Goal: Feedback & Contribution: Submit feedback/report problem

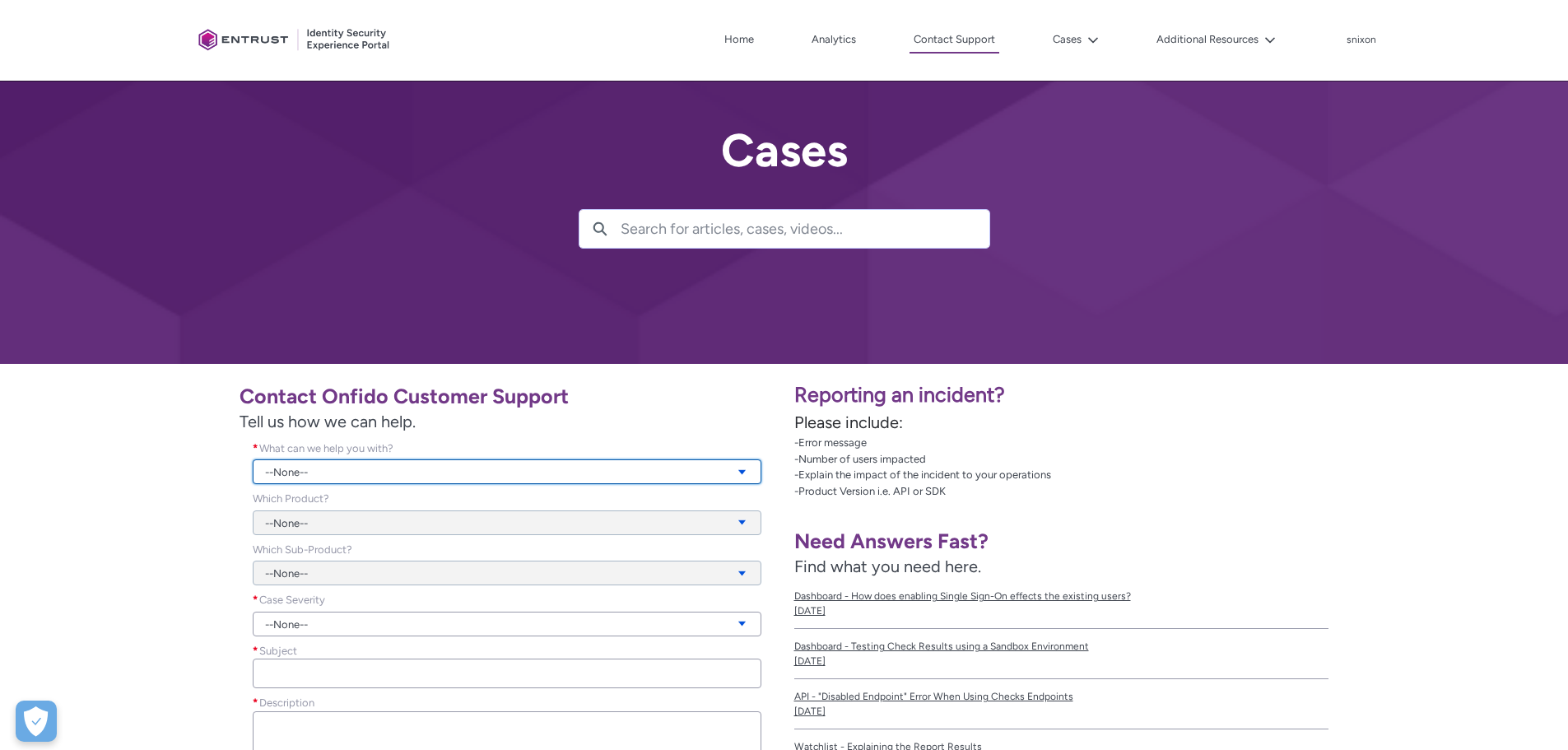
click at [557, 474] on link "--None--" at bounding box center [507, 472] width 509 height 25
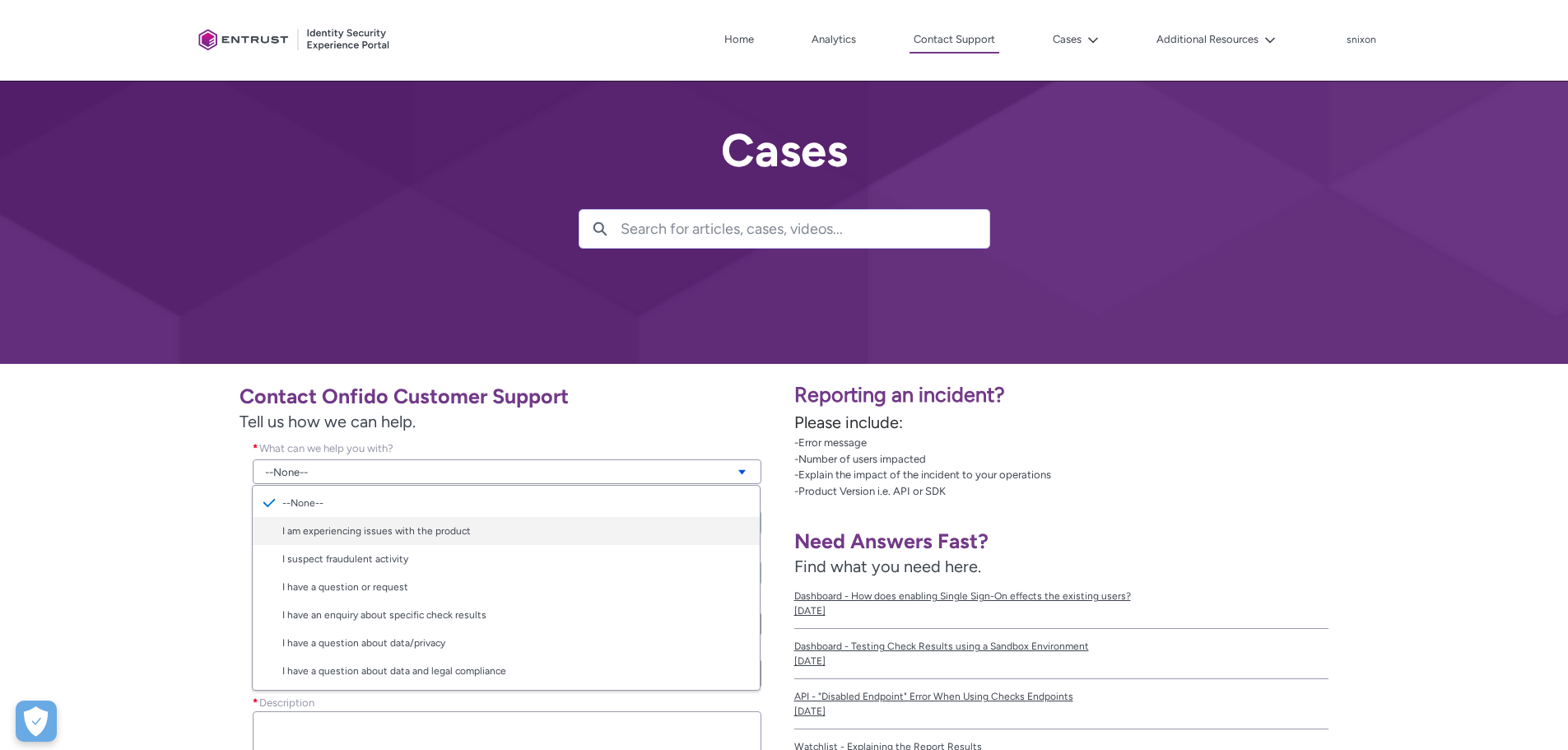
click at [495, 524] on link "I am experiencing issues with the product" at bounding box center [506, 531] width 507 height 28
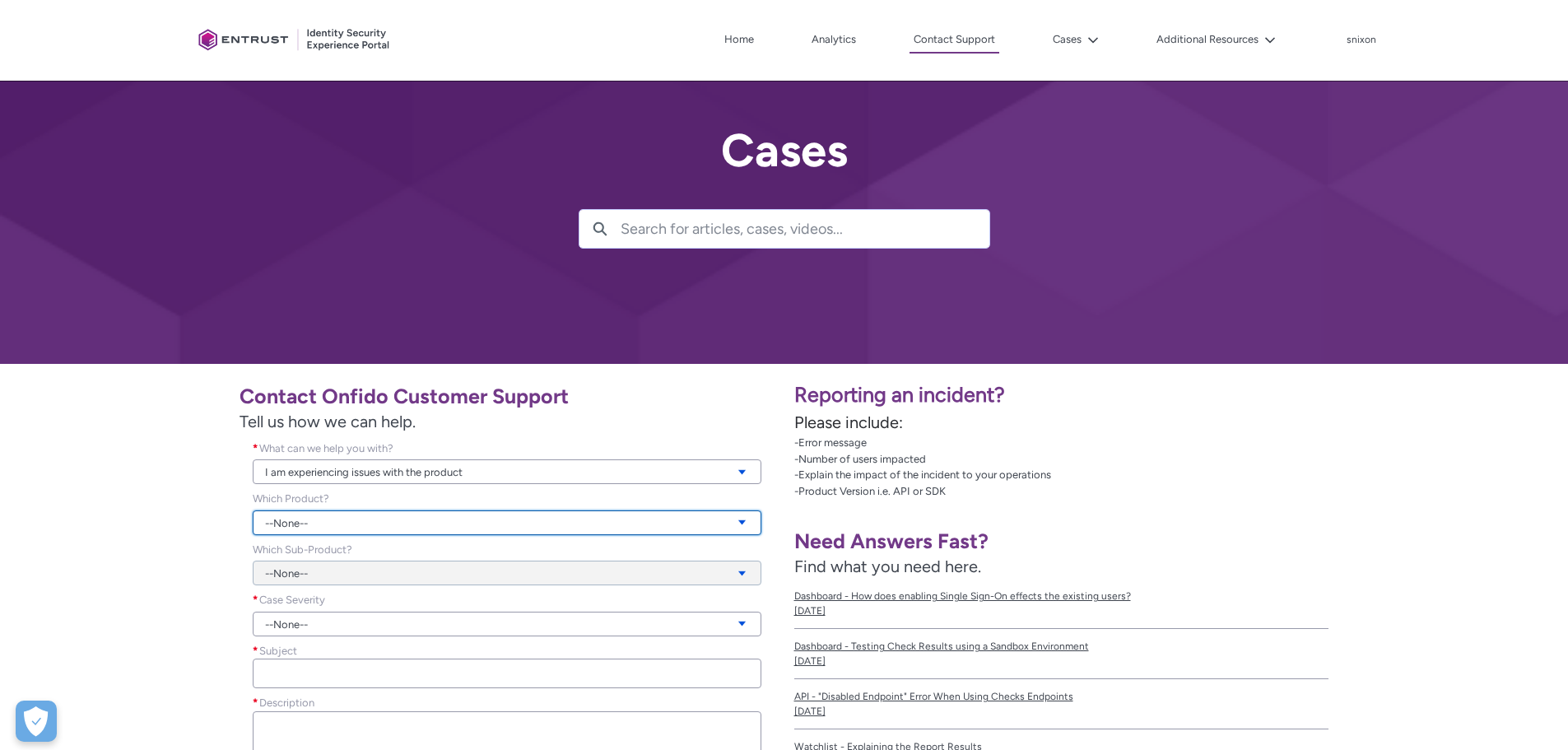
click at [451, 517] on link "--None--" at bounding box center [507, 523] width 509 height 25
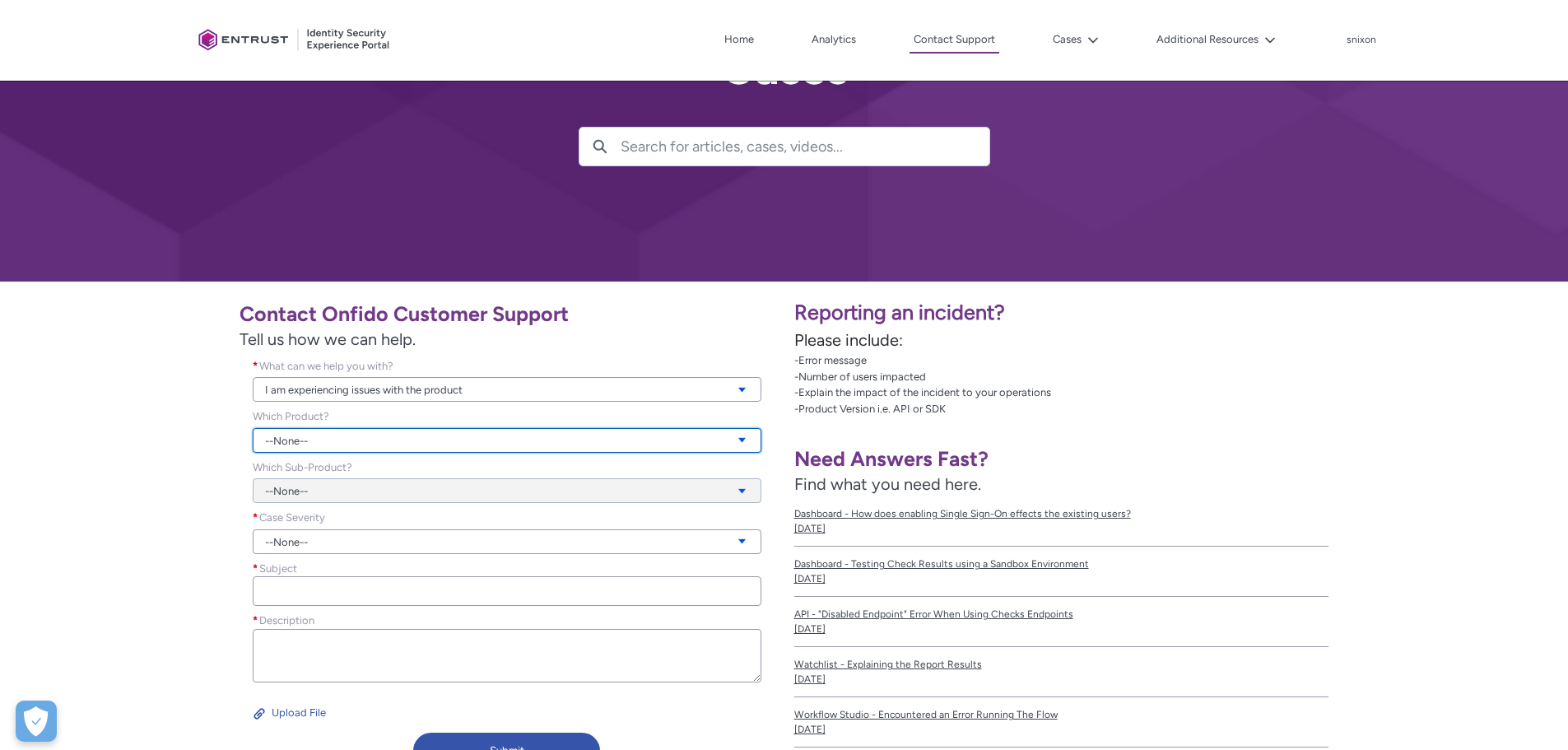
click at [409, 436] on link "--None--" at bounding box center [507, 440] width 509 height 25
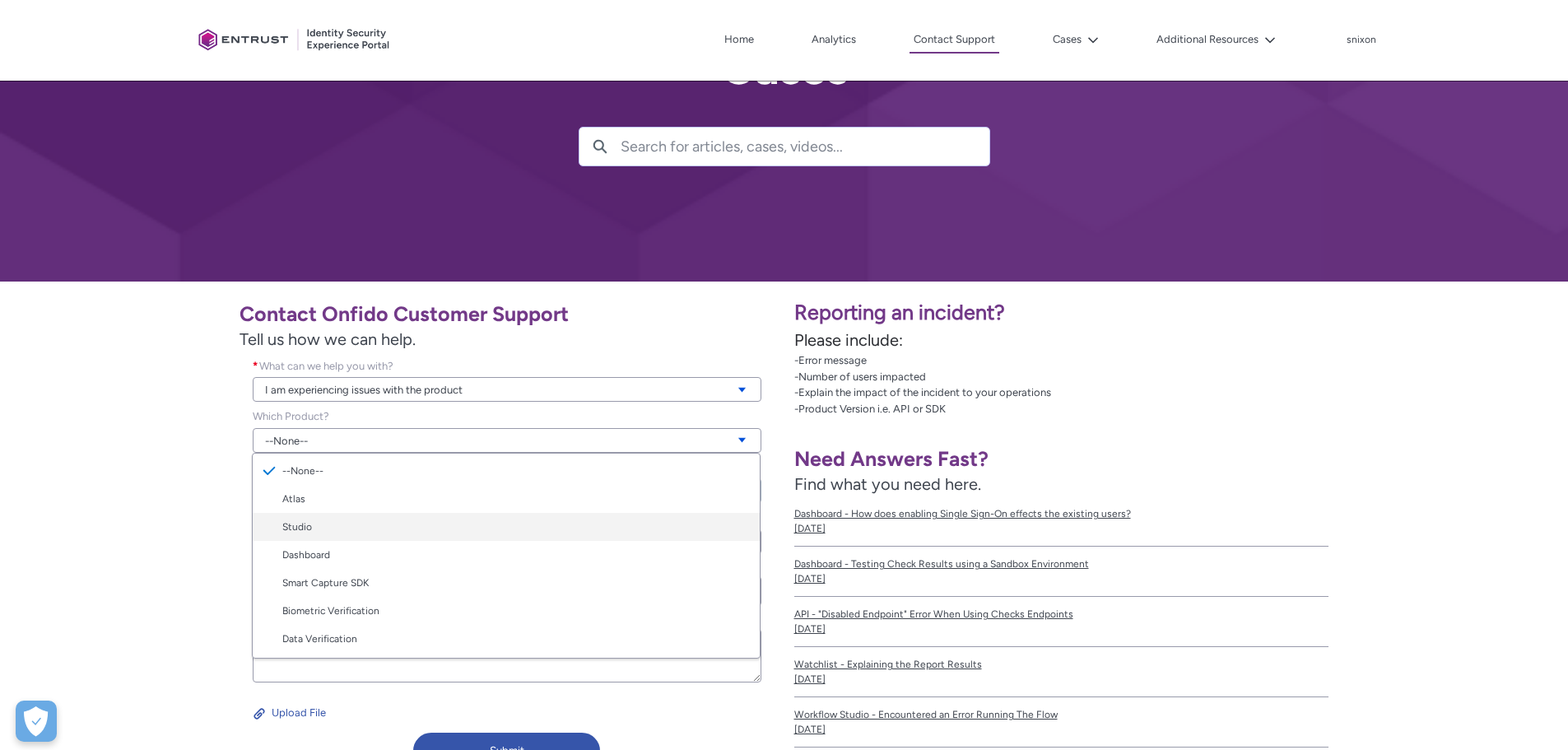
click at [369, 521] on link "Studio" at bounding box center [506, 527] width 507 height 28
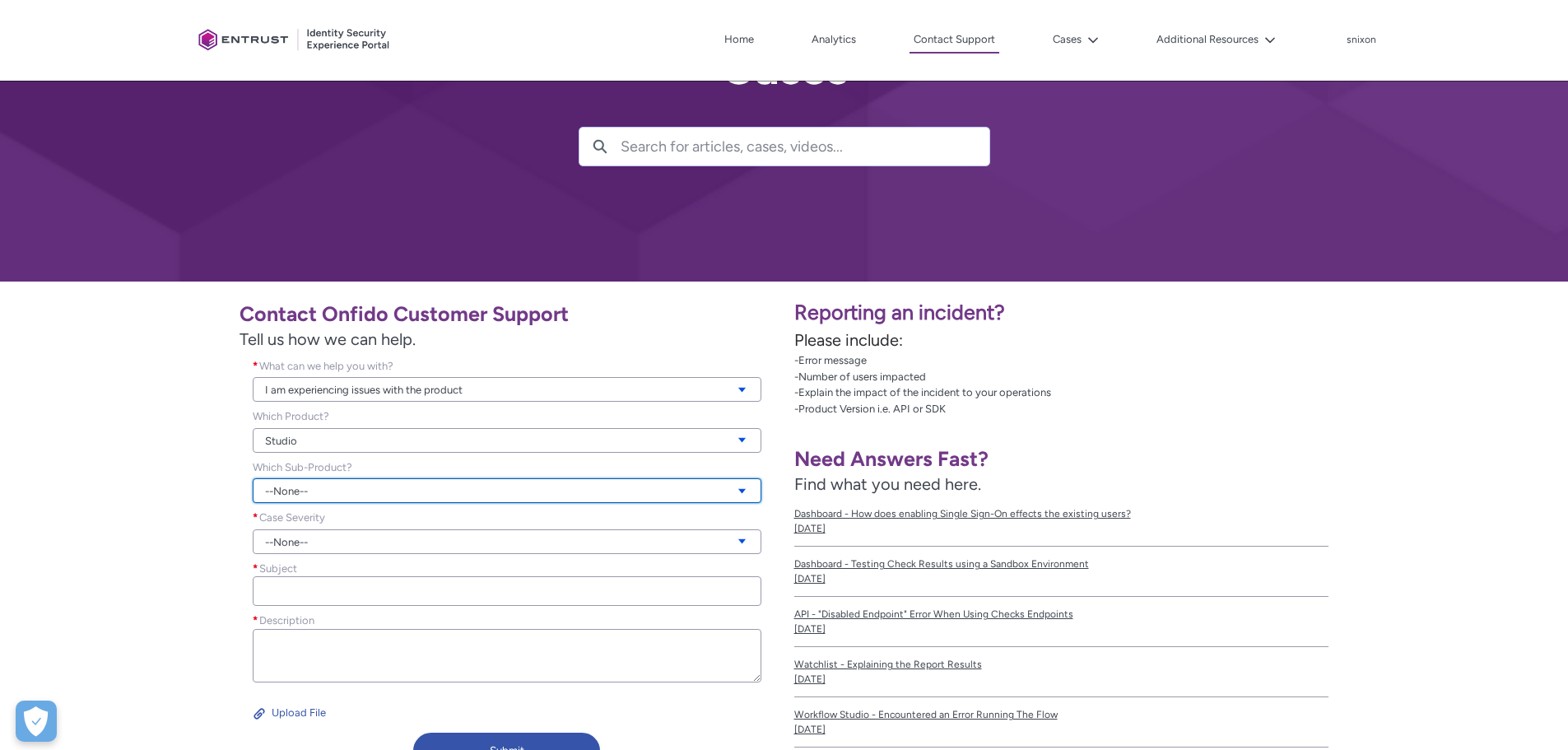
click at [319, 487] on link "--None--" at bounding box center [507, 491] width 509 height 25
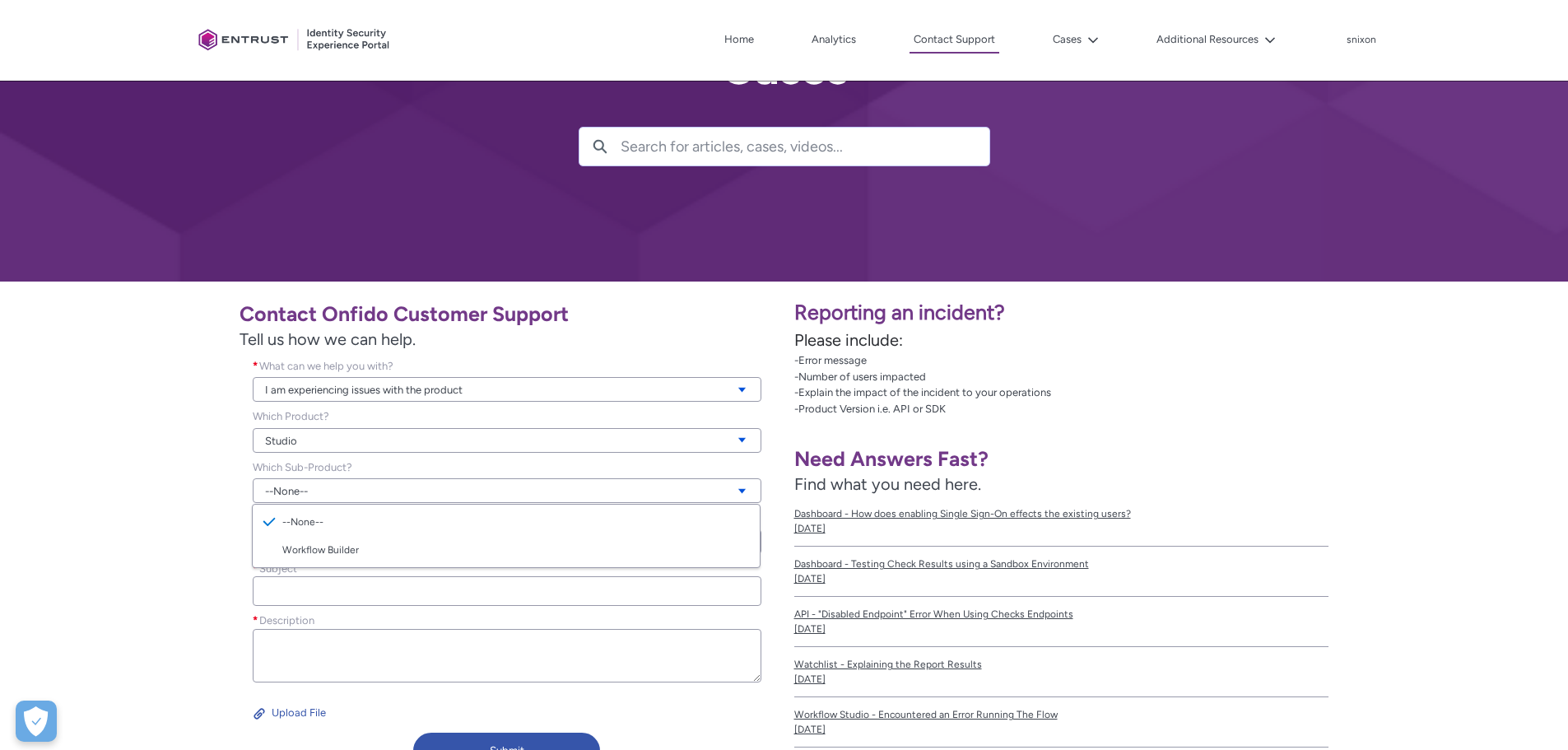
click at [143, 480] on div "Contact Onfido Customer Support Tell us how we can help. What can we help you w…" at bounding box center [392, 534] width 764 height 485
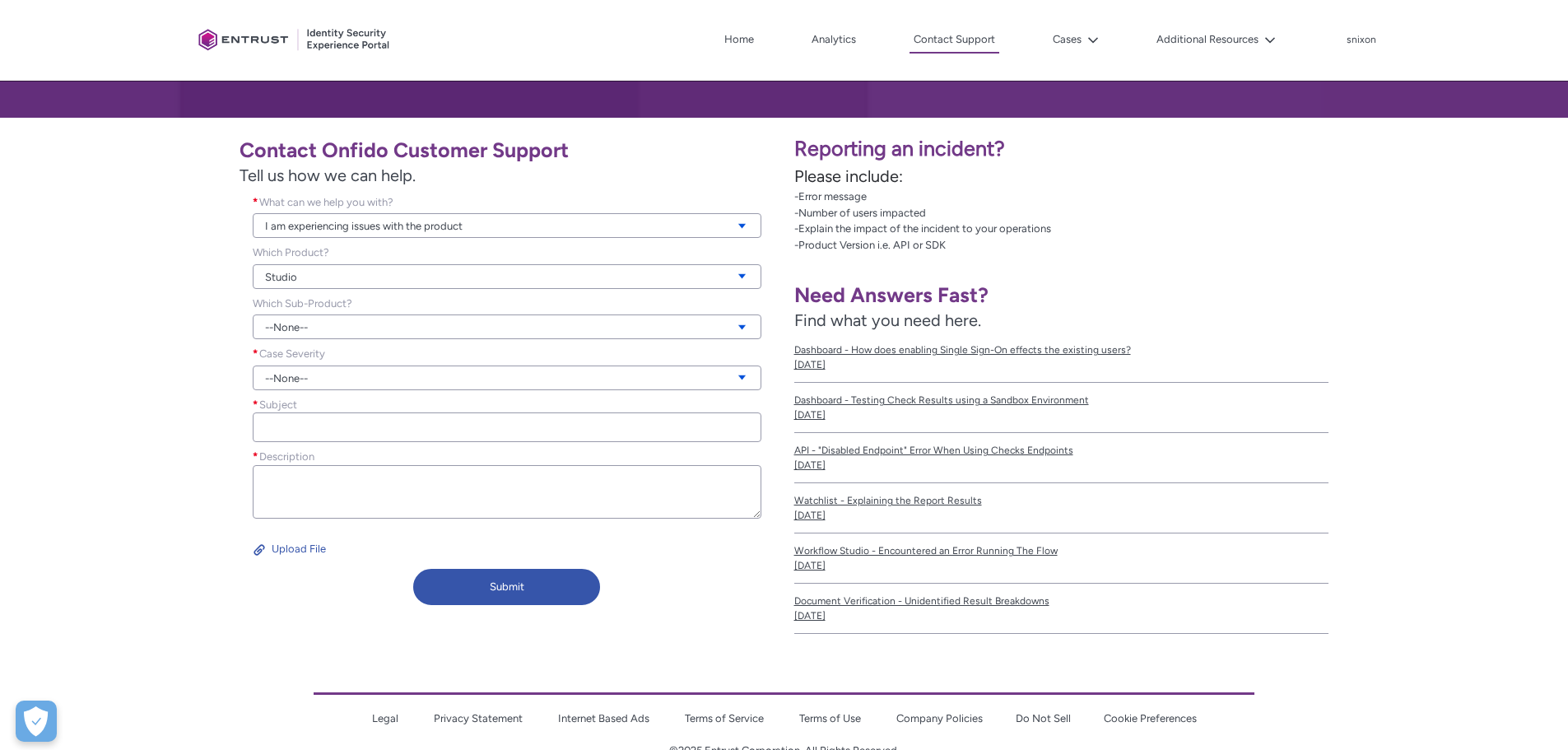
scroll to position [247, 0]
click at [330, 269] on link "Studio" at bounding box center [507, 276] width 509 height 25
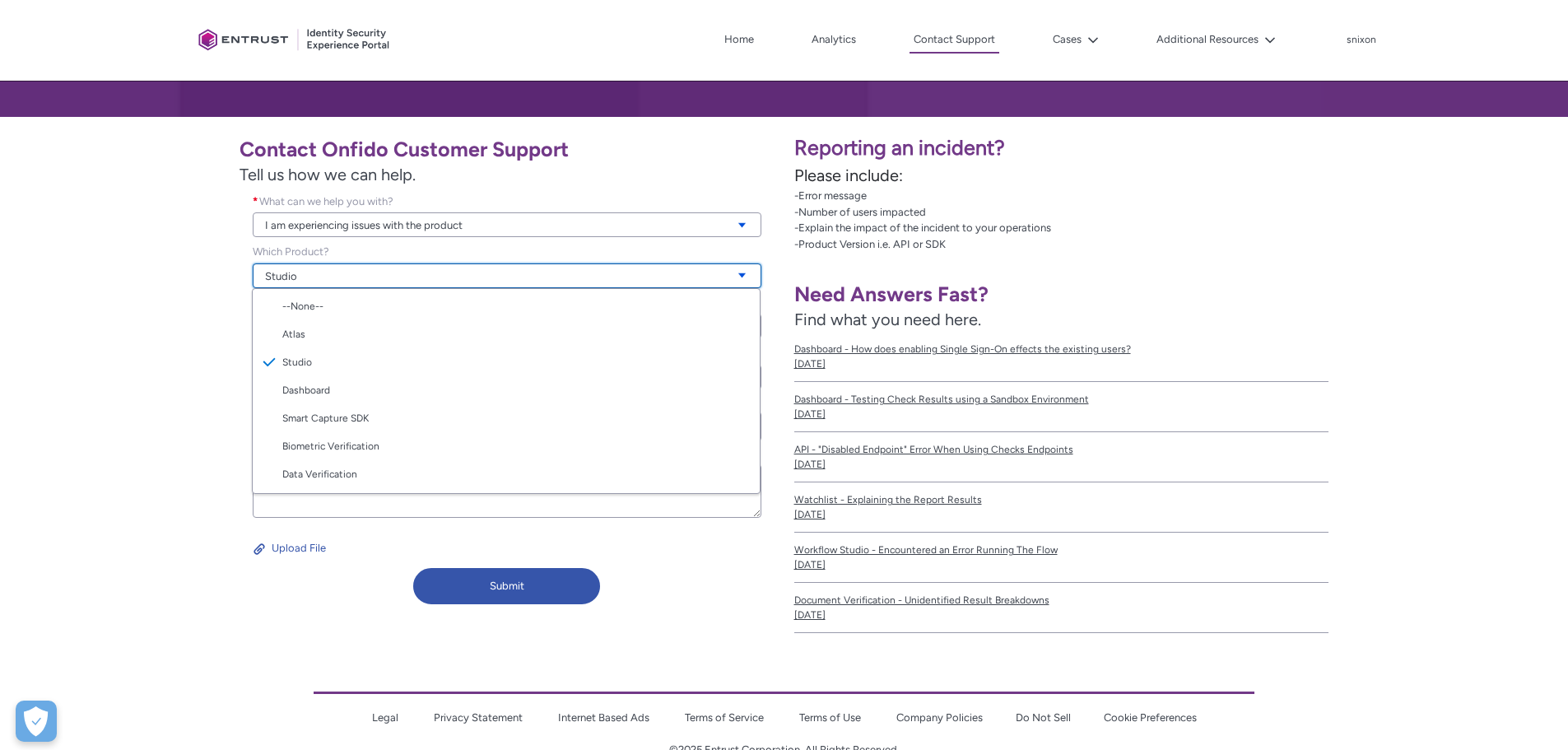
click at [330, 269] on link "Studio" at bounding box center [507, 276] width 509 height 25
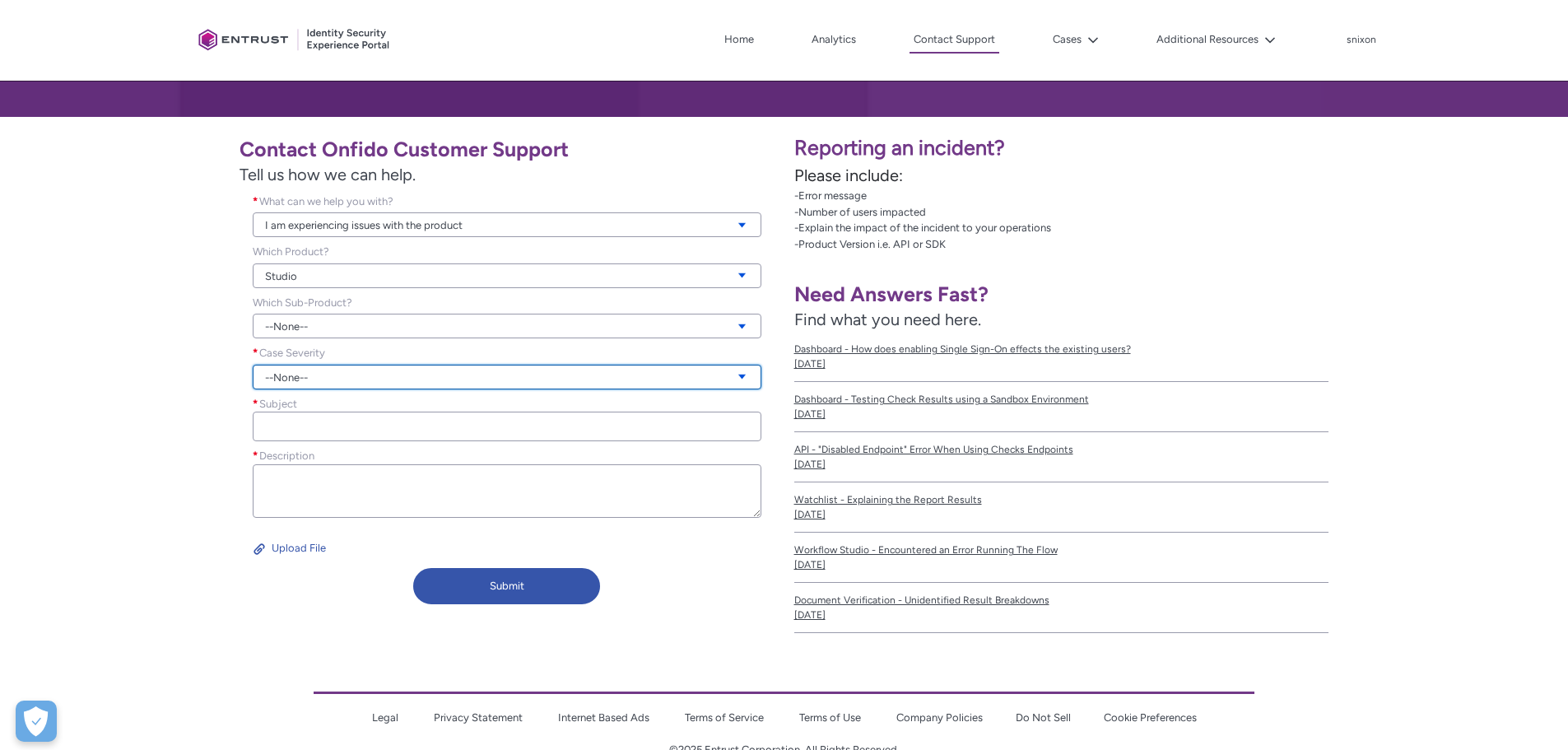
click at [333, 374] on link "--None--" at bounding box center [507, 377] width 509 height 25
click at [315, 461] on link "Urgent" at bounding box center [506, 464] width 507 height 28
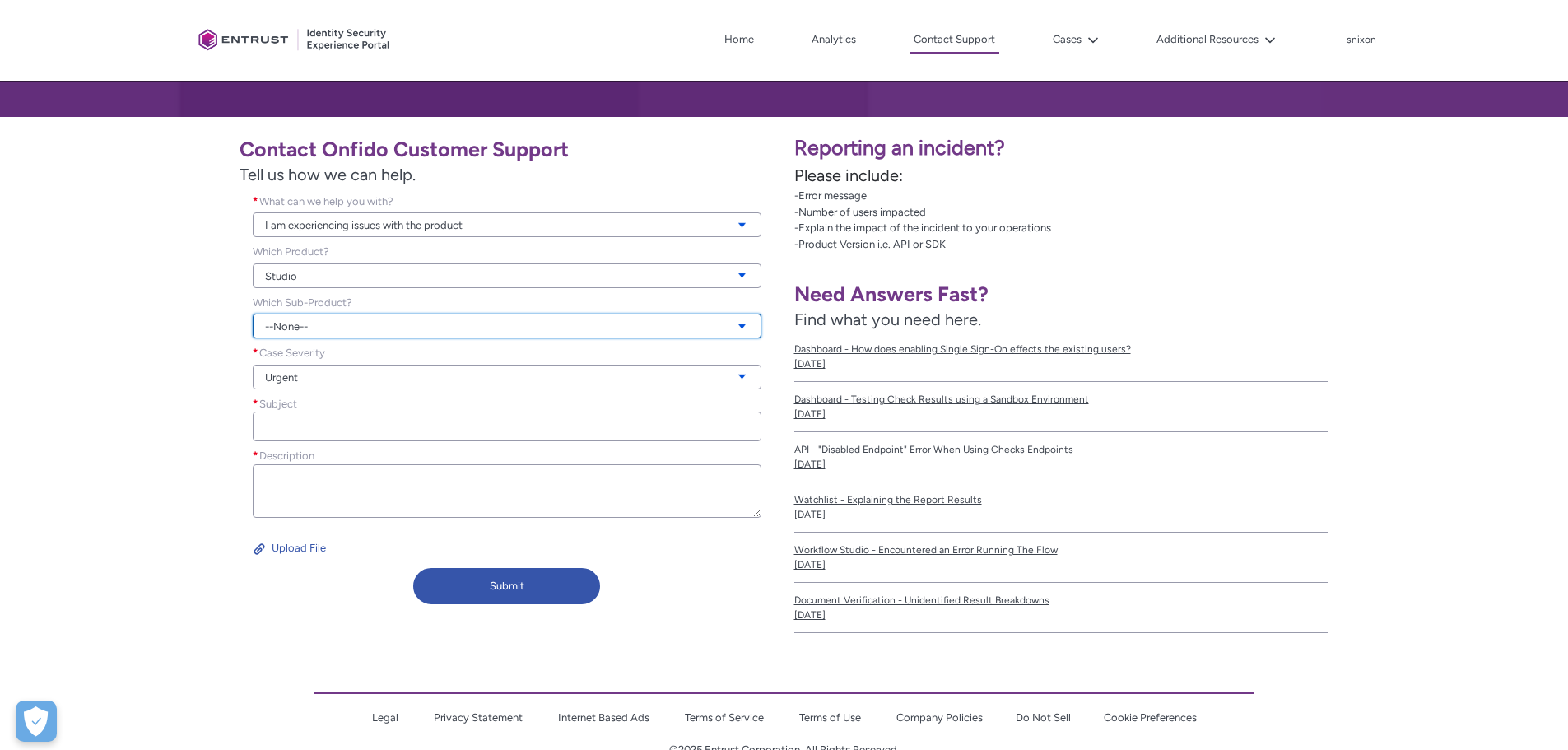
click at [332, 327] on link "--None--" at bounding box center [507, 325] width 509 height 25
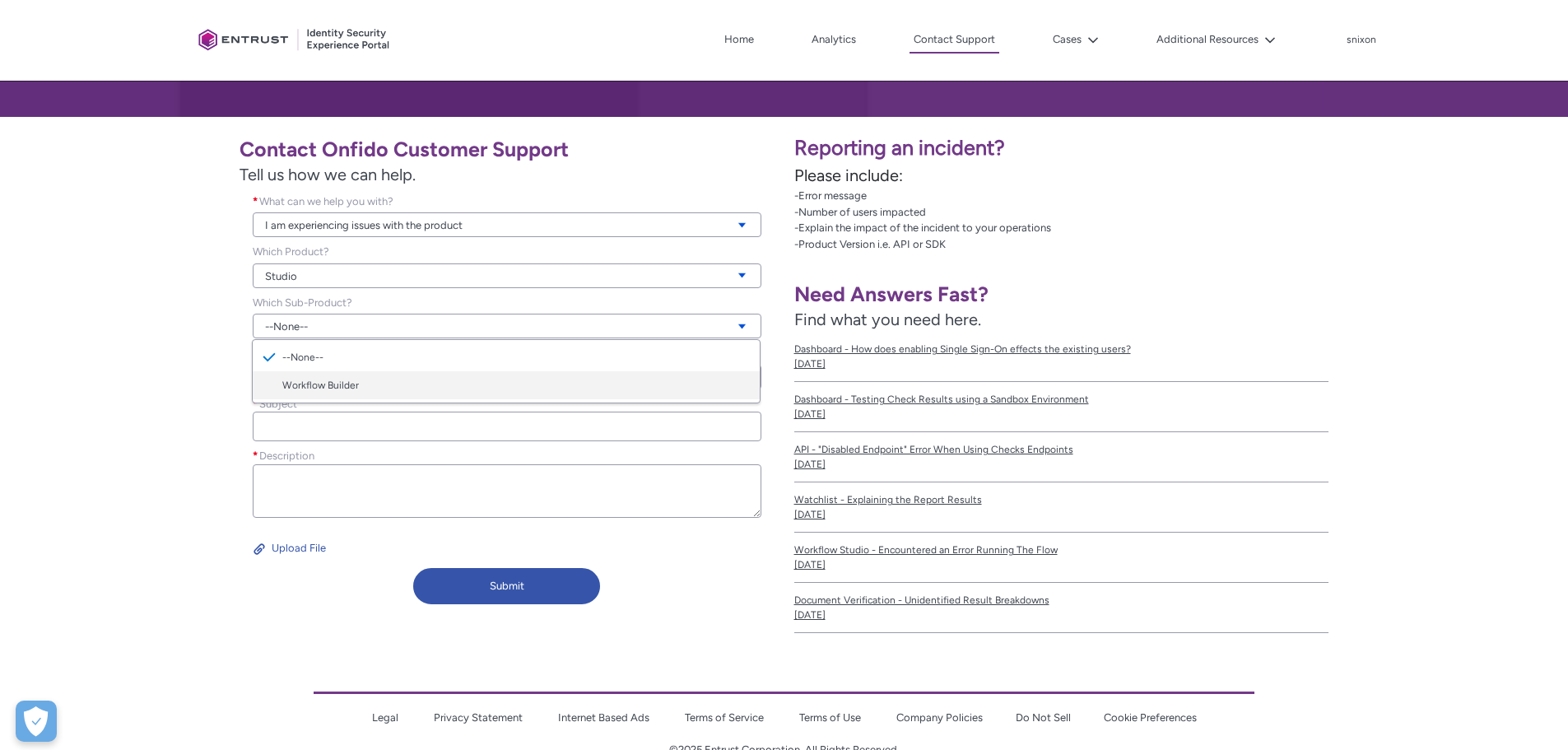
click at [349, 380] on link "Workflow Builder" at bounding box center [506, 385] width 507 height 28
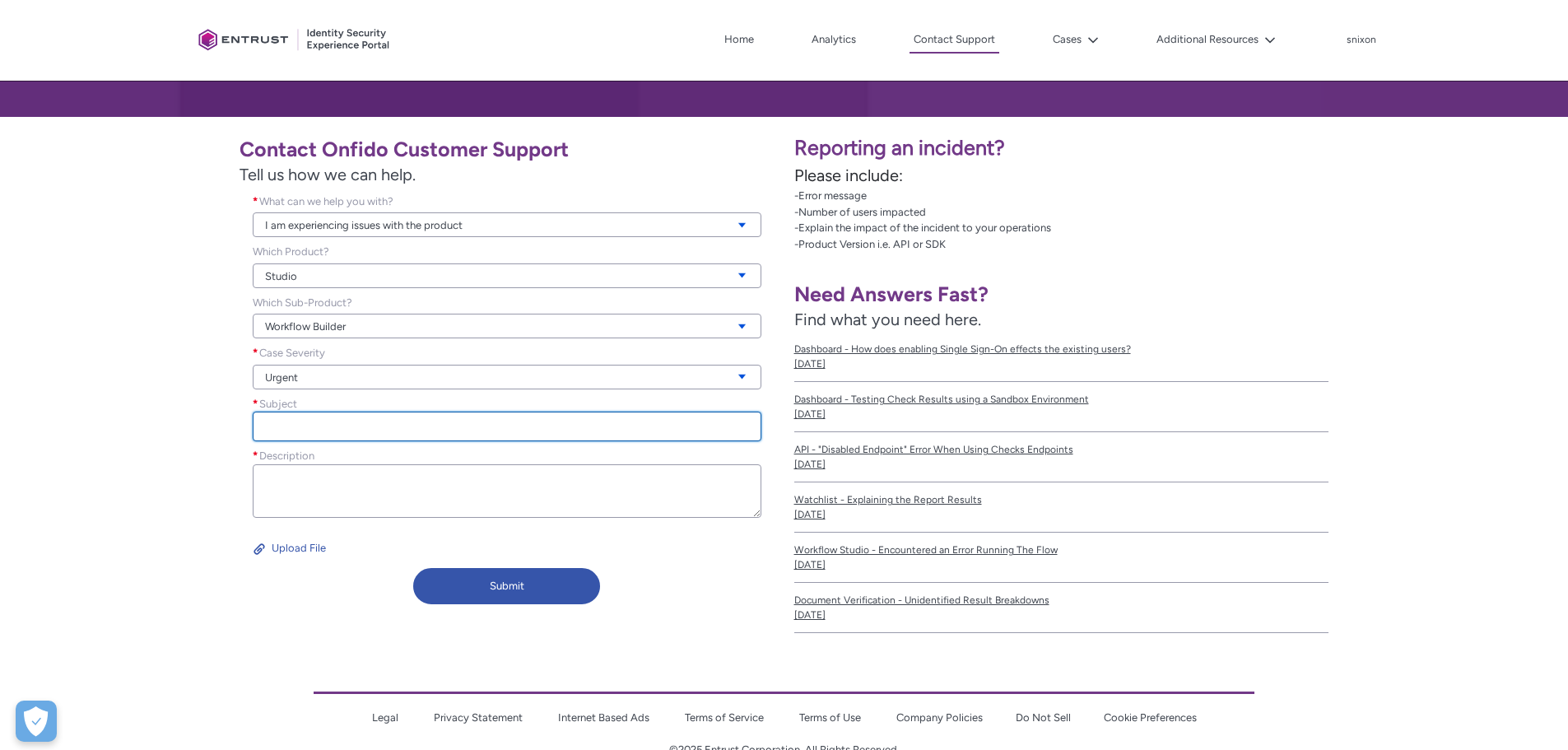
click at [299, 426] on input "Subject *" at bounding box center [507, 426] width 509 height 29
click at [342, 433] on input "Subject *" at bounding box center [507, 426] width 509 height 29
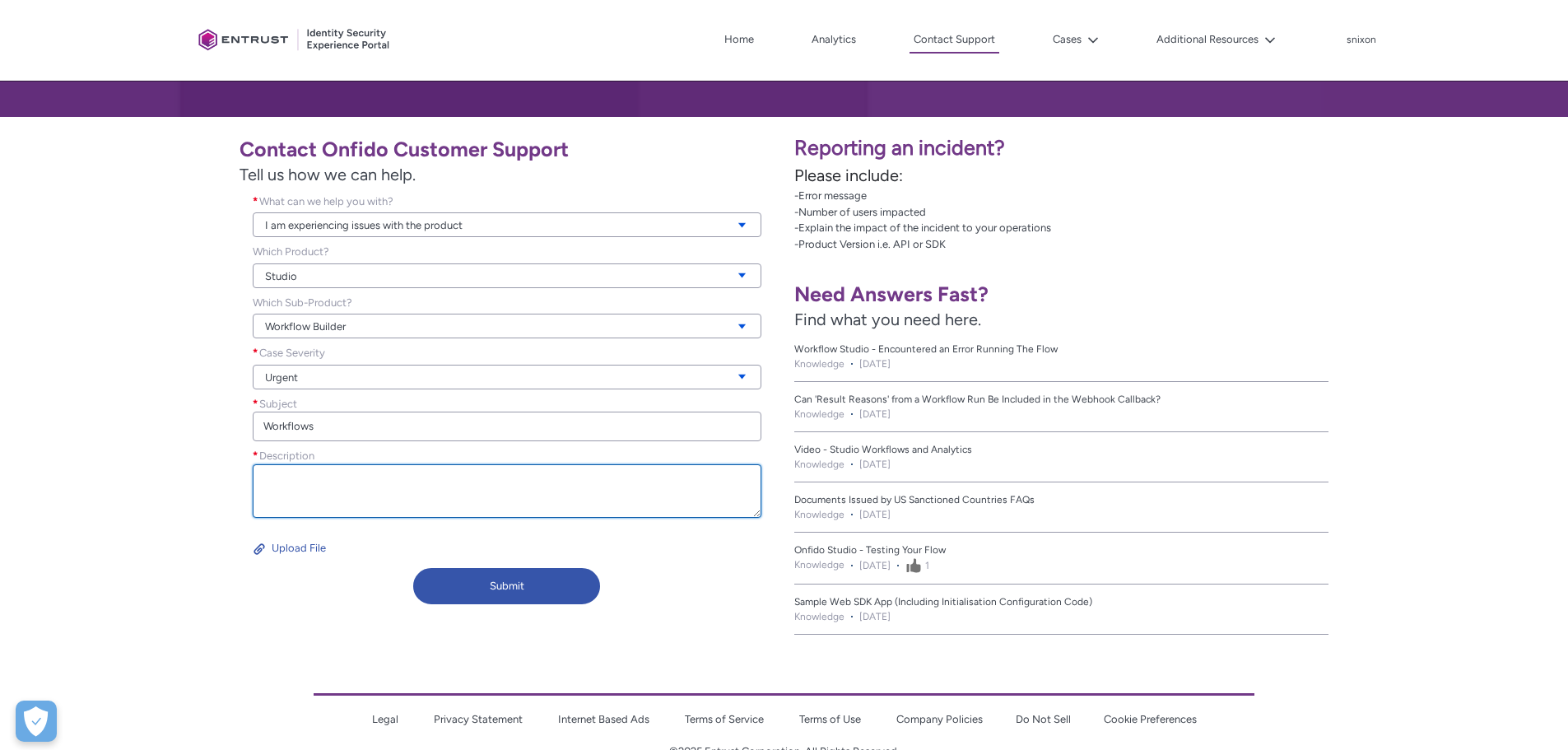
click at [398, 499] on textarea "Description *" at bounding box center [507, 491] width 509 height 53
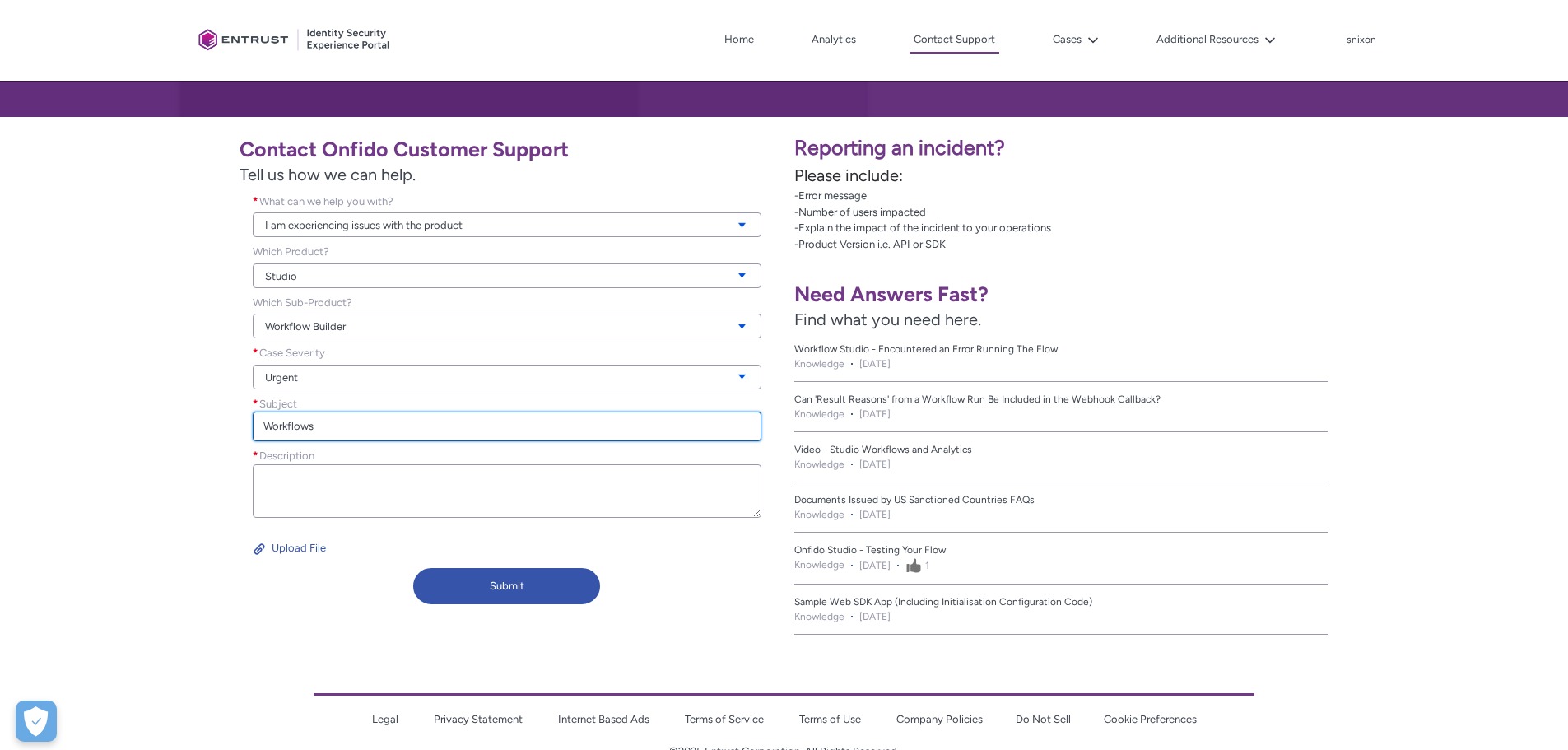
click at [384, 431] on input "Workflows" at bounding box center [507, 426] width 509 height 29
type input "Workflows"
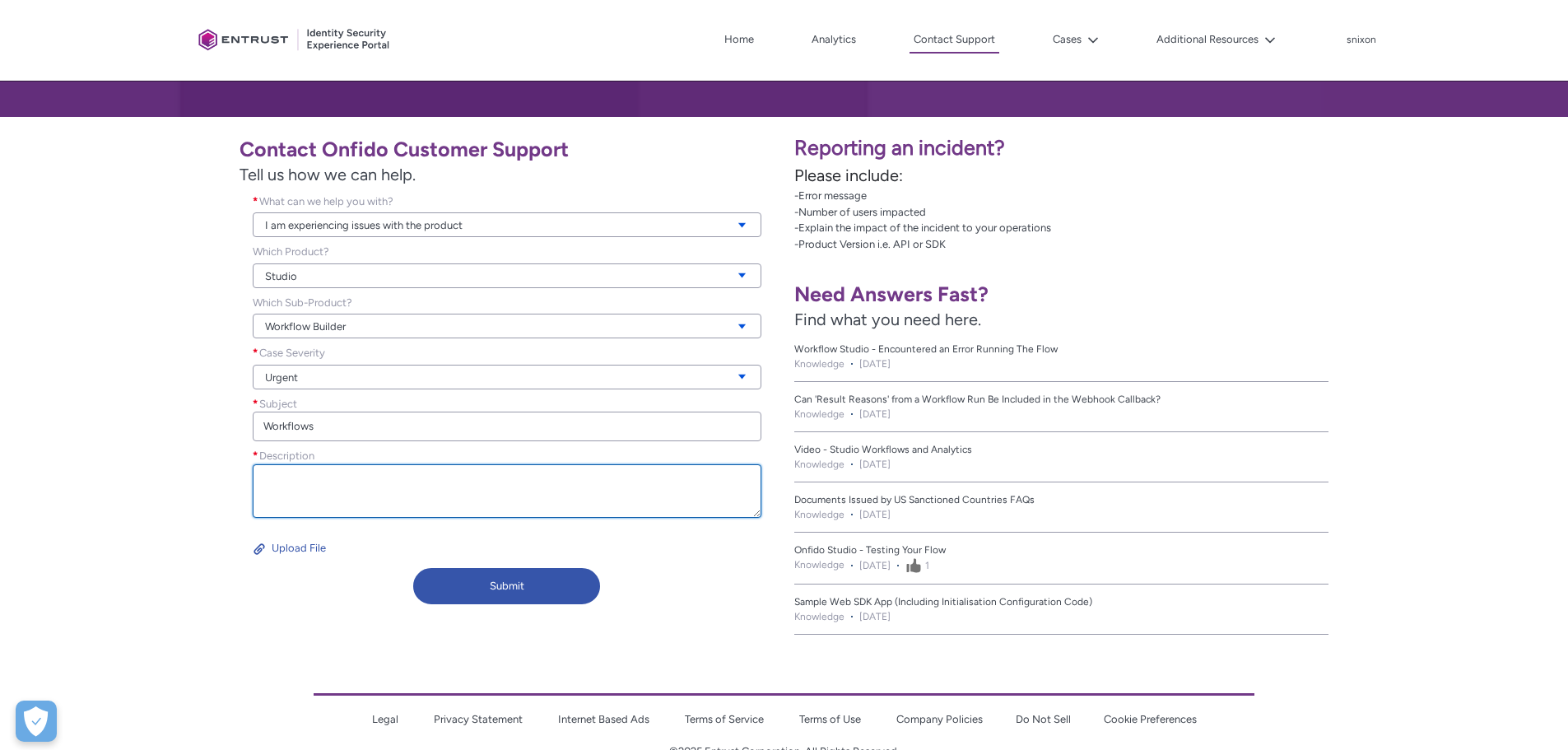
click at [398, 493] on textarea "Description *" at bounding box center [507, 491] width 509 height 53
click at [325, 501] on textarea "Description *" at bounding box center [507, 491] width 509 height 53
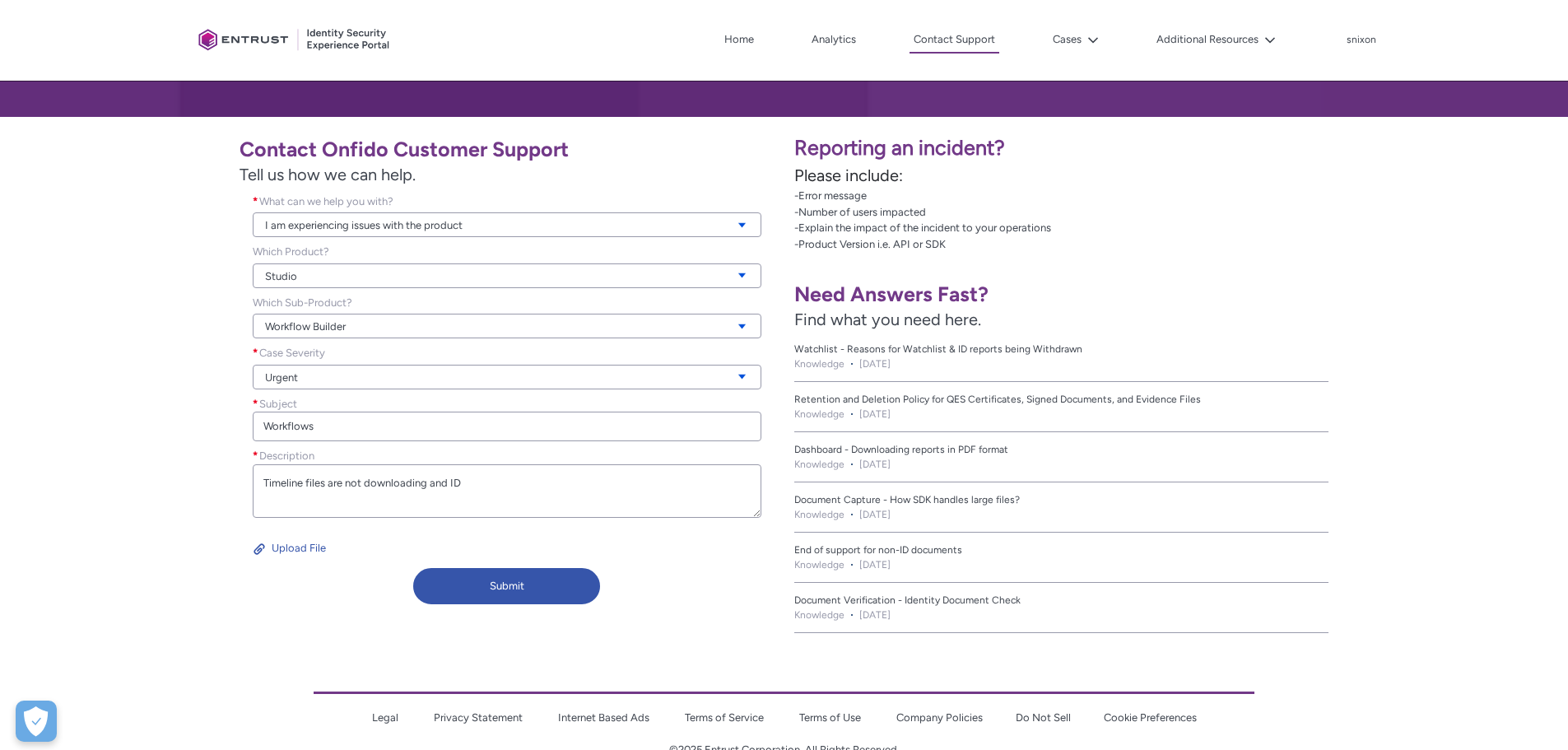
drag, startPoint x: 466, startPoint y: 460, endPoint x: 458, endPoint y: 483, distance: 24.4
click at [465, 465] on div "Description * Timeline files are not downloading and ID" at bounding box center [507, 485] width 509 height 74
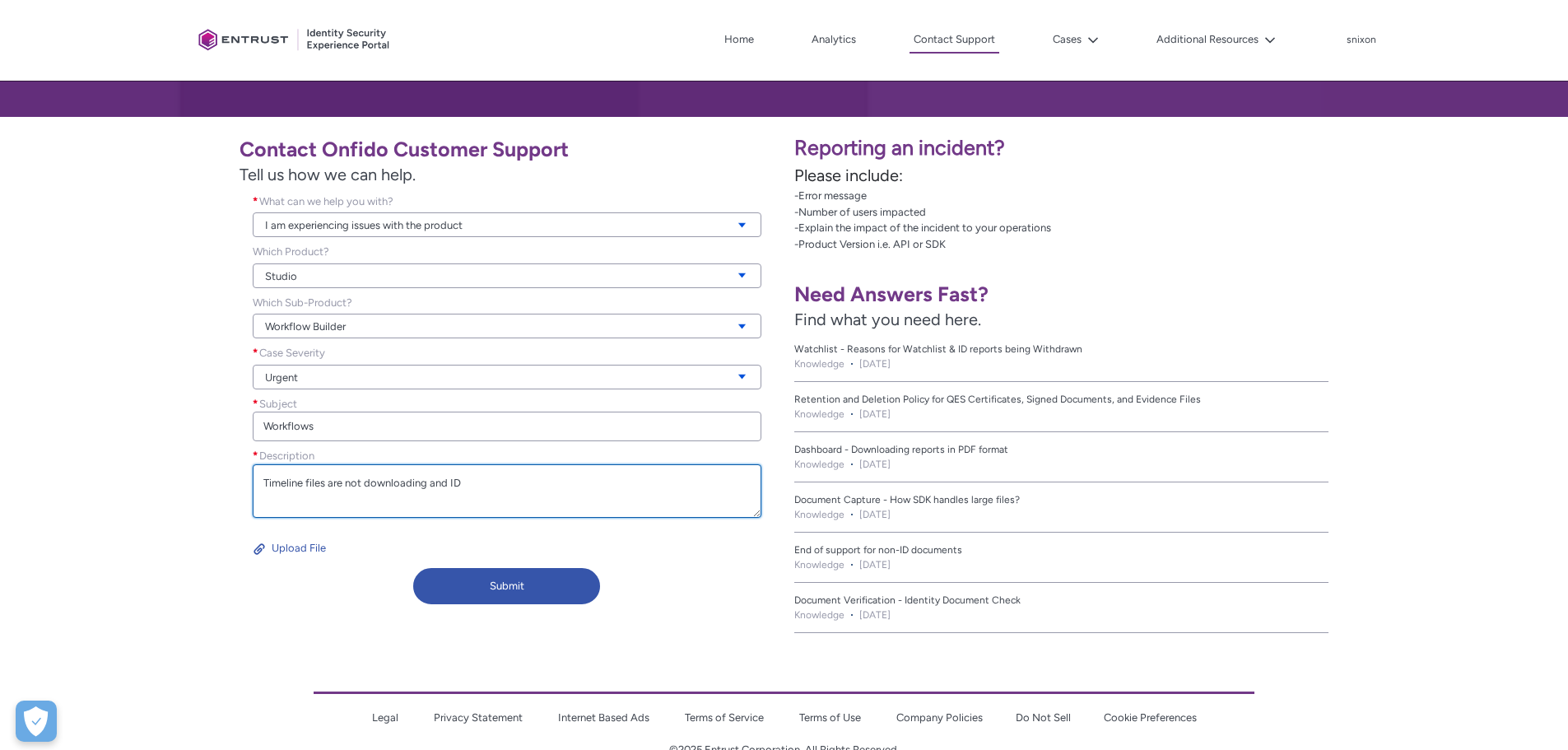
click at [469, 483] on textarea "Timeline files are not downloading and ID" at bounding box center [507, 491] width 509 height 53
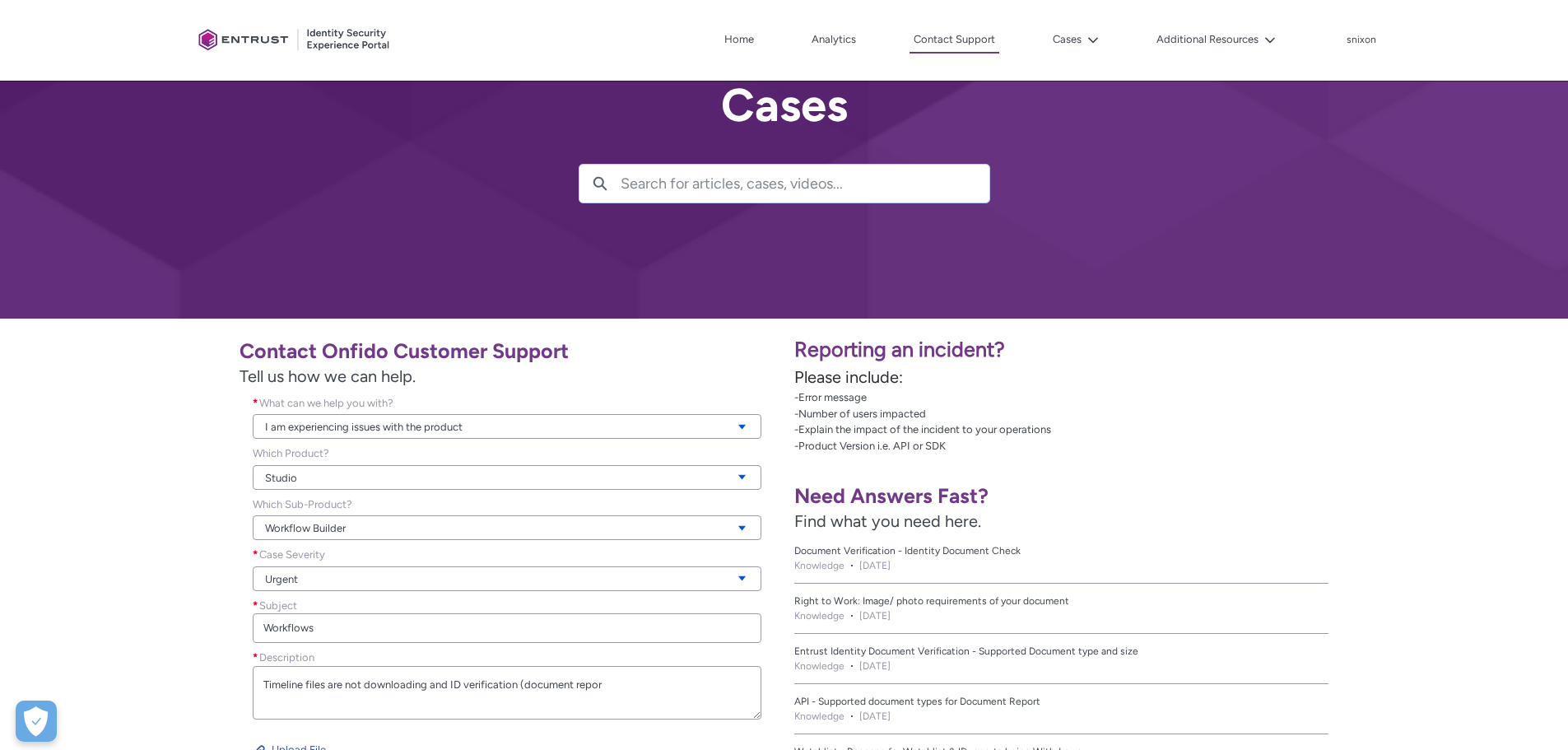
scroll to position [83, 0]
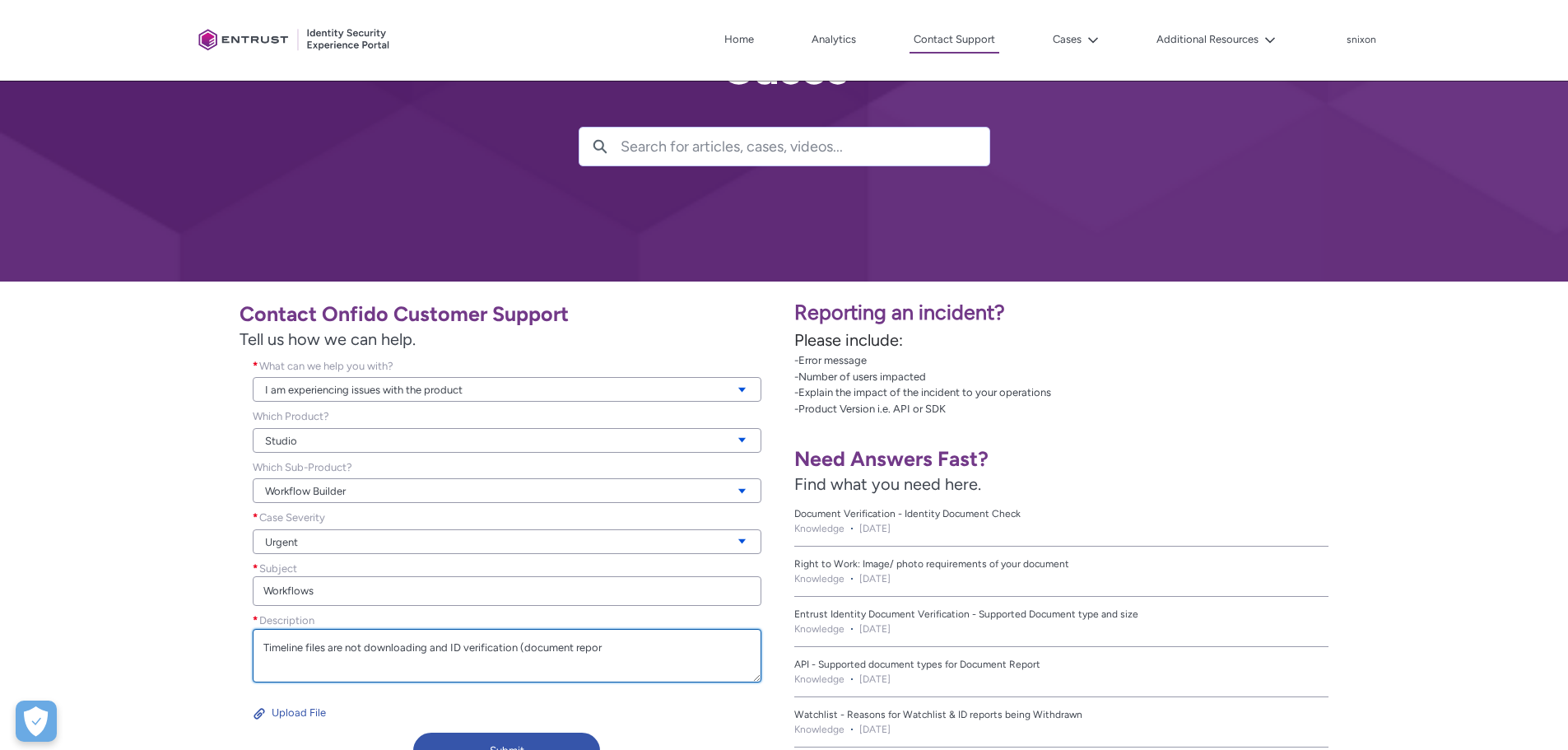
drag, startPoint x: 598, startPoint y: 649, endPoint x: 435, endPoint y: 650, distance: 163.0
click at [435, 650] on textarea "Timeline files are not downloading and ID verification (document repor" at bounding box center [507, 656] width 509 height 53
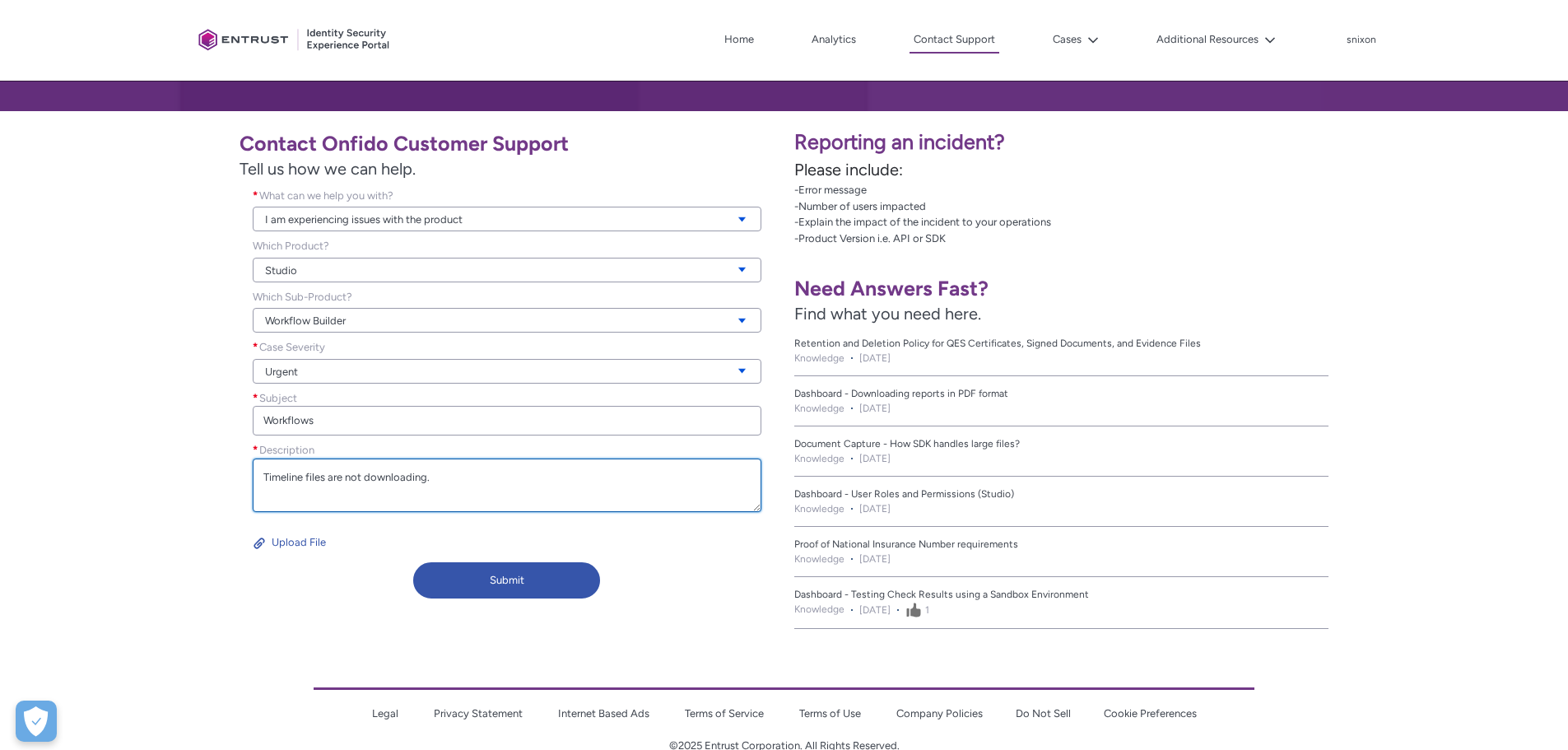
scroll to position [289, 0]
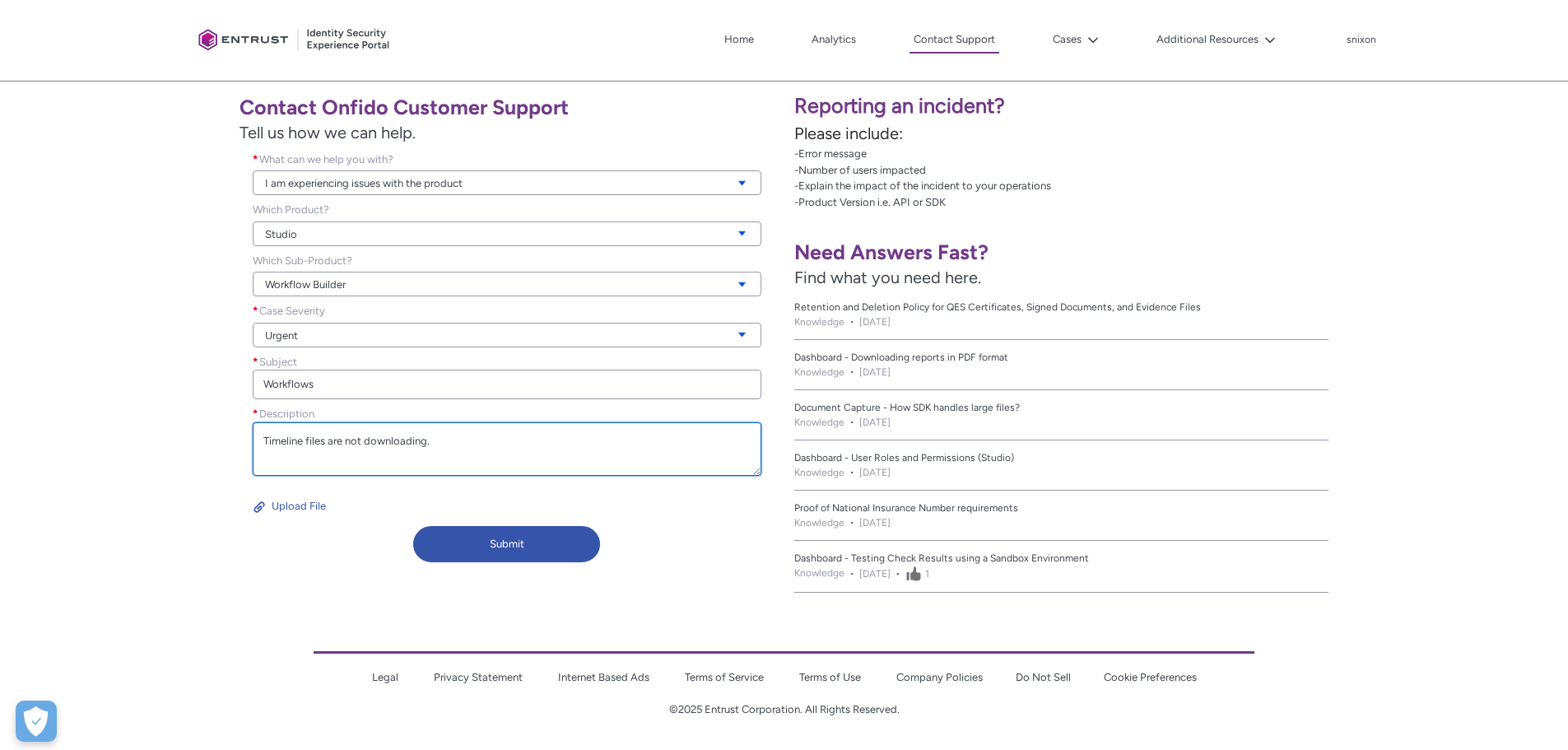
type textarea "Timeline files are not downloading."
click at [1088, 40] on lightning-icon at bounding box center [1090, 40] width 17 height 12
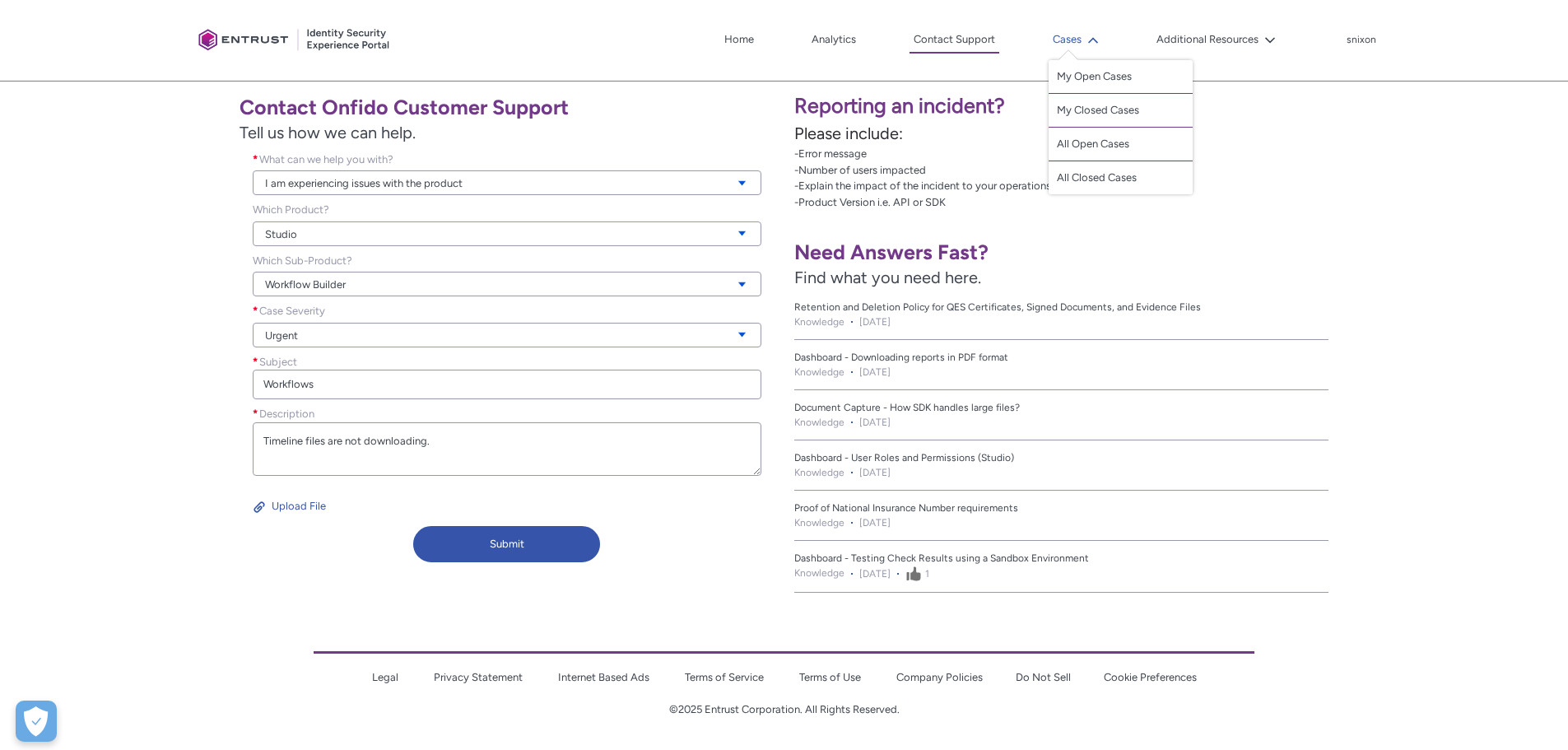
click at [1087, 40] on lightning-icon at bounding box center [1090, 40] width 17 height 12
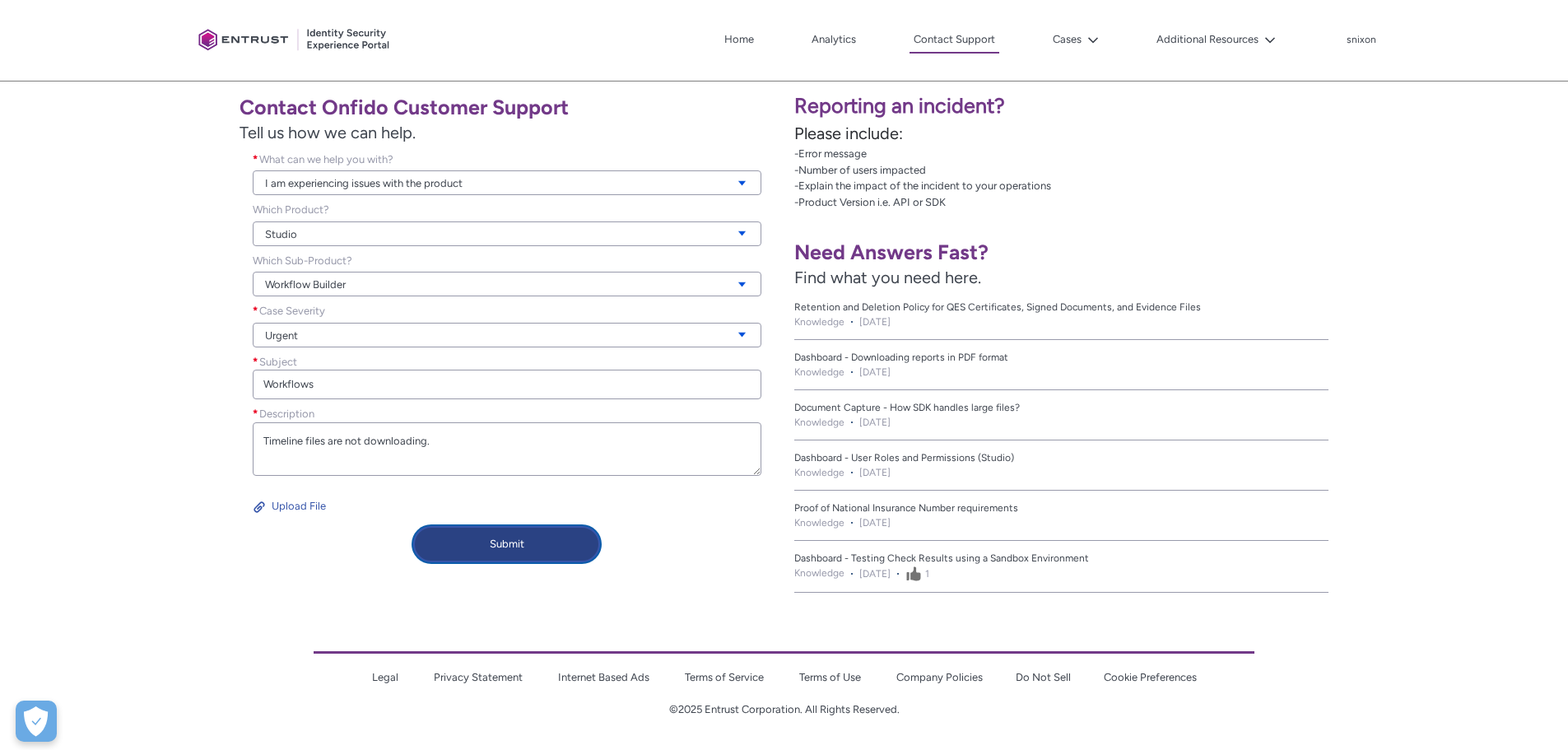
drag, startPoint x: 516, startPoint y: 551, endPoint x: 538, endPoint y: 563, distance: 25.1
click at [516, 551] on button "Submit" at bounding box center [506, 544] width 187 height 36
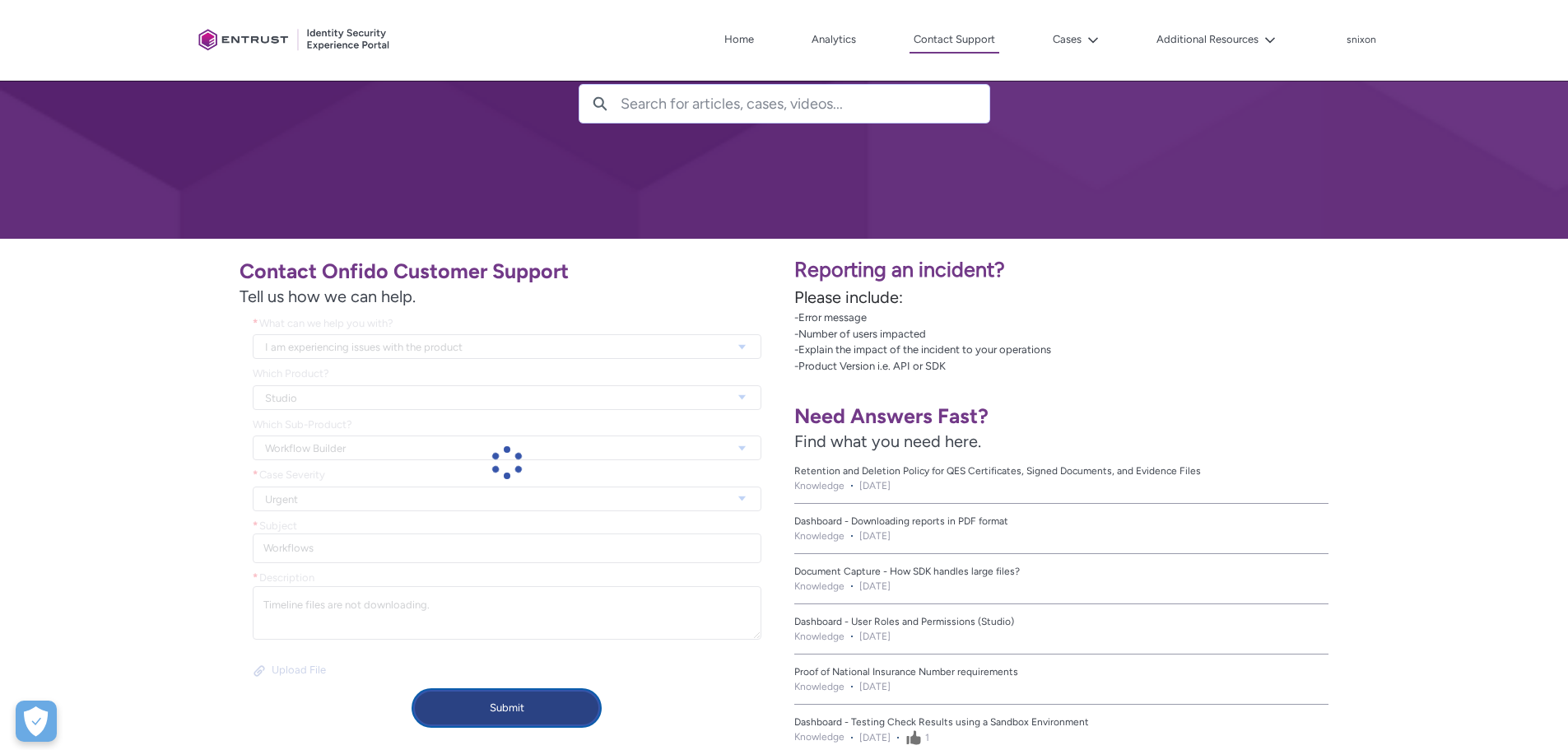
scroll to position [124, 0]
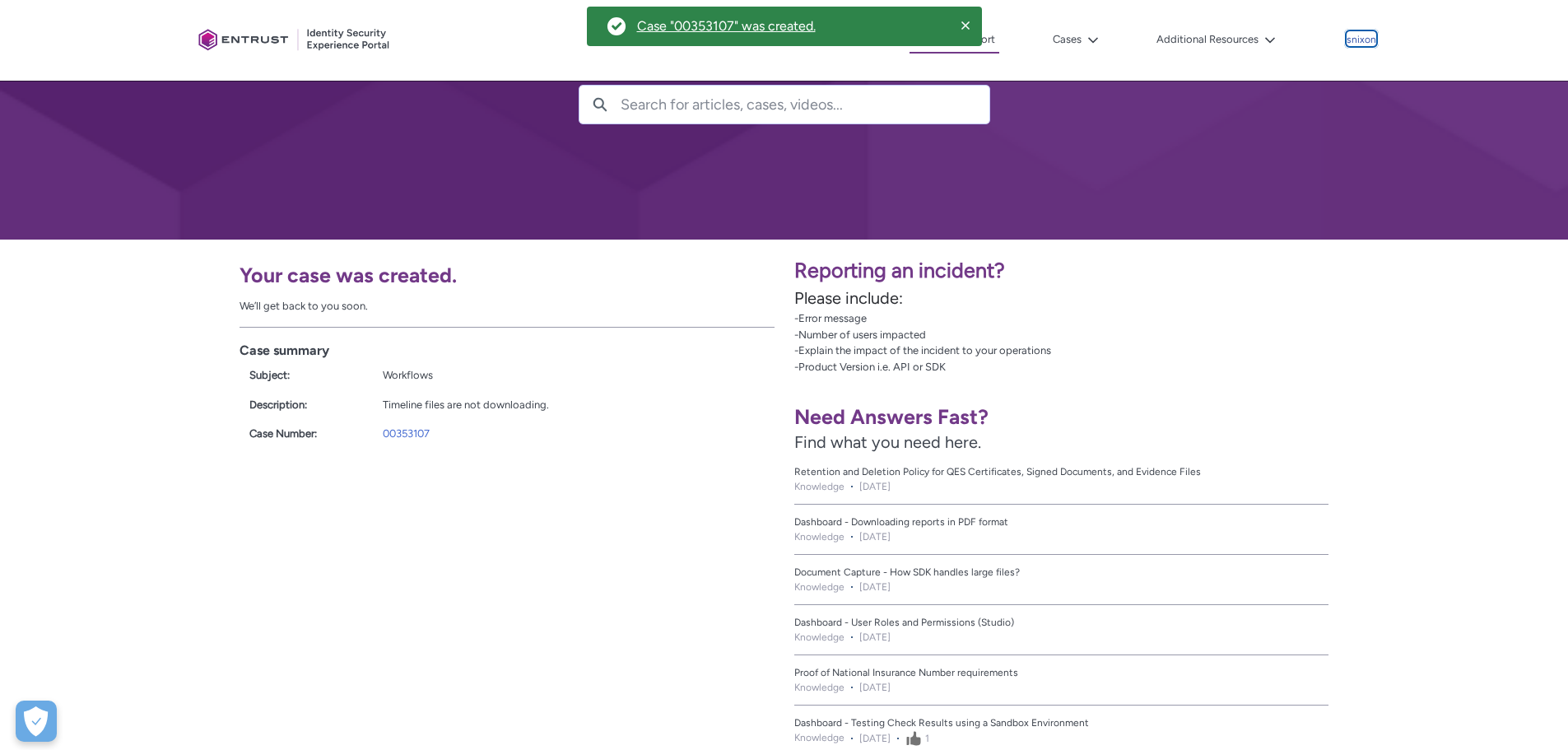
click at [1370, 40] on p "snixon" at bounding box center [1361, 40] width 29 height 11
click at [1216, 34] on button "Additional Resources" at bounding box center [1216, 40] width 127 height 25
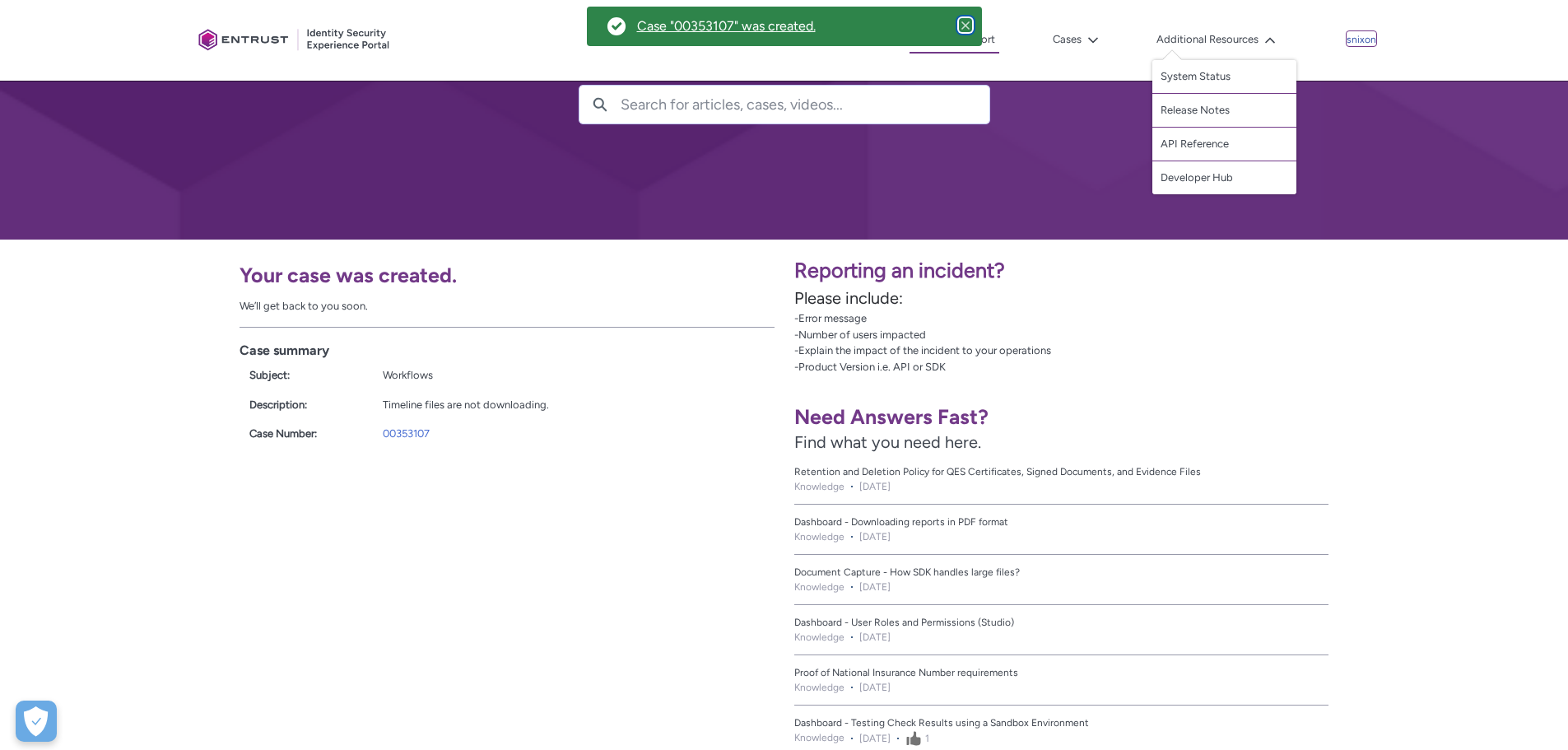
click at [967, 24] on icon "Close" at bounding box center [966, 26] width 9 height 9
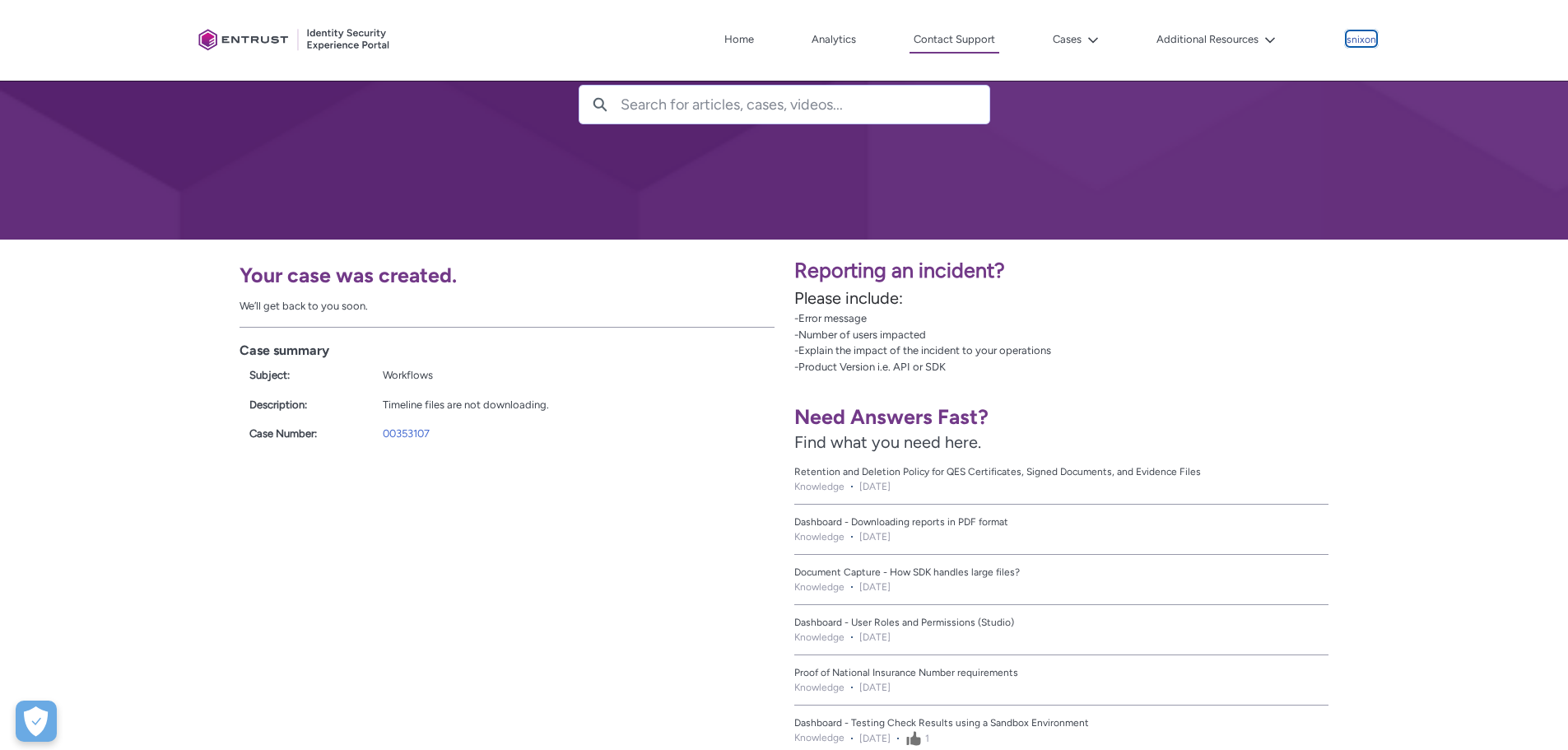
click at [1367, 42] on p "snixon" at bounding box center [1361, 40] width 29 height 11
click at [509, 482] on div "Your case was created. We’ll get back to you soon. Case summary Subject: Workfl…" at bounding box center [392, 504] width 784 height 529
click at [1060, 32] on button "Cases" at bounding box center [1075, 40] width 54 height 25
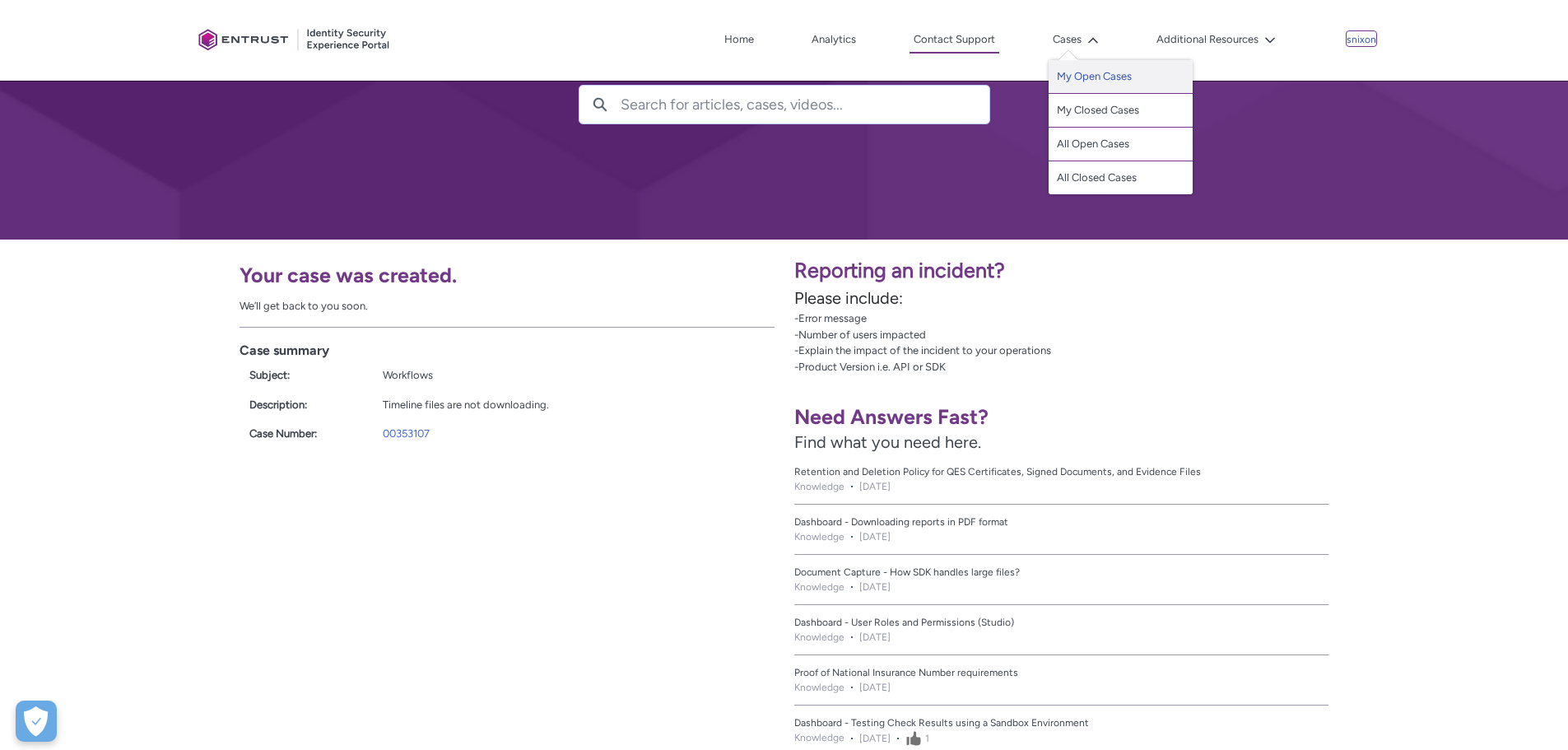
click at [1127, 79] on link "My Open Cases" at bounding box center [1120, 77] width 144 height 34
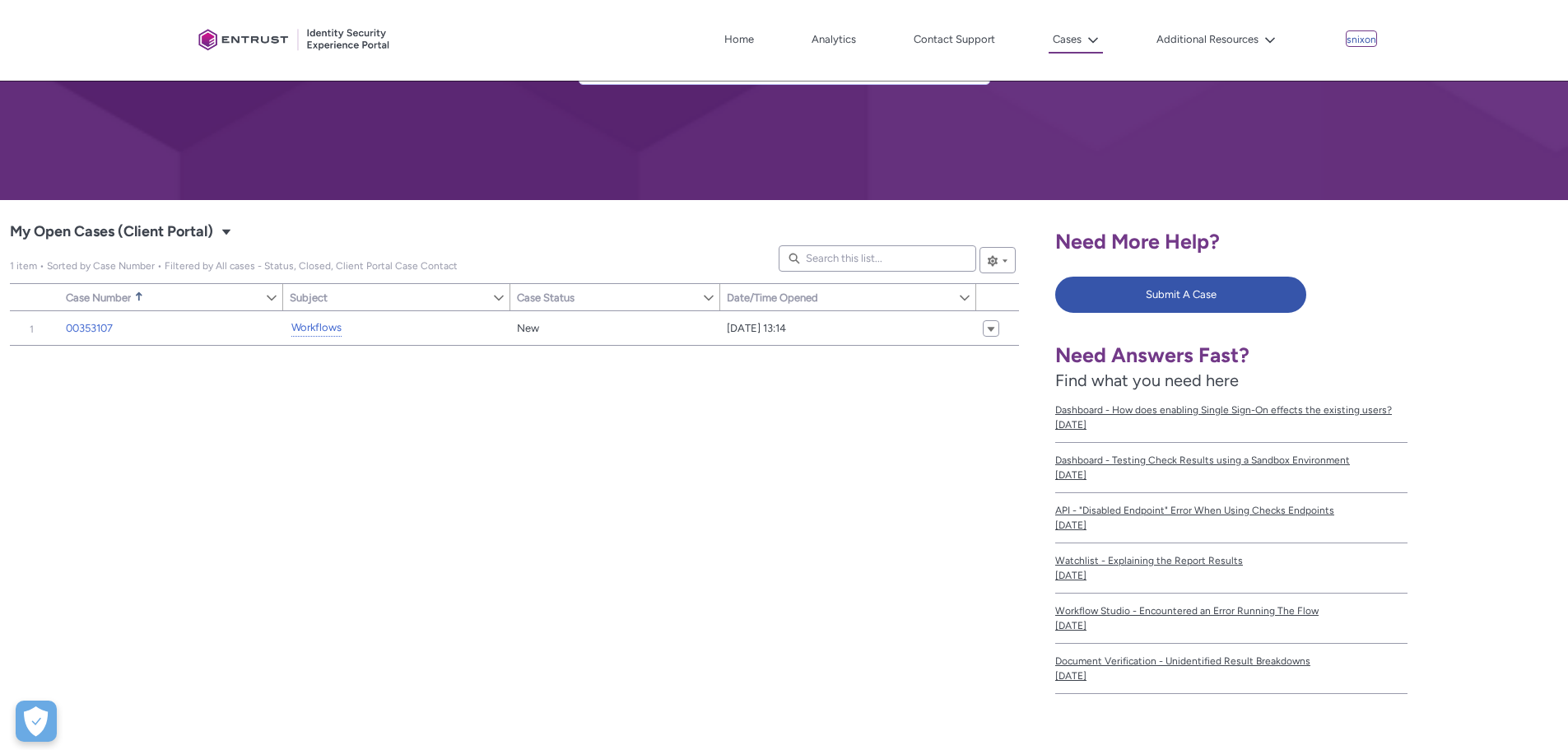
scroll to position [164, 0]
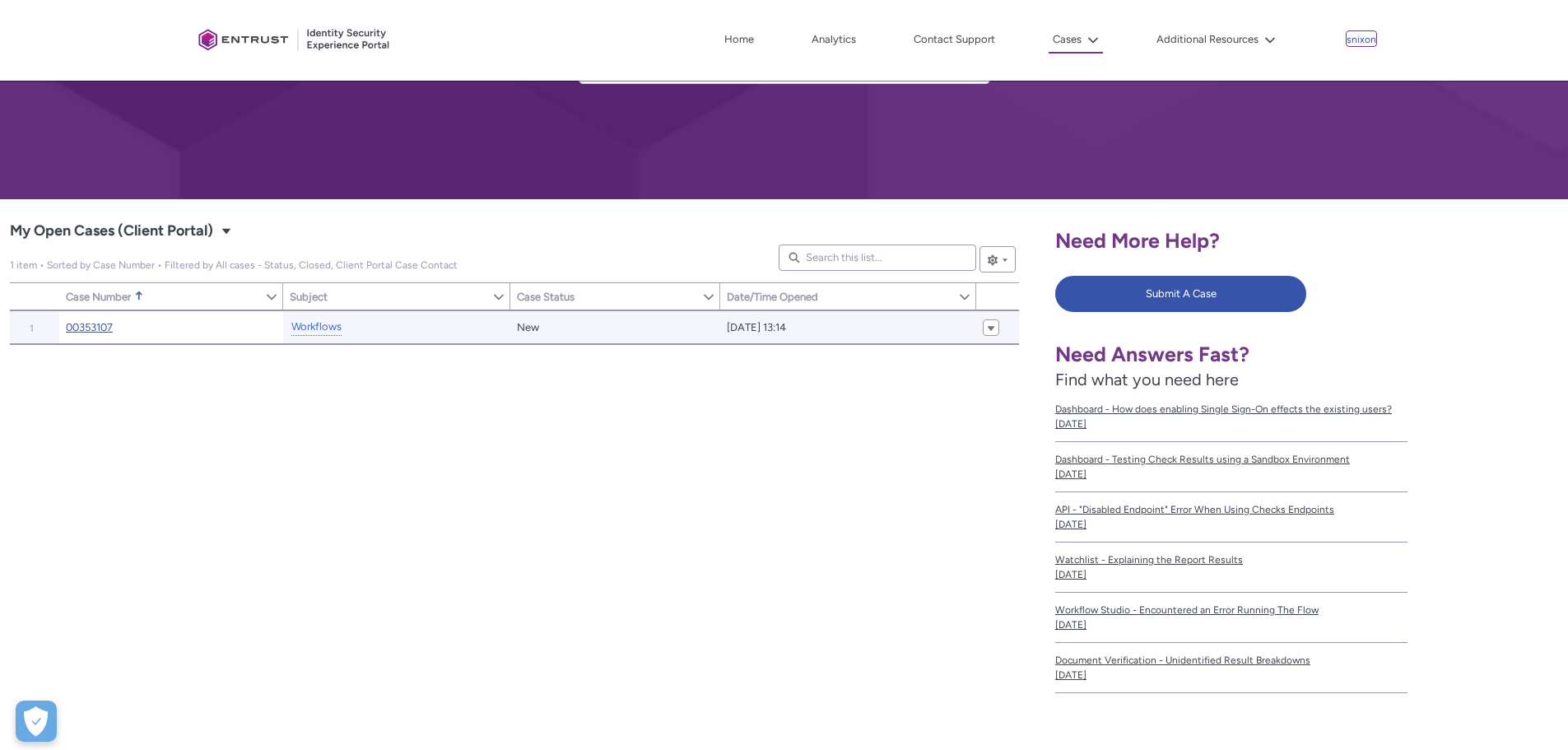
click at [96, 331] on link "00353107" at bounding box center [90, 327] width 47 height 16
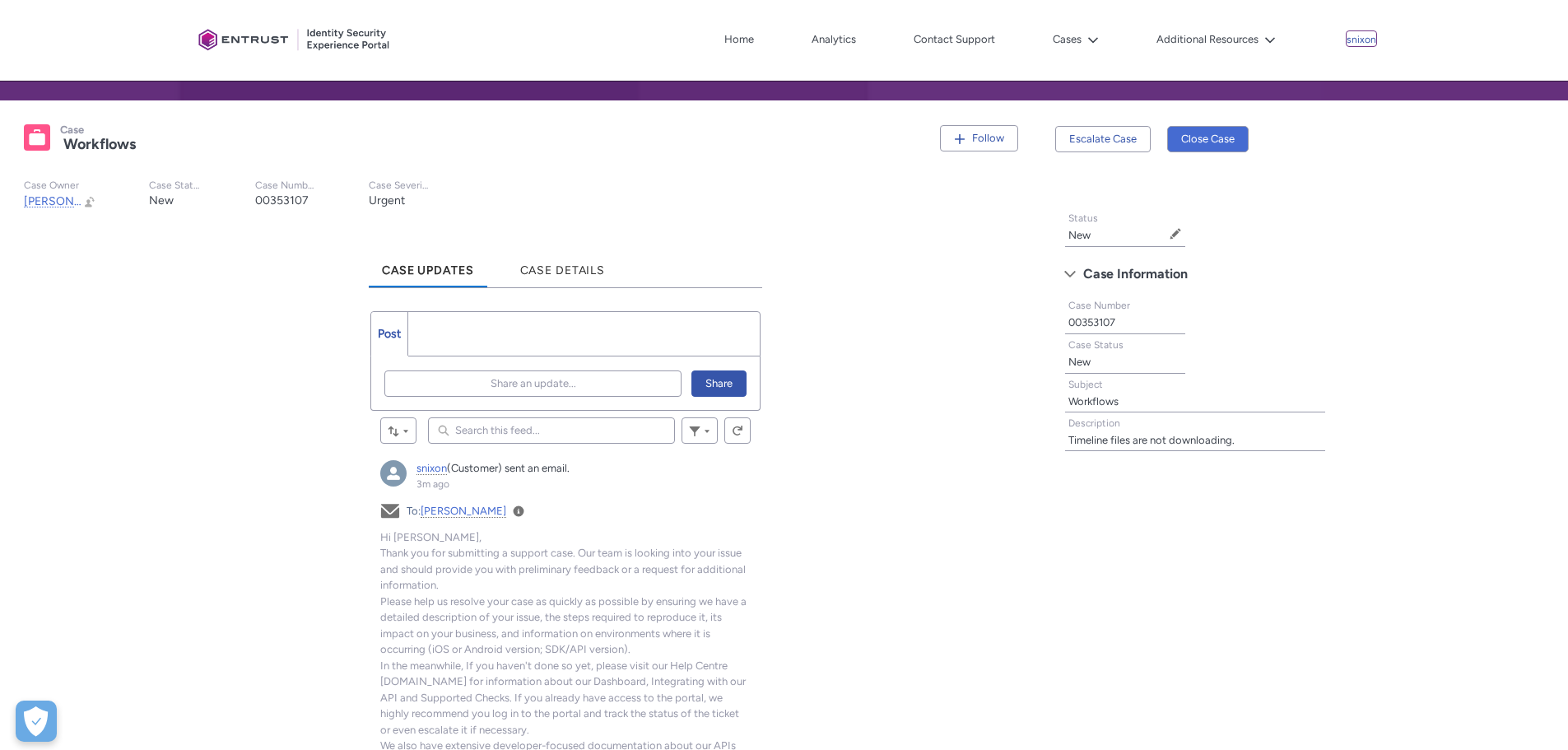
scroll to position [247, 0]
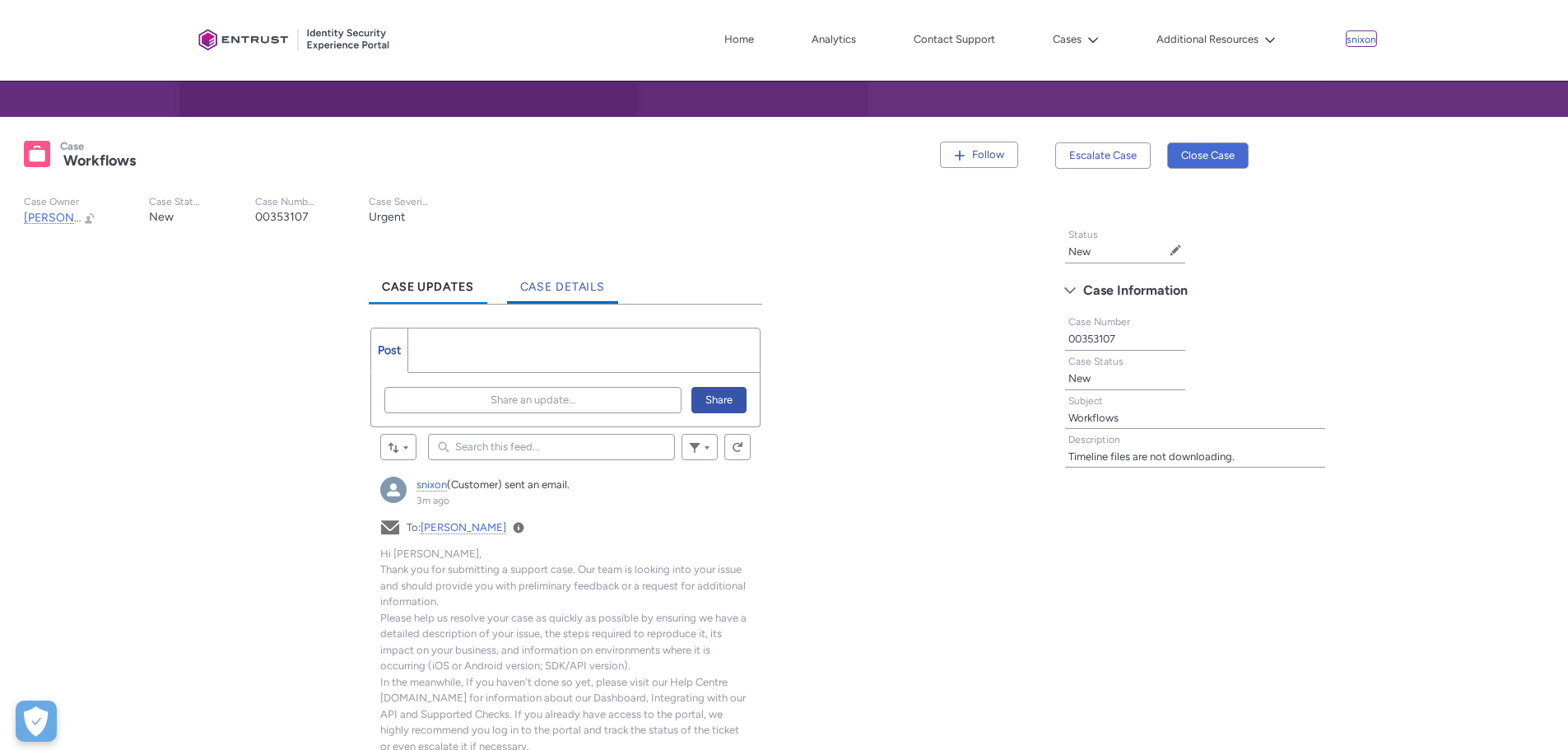
click at [564, 286] on span "Case Details" at bounding box center [562, 287] width 85 height 14
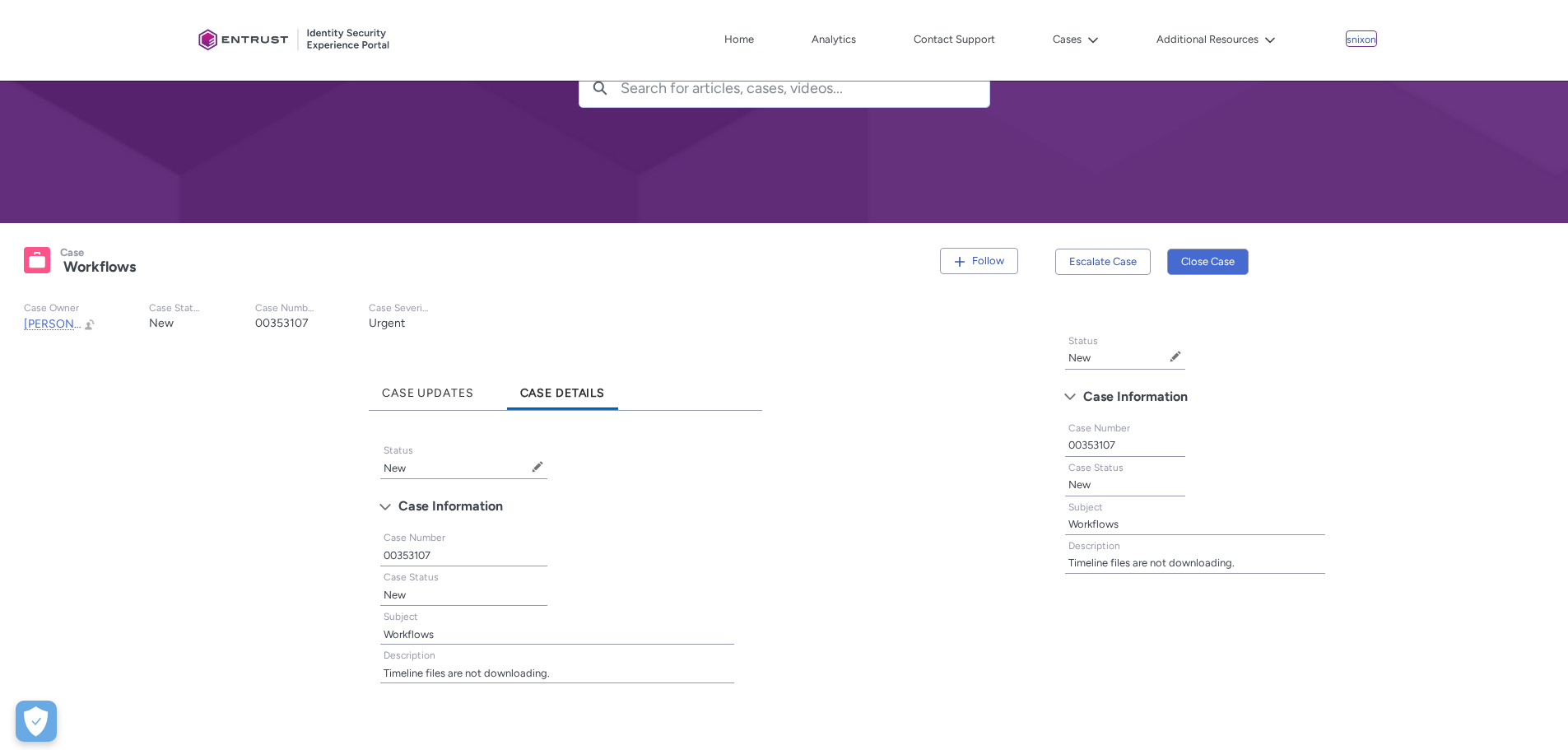
scroll to position [247, 0]
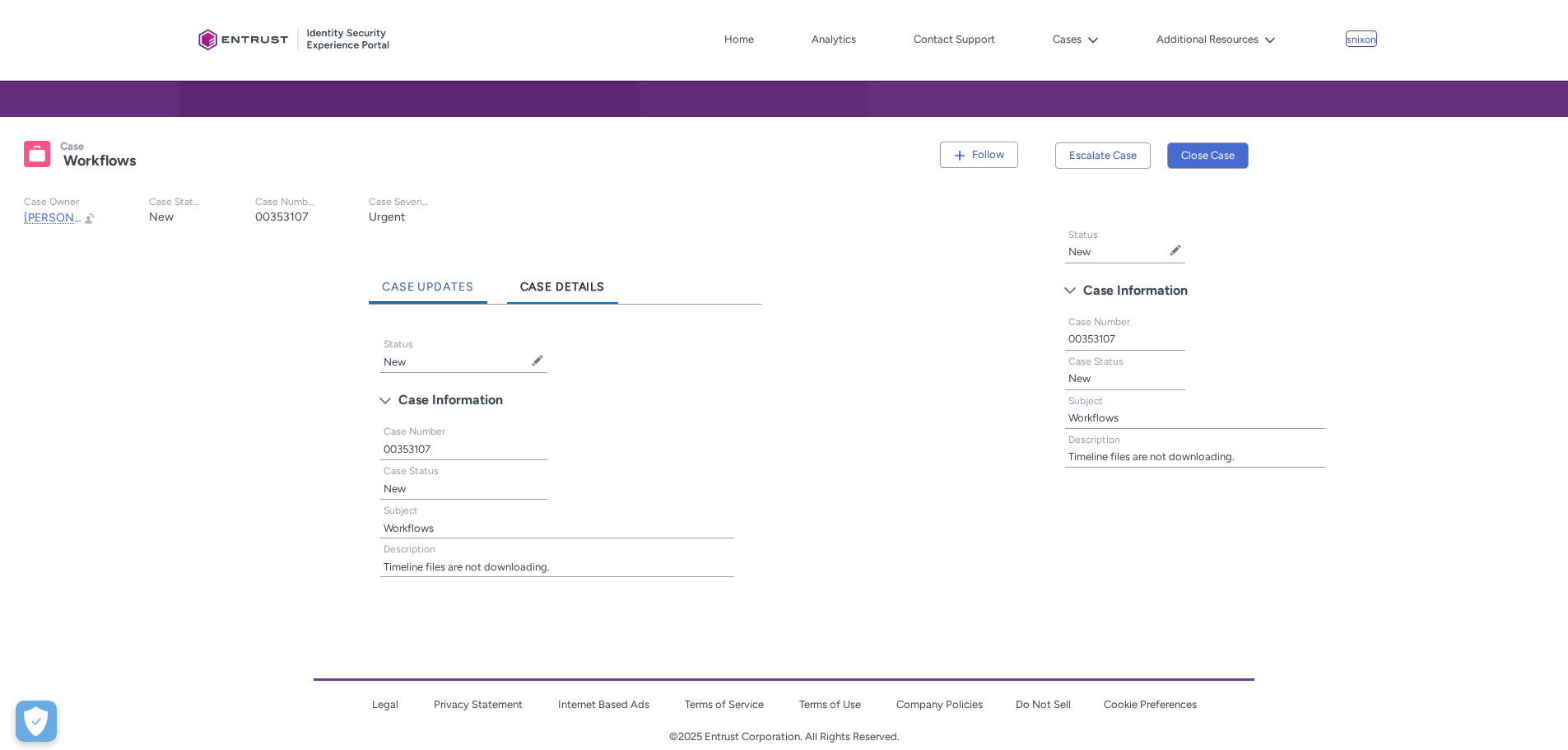
click at [411, 289] on span "Case Updates" at bounding box center [428, 287] width 92 height 14
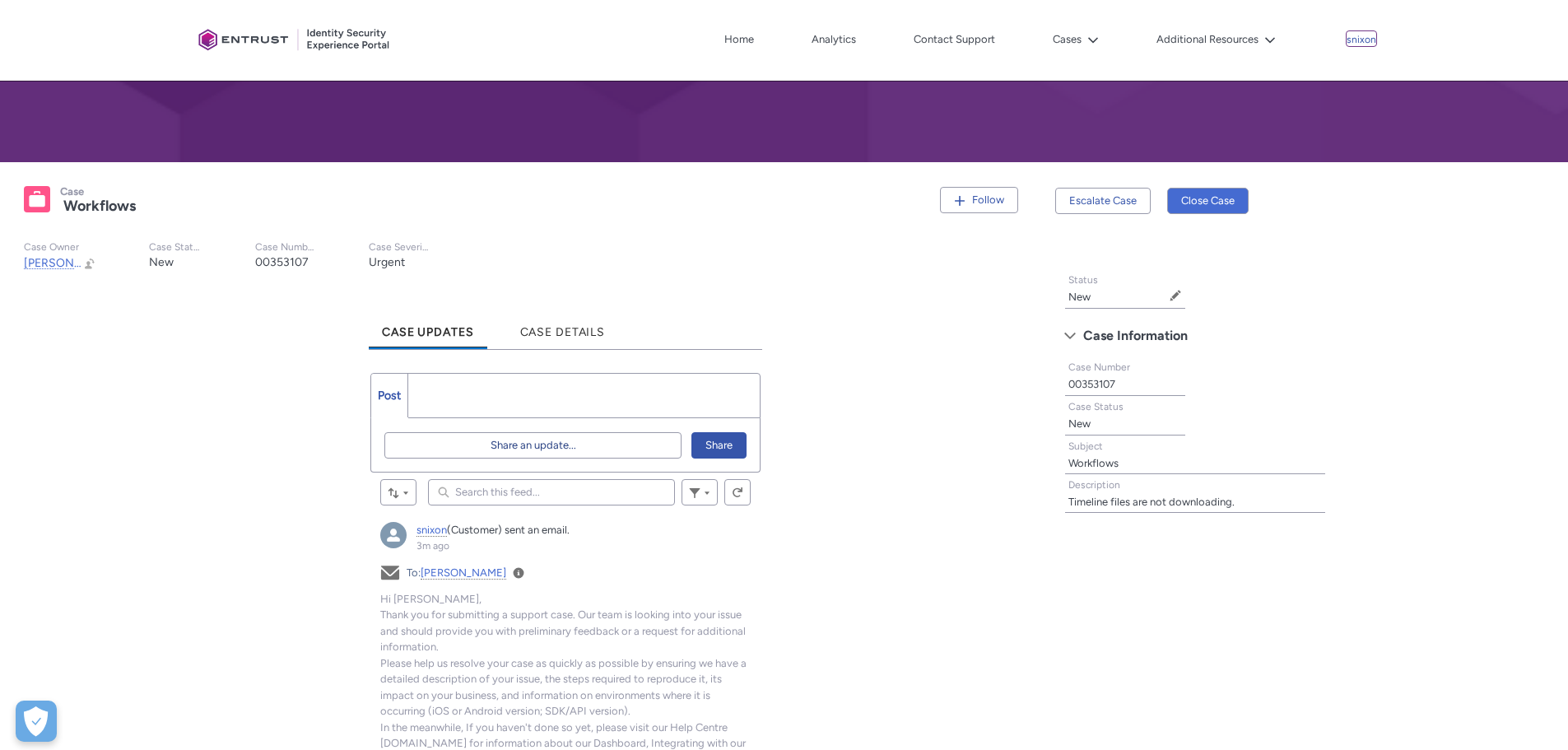
scroll to position [164, 0]
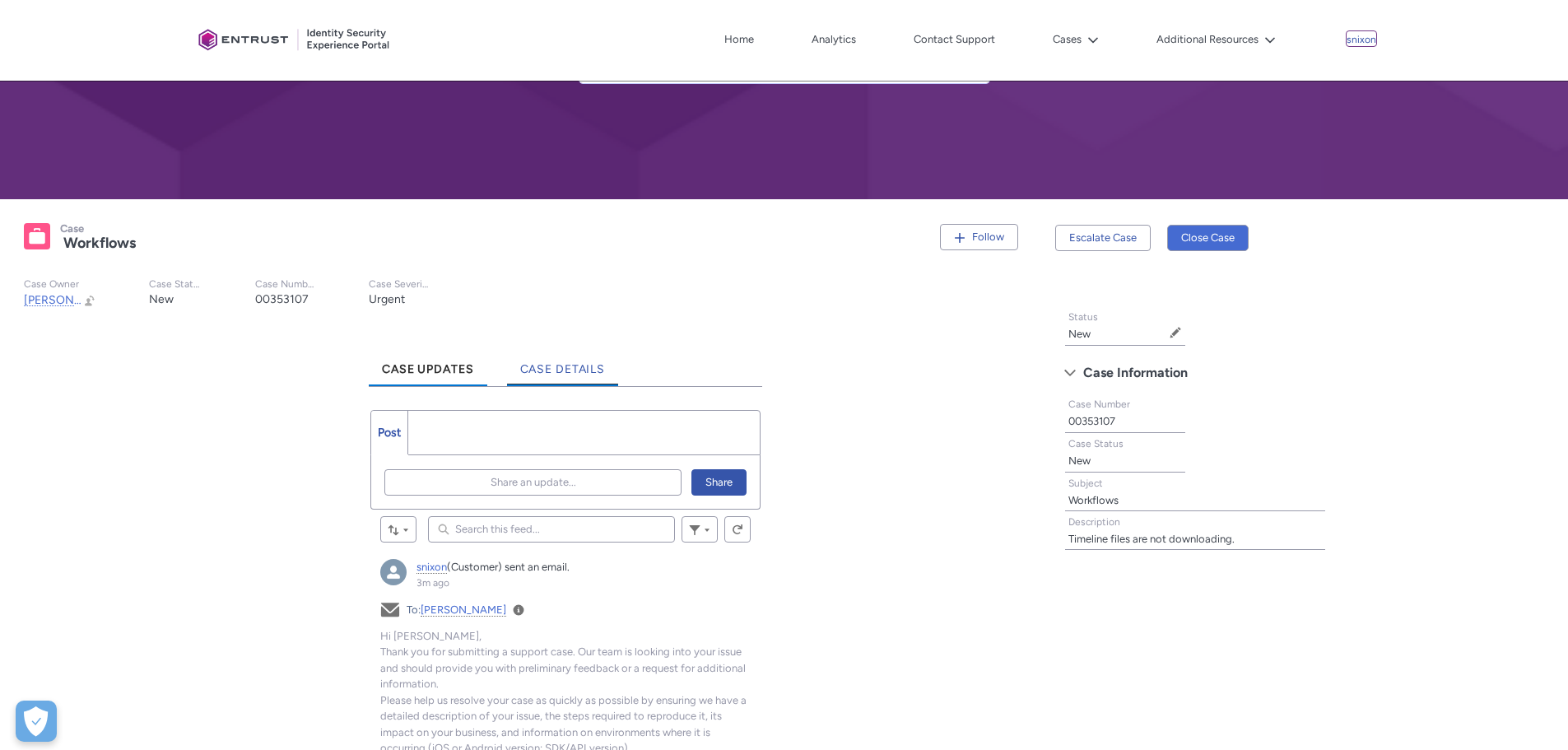
click at [579, 375] on span "Case Details" at bounding box center [562, 369] width 85 height 14
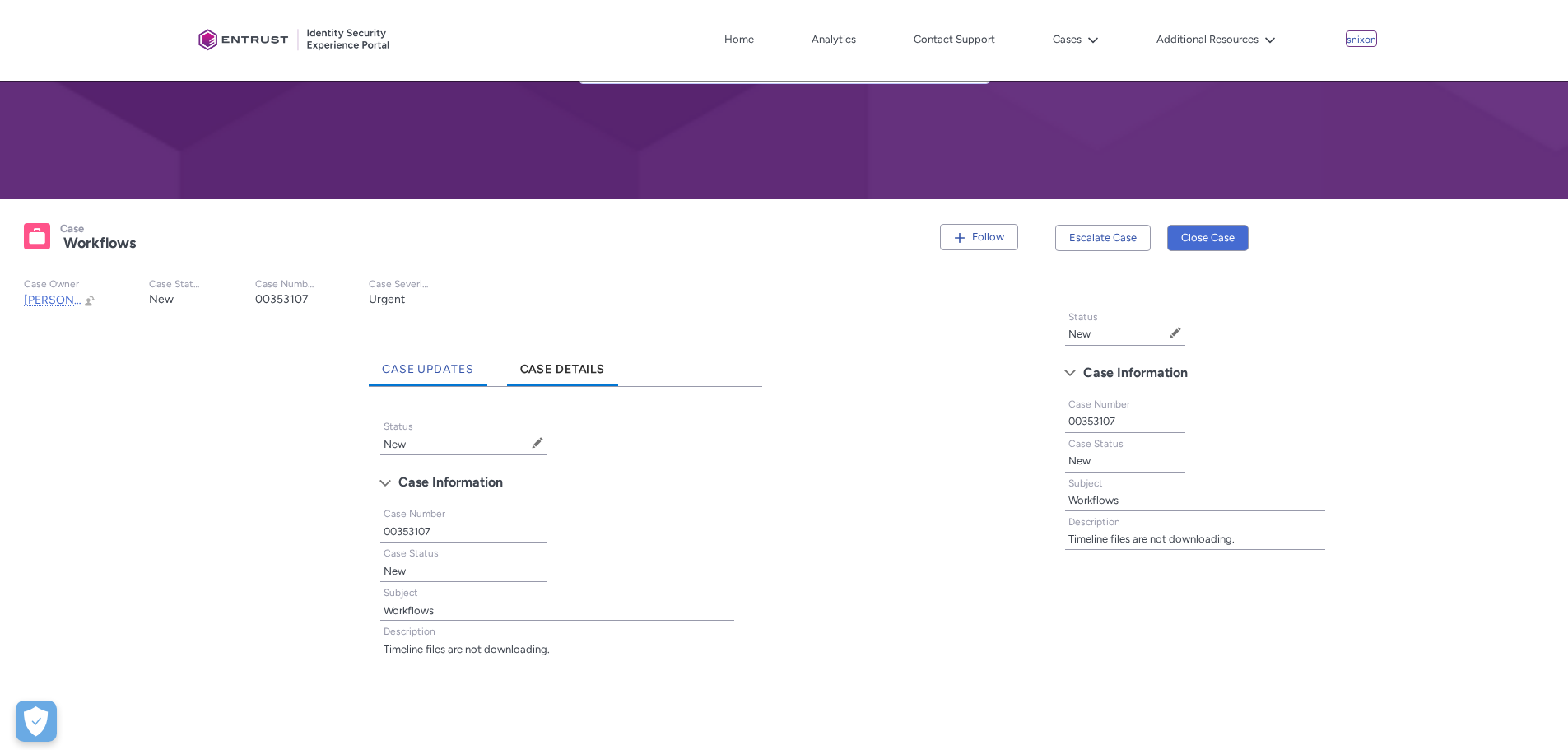
click at [436, 371] on span "Case Updates" at bounding box center [428, 369] width 92 height 14
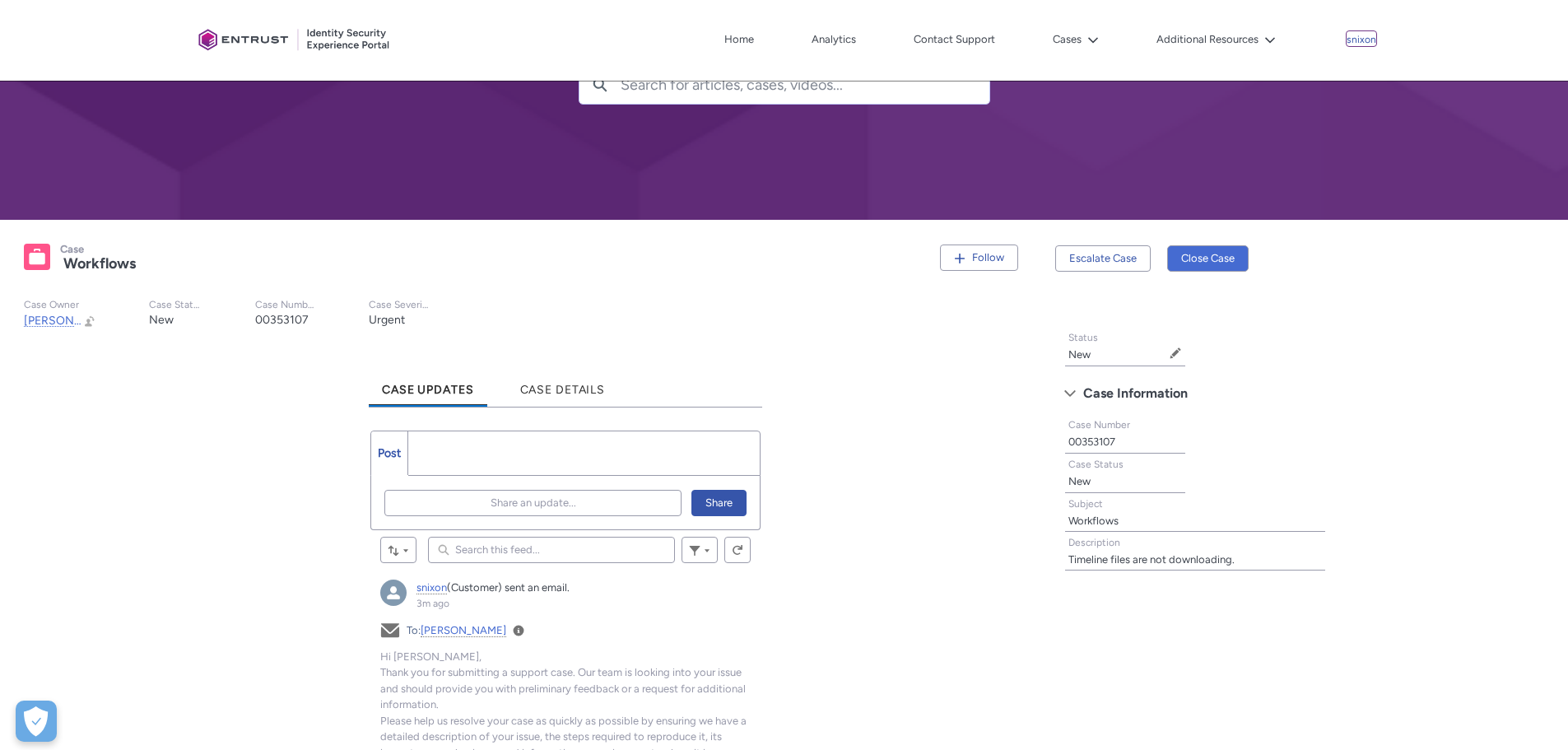
scroll to position [143, 0]
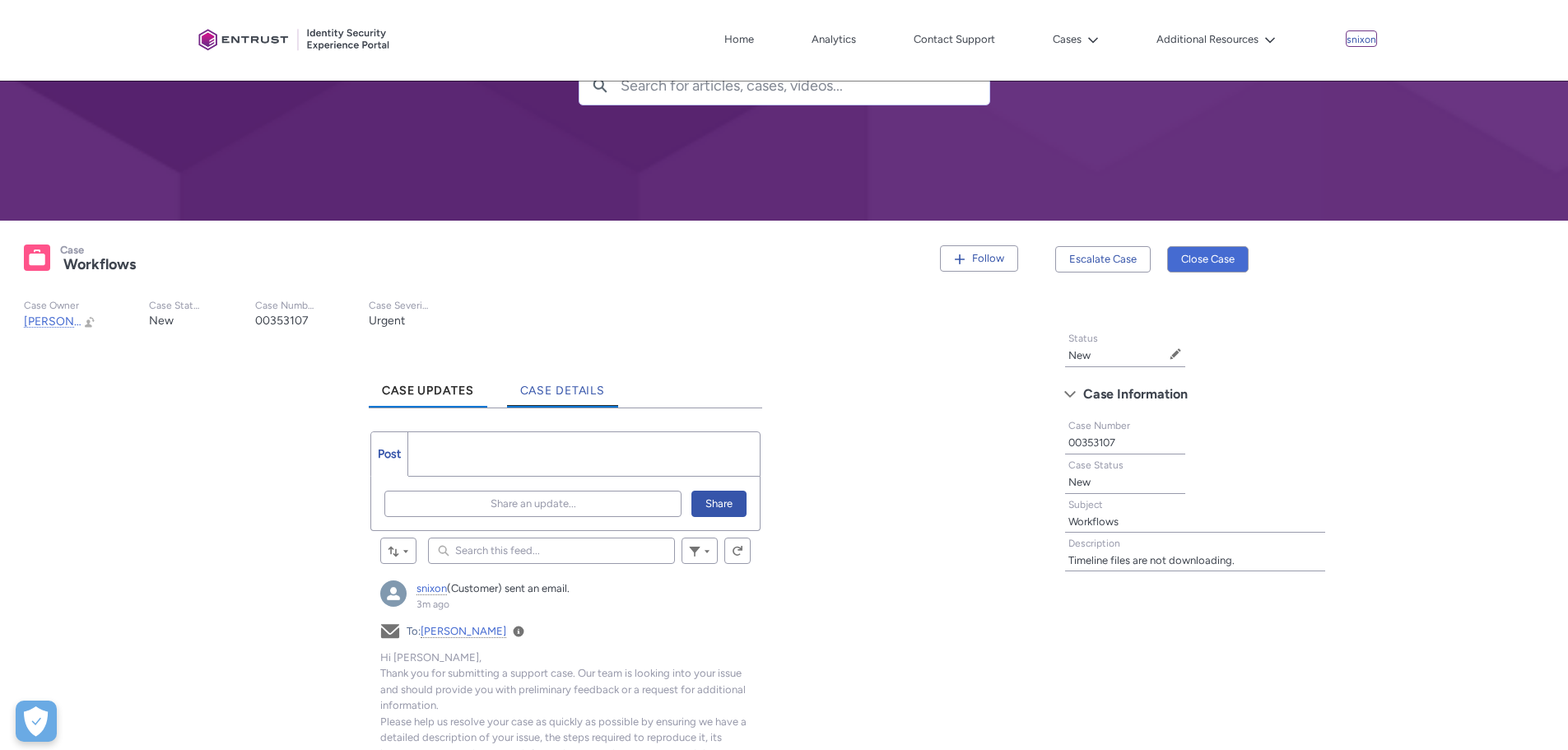
click at [560, 395] on span "Case Details" at bounding box center [562, 391] width 85 height 14
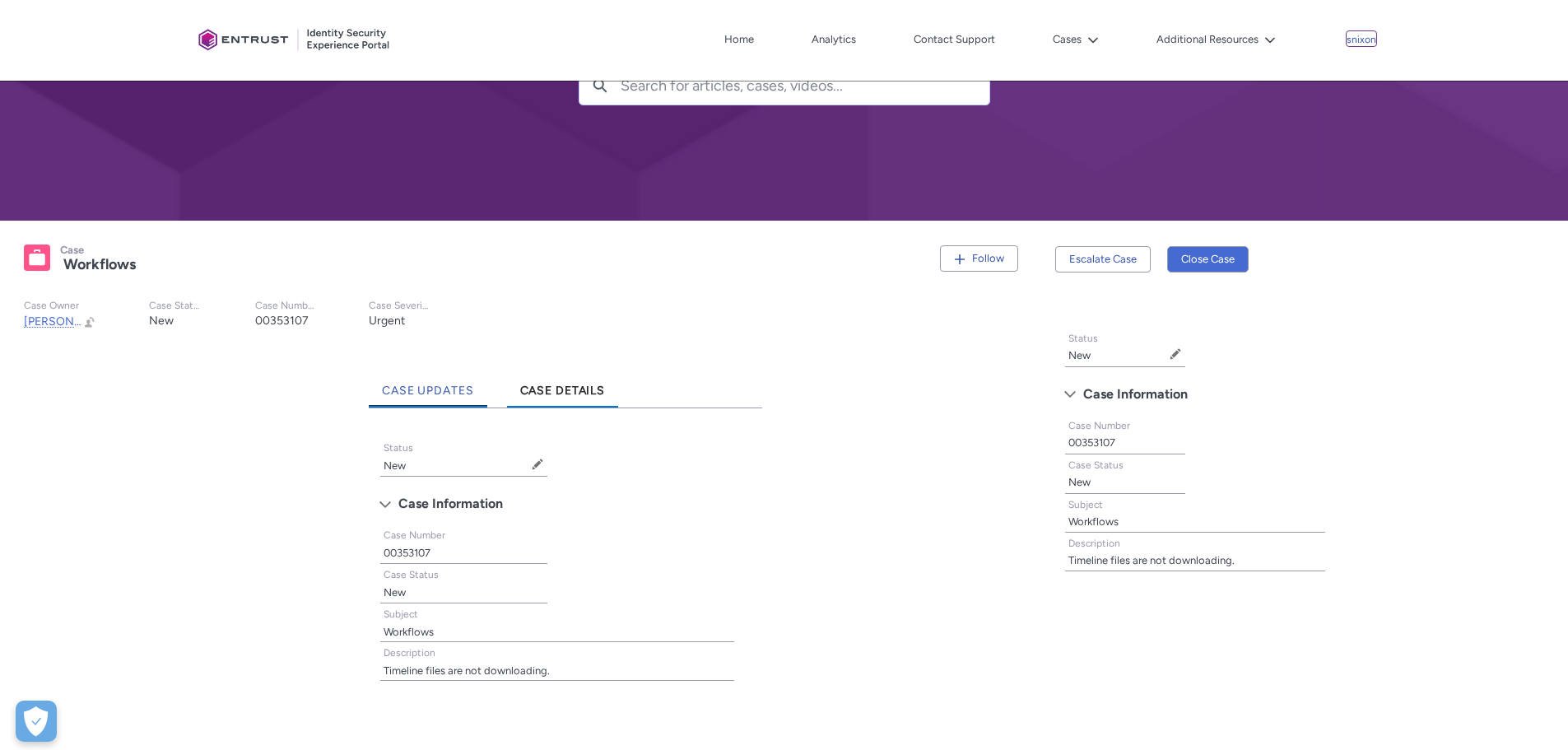
click at [403, 382] on link "Case Updates" at bounding box center [428, 385] width 119 height 46
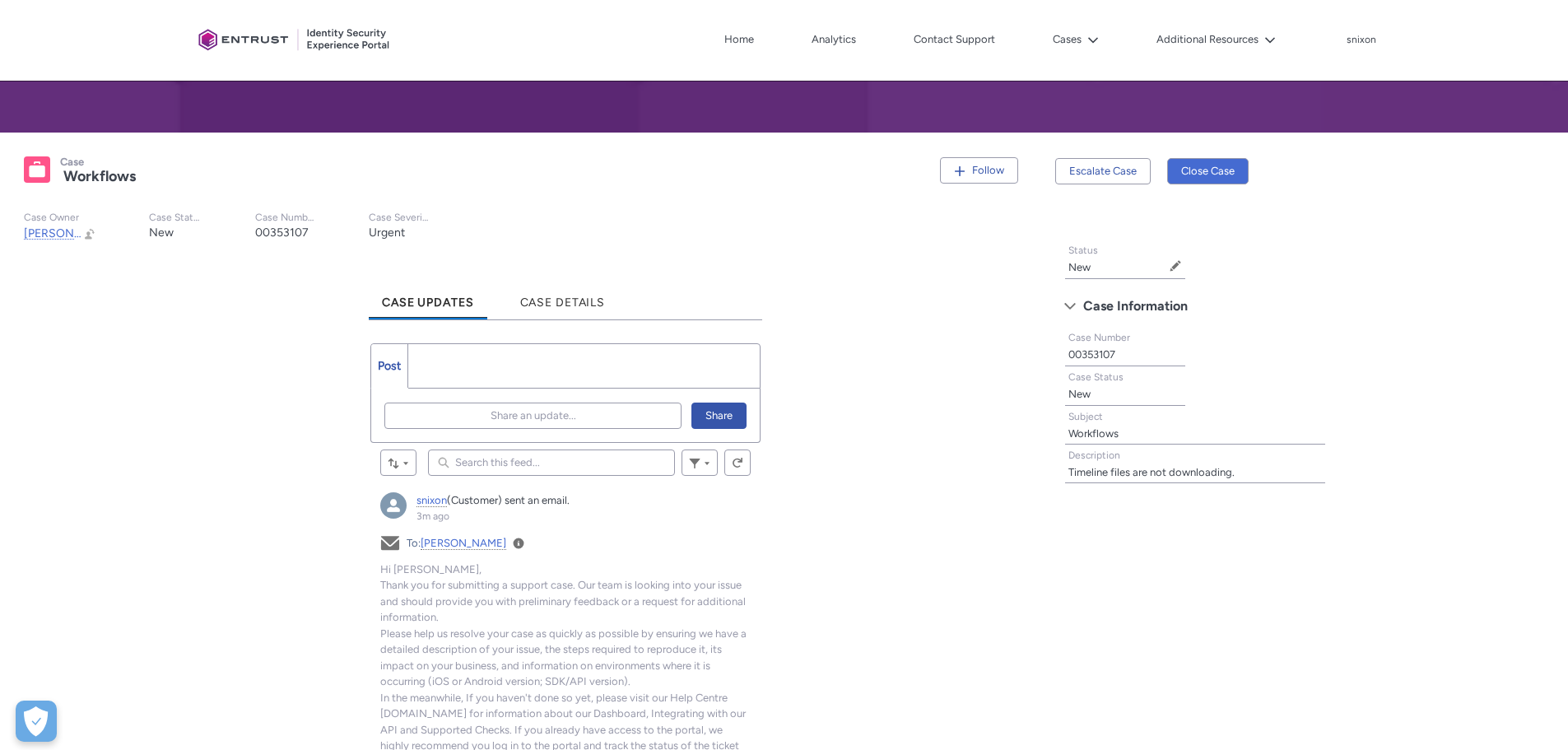
scroll to position [308, 0]
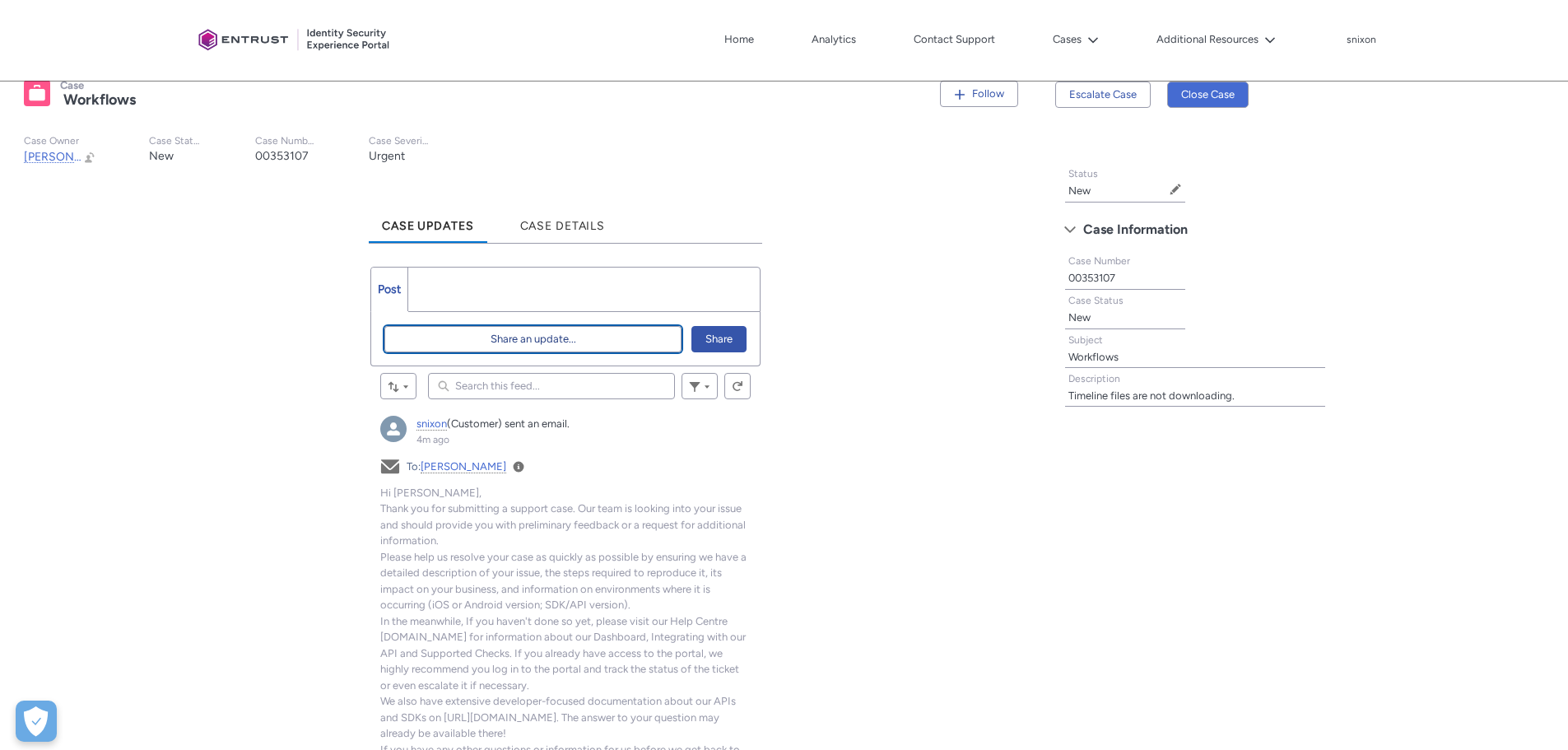
click at [507, 344] on span "Share an update..." at bounding box center [533, 339] width 85 height 25
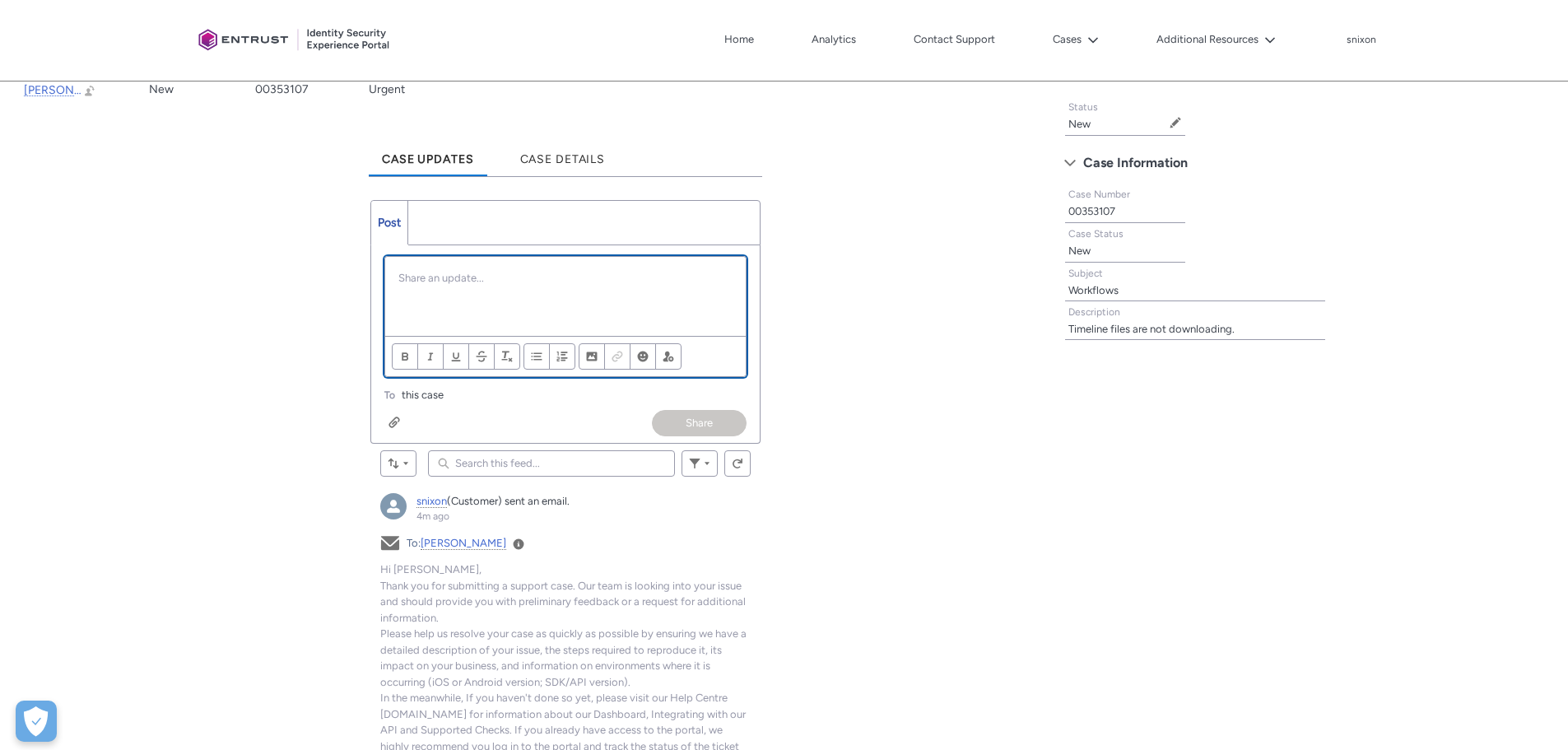
scroll to position [412, 0]
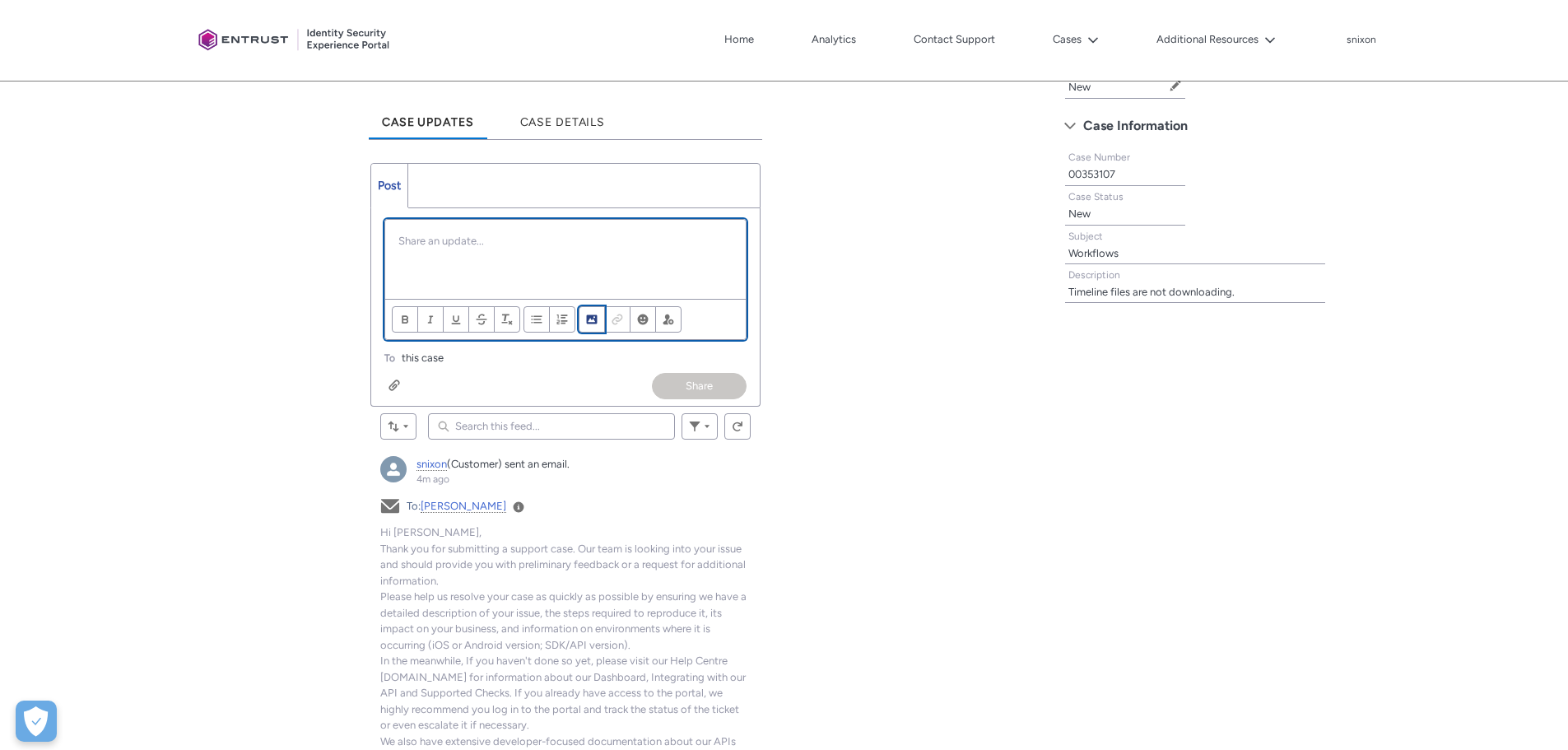
click at [594, 326] on button "Image" at bounding box center [591, 319] width 27 height 27
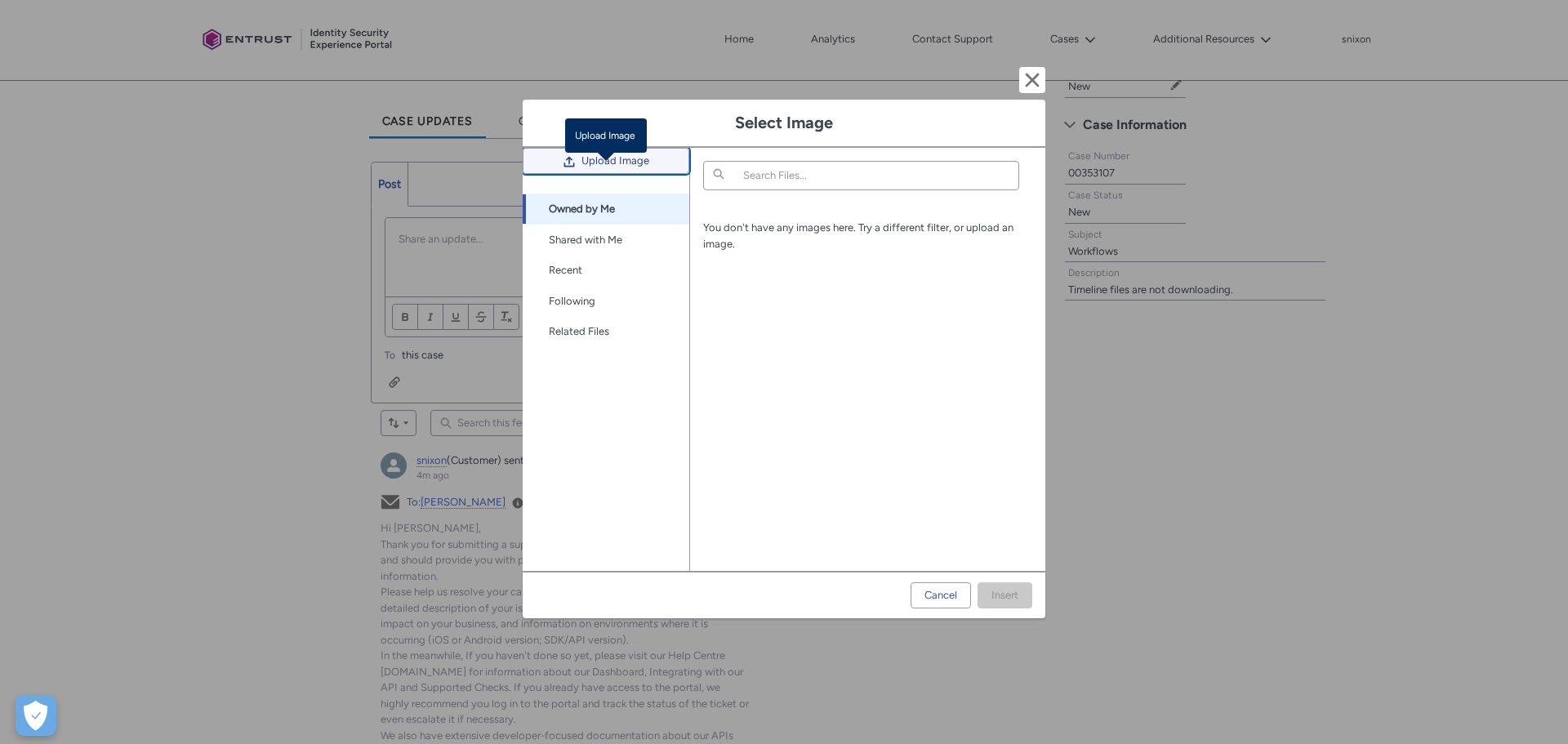
click at [610, 173] on span "Upload Image" at bounding box center [615, 161] width 67 height 25
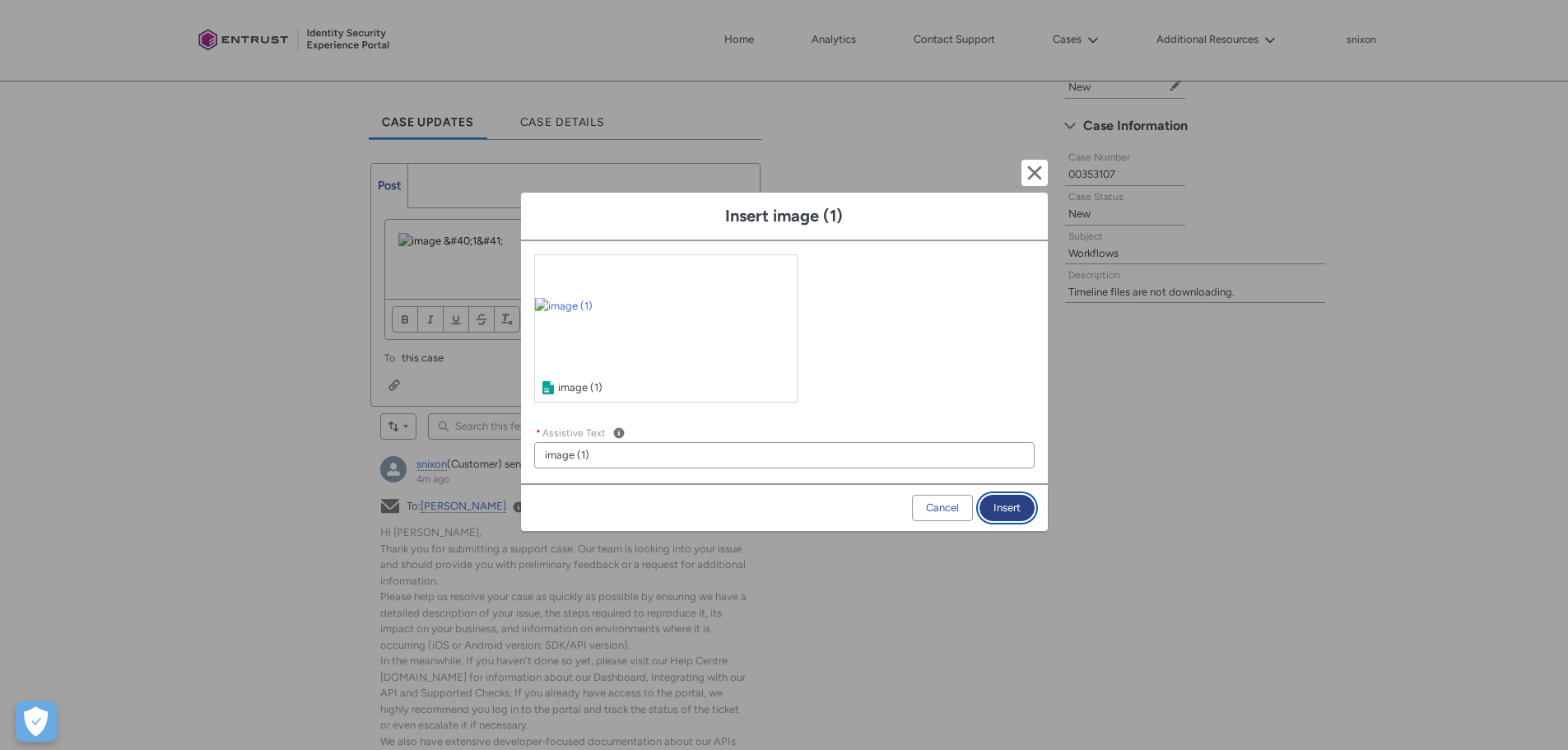
click at [1013, 509] on button "Insert" at bounding box center [1007, 508] width 55 height 27
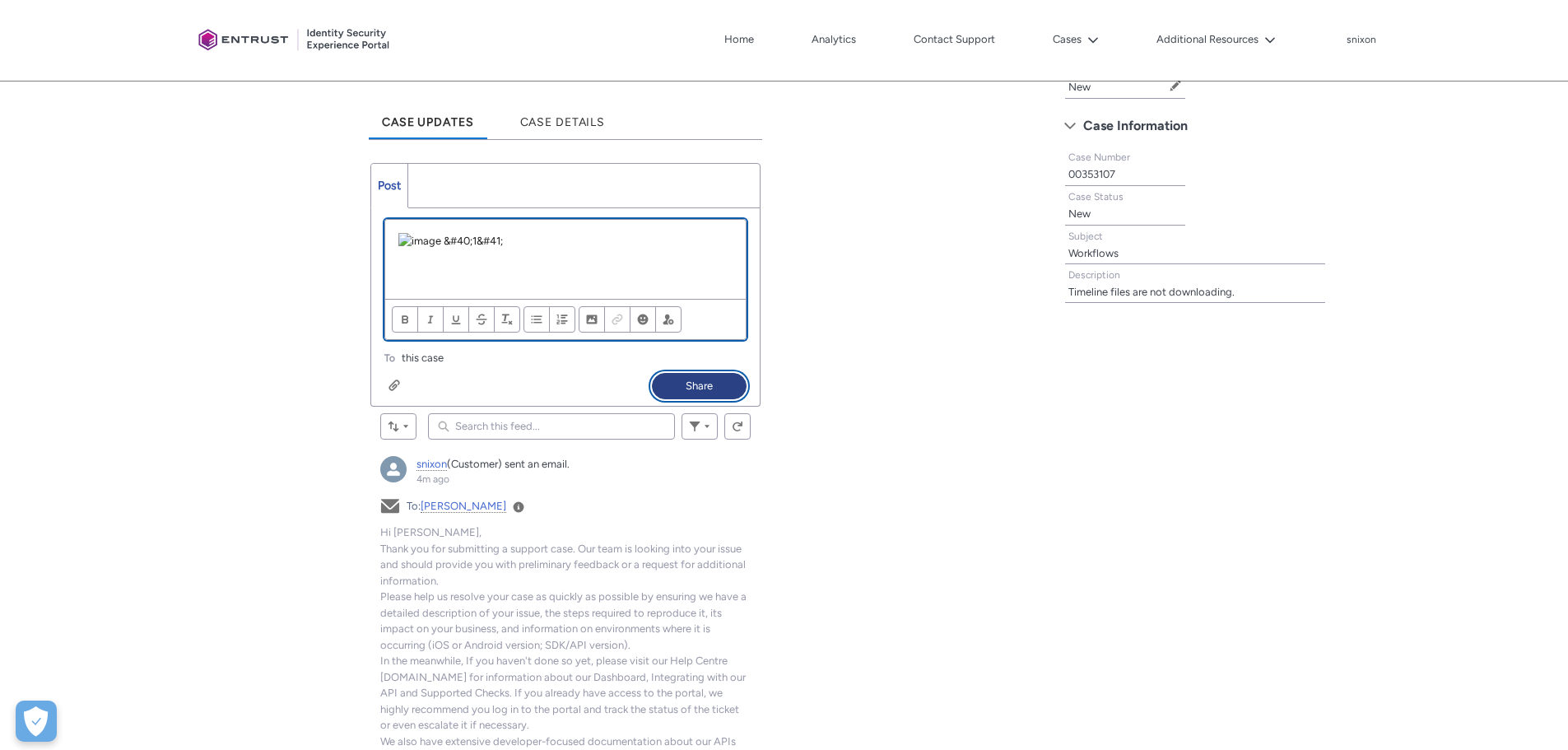
click at [678, 400] on button "Share" at bounding box center [699, 386] width 95 height 27
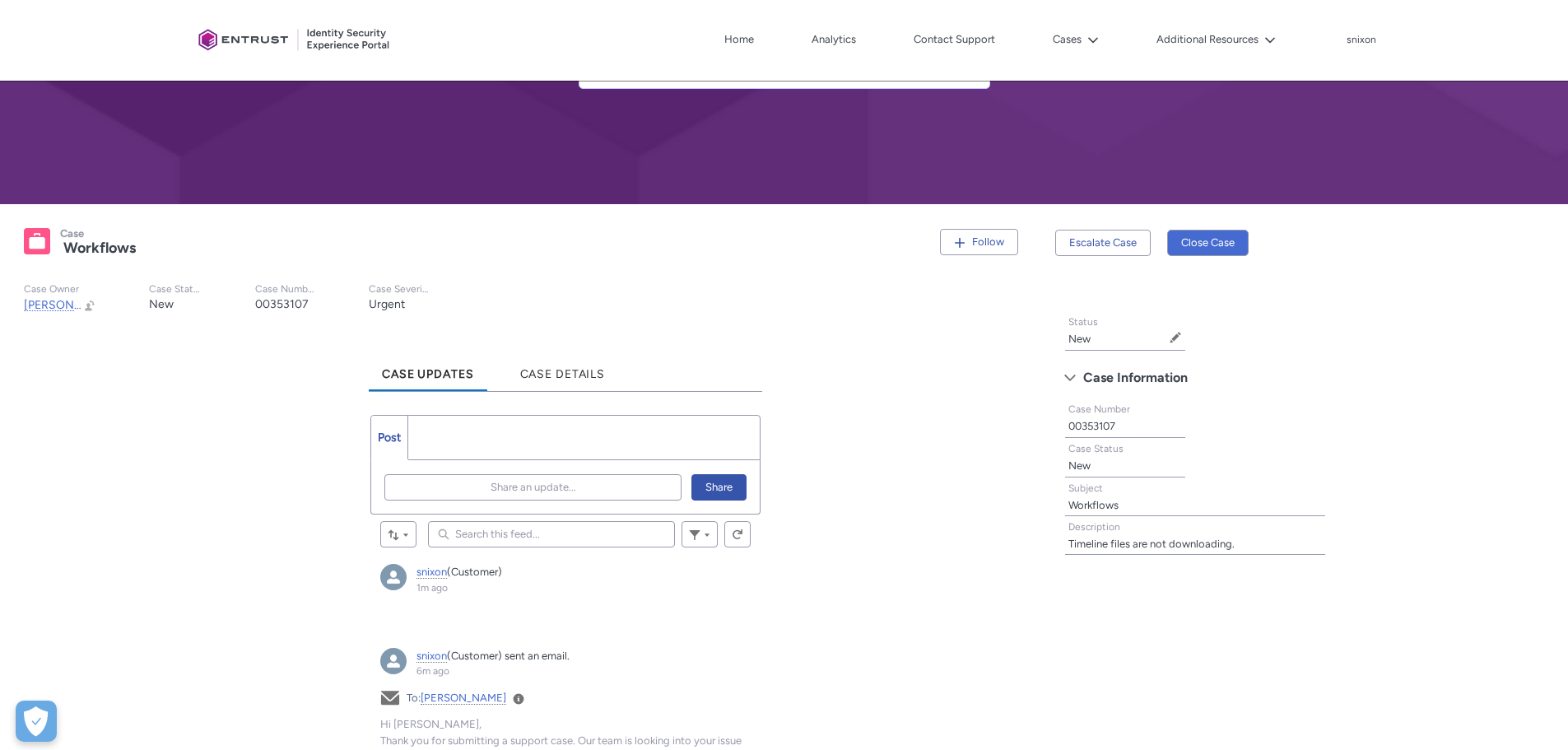
scroll to position [149, 0]
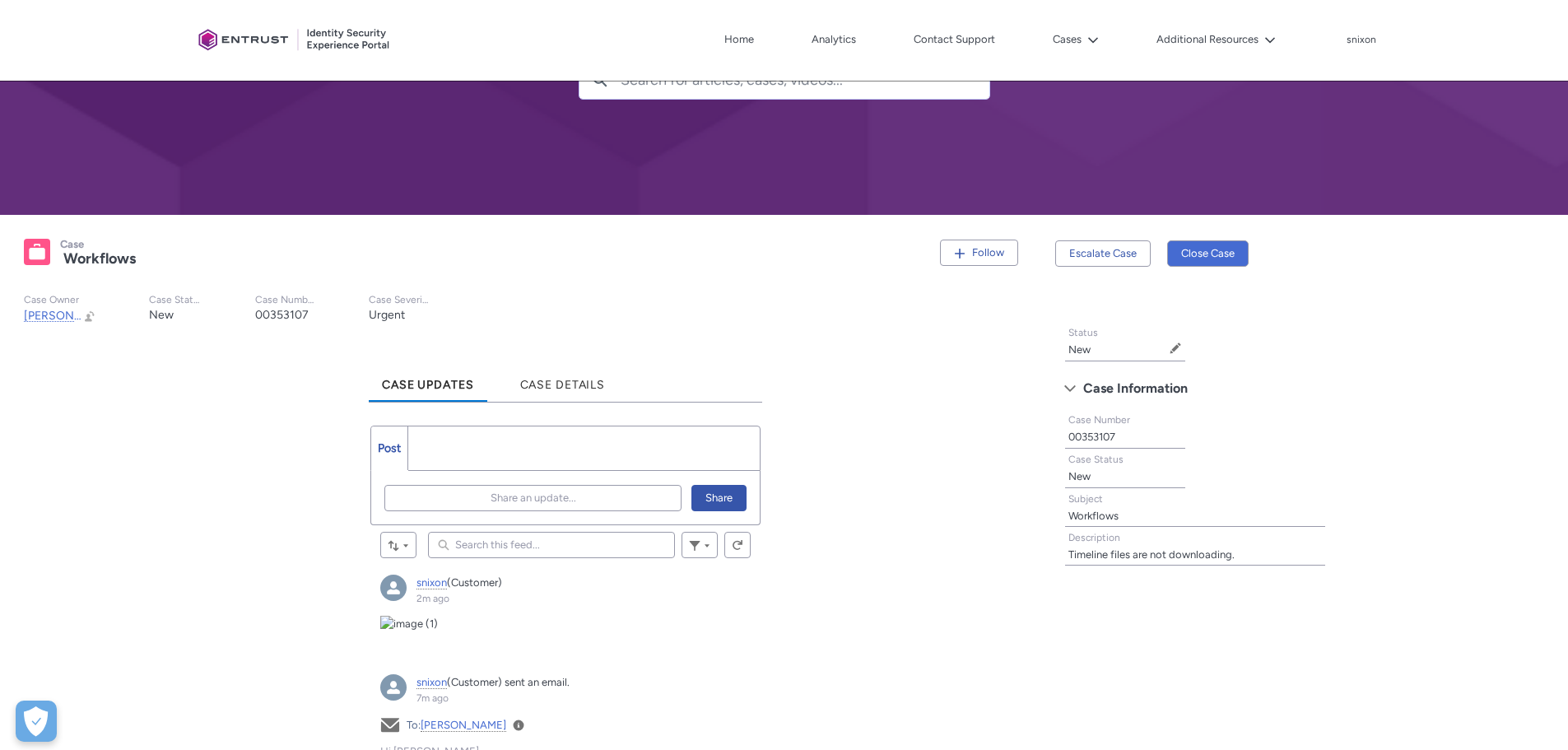
click at [1423, 322] on div "Tabs Status New Edit Status Case Information Case Number 00353107 Case Status N…" at bounding box center [1306, 450] width 503 height 270
click at [1243, 40] on button "Additional Resources" at bounding box center [1216, 40] width 127 height 25
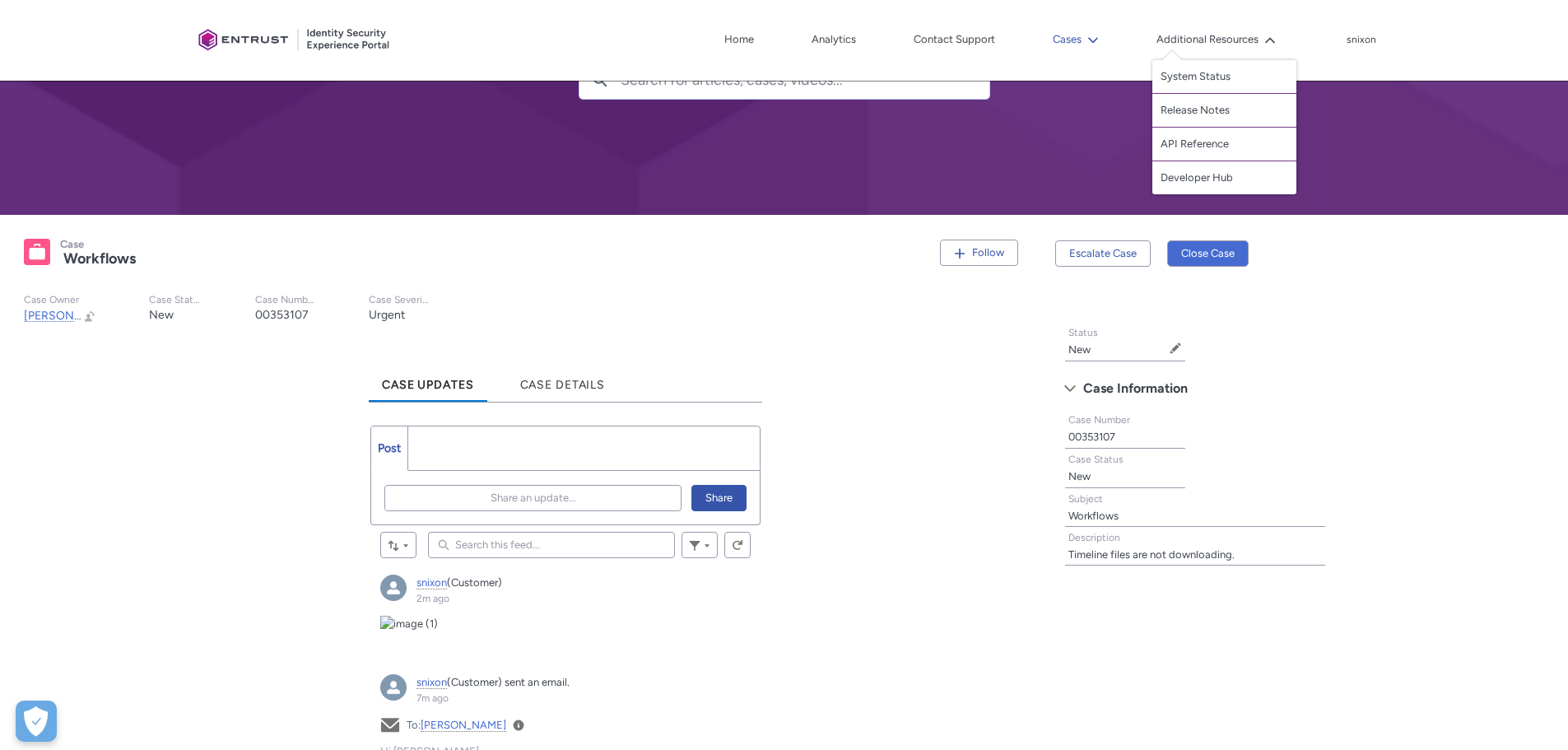
click at [1076, 41] on button "Cases" at bounding box center [1075, 40] width 54 height 25
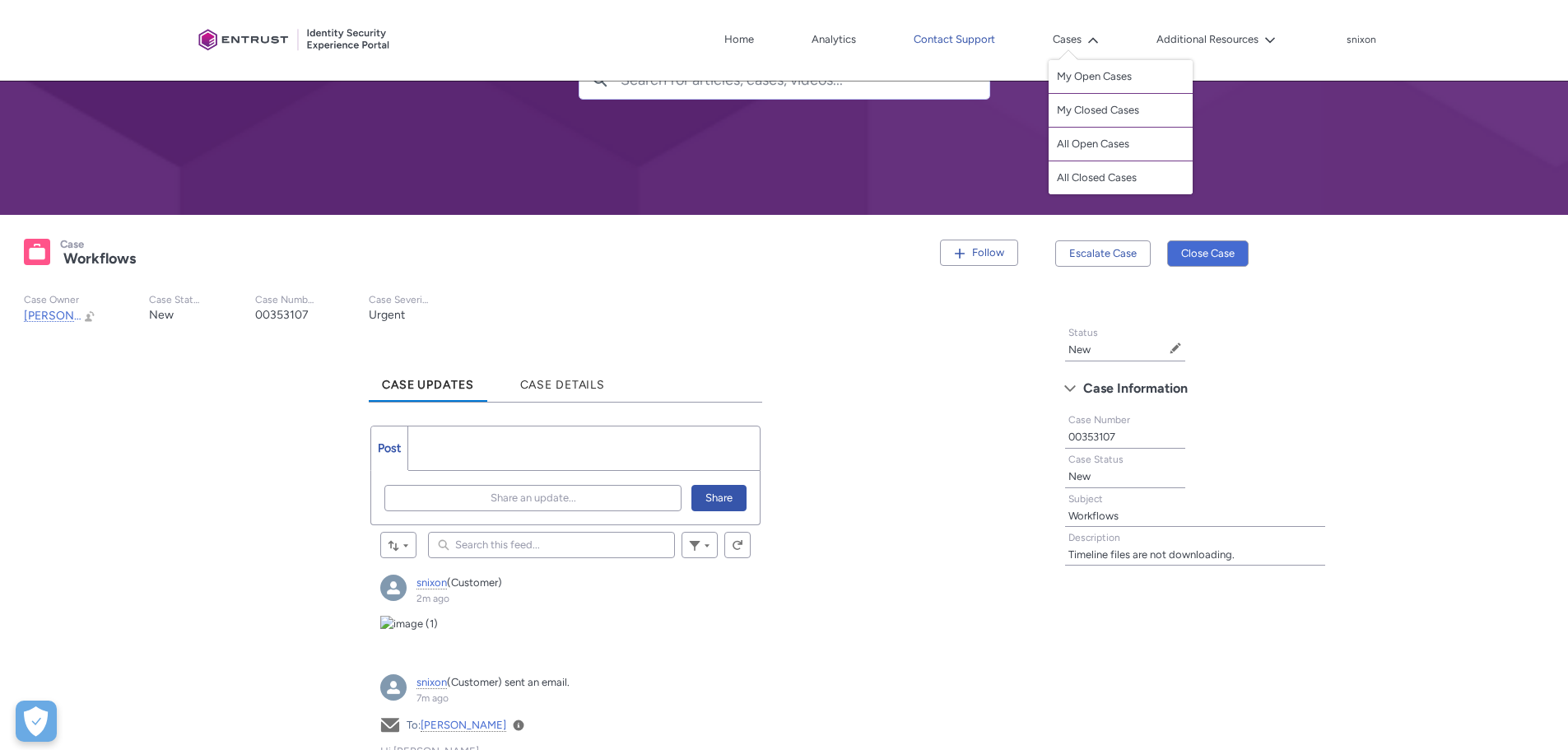
click at [946, 38] on link "Contact Support" at bounding box center [954, 40] width 90 height 25
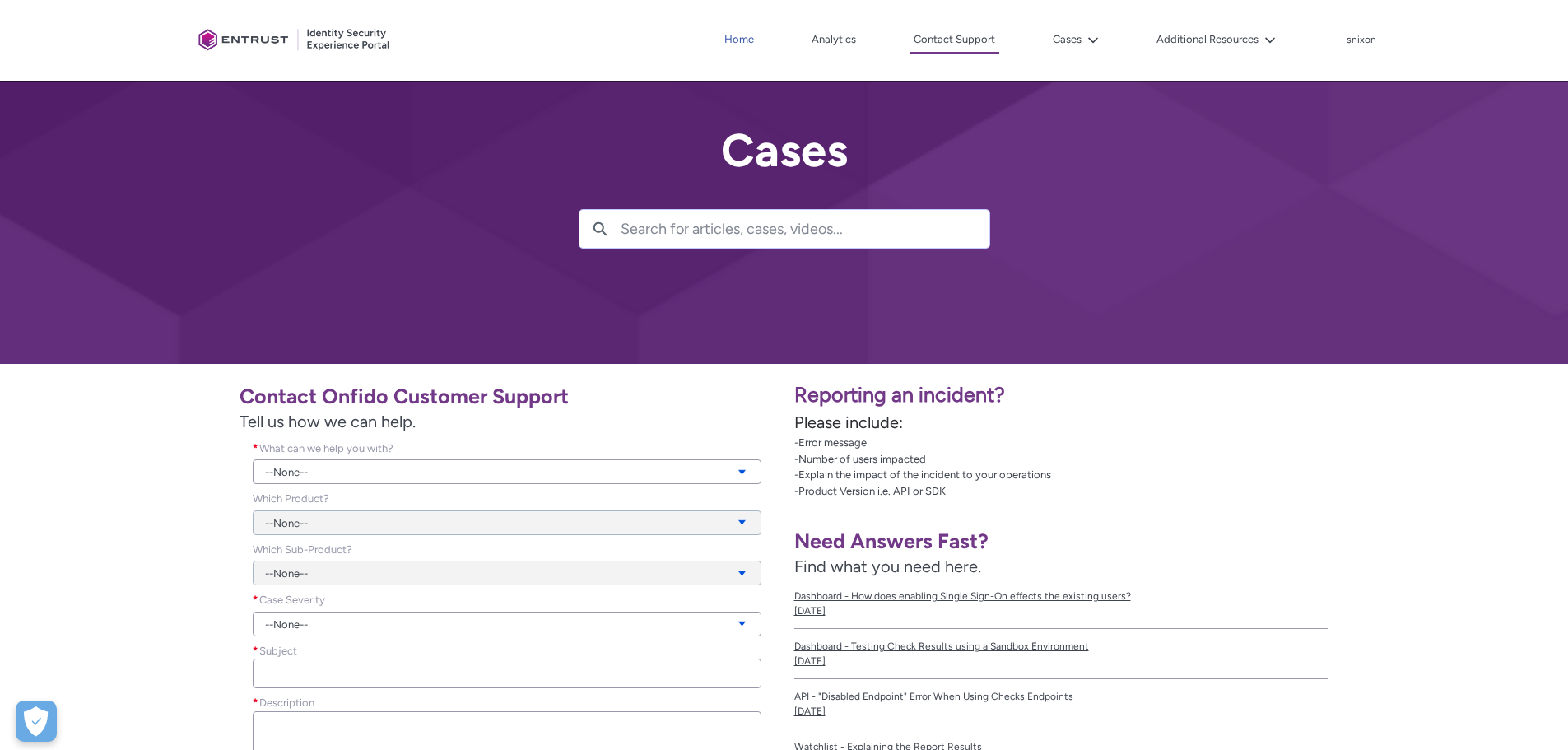
click at [740, 35] on link "Home" at bounding box center [739, 40] width 38 height 25
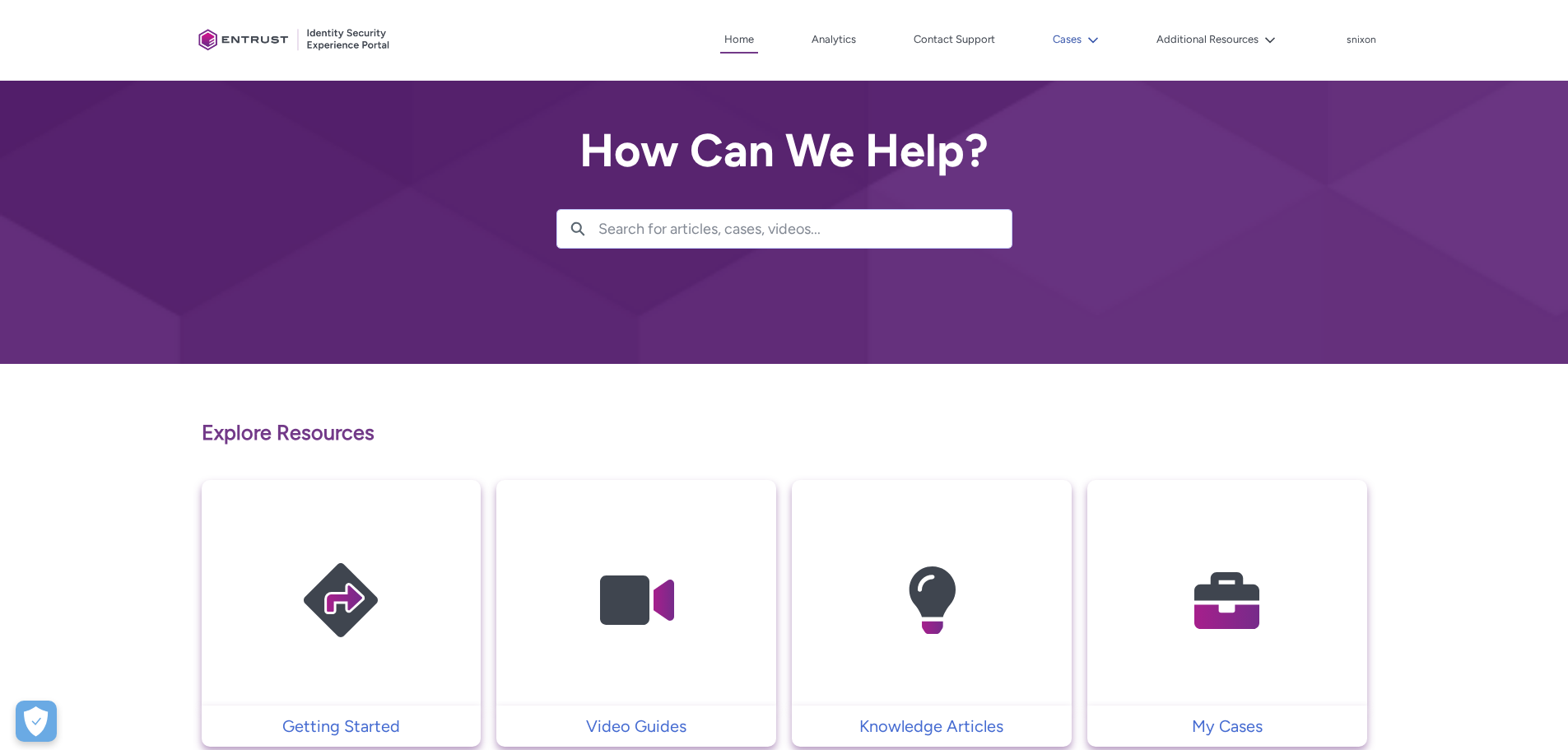
click at [1071, 34] on button "Cases" at bounding box center [1075, 40] width 54 height 25
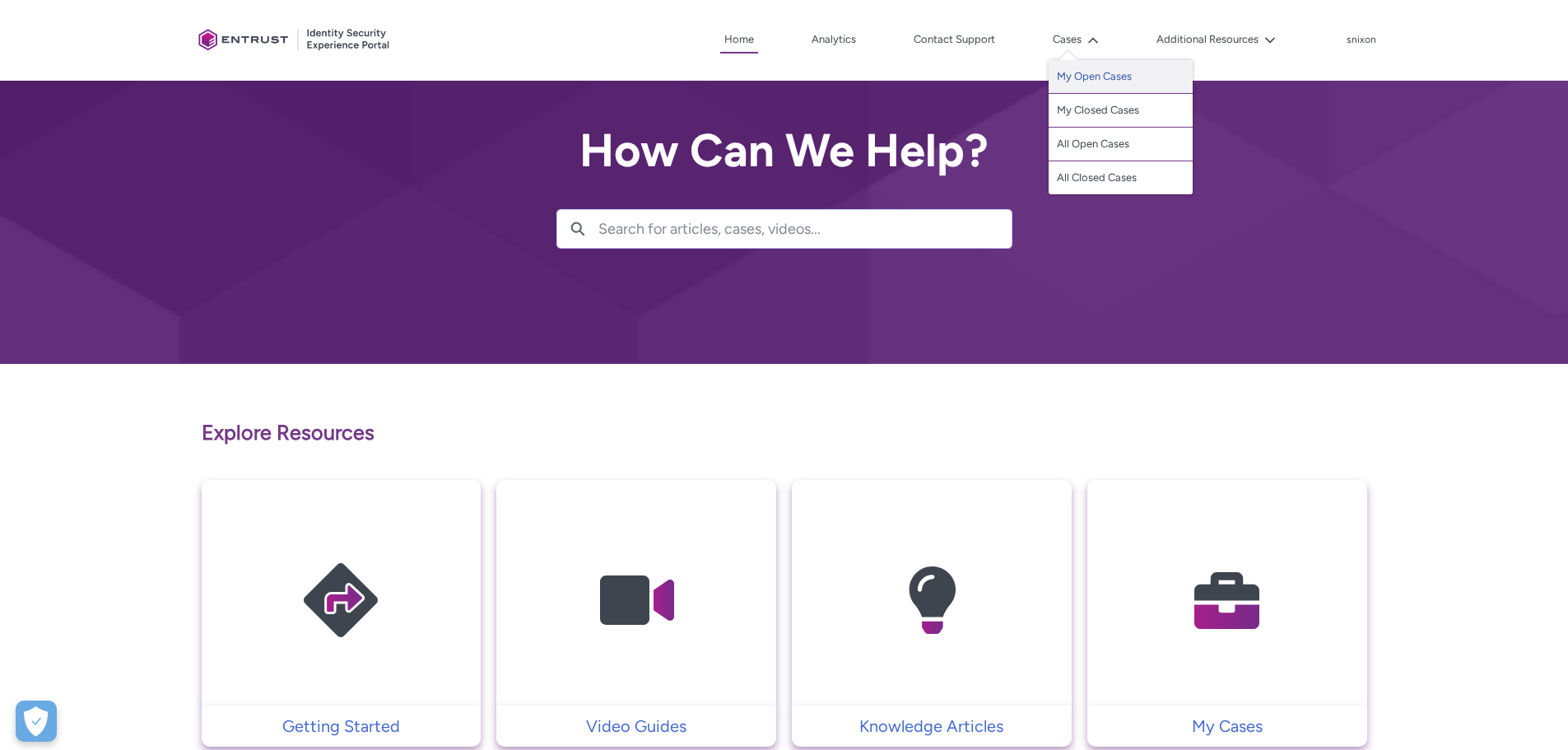
click at [1083, 69] on link "My Open Cases" at bounding box center [1120, 77] width 144 height 34
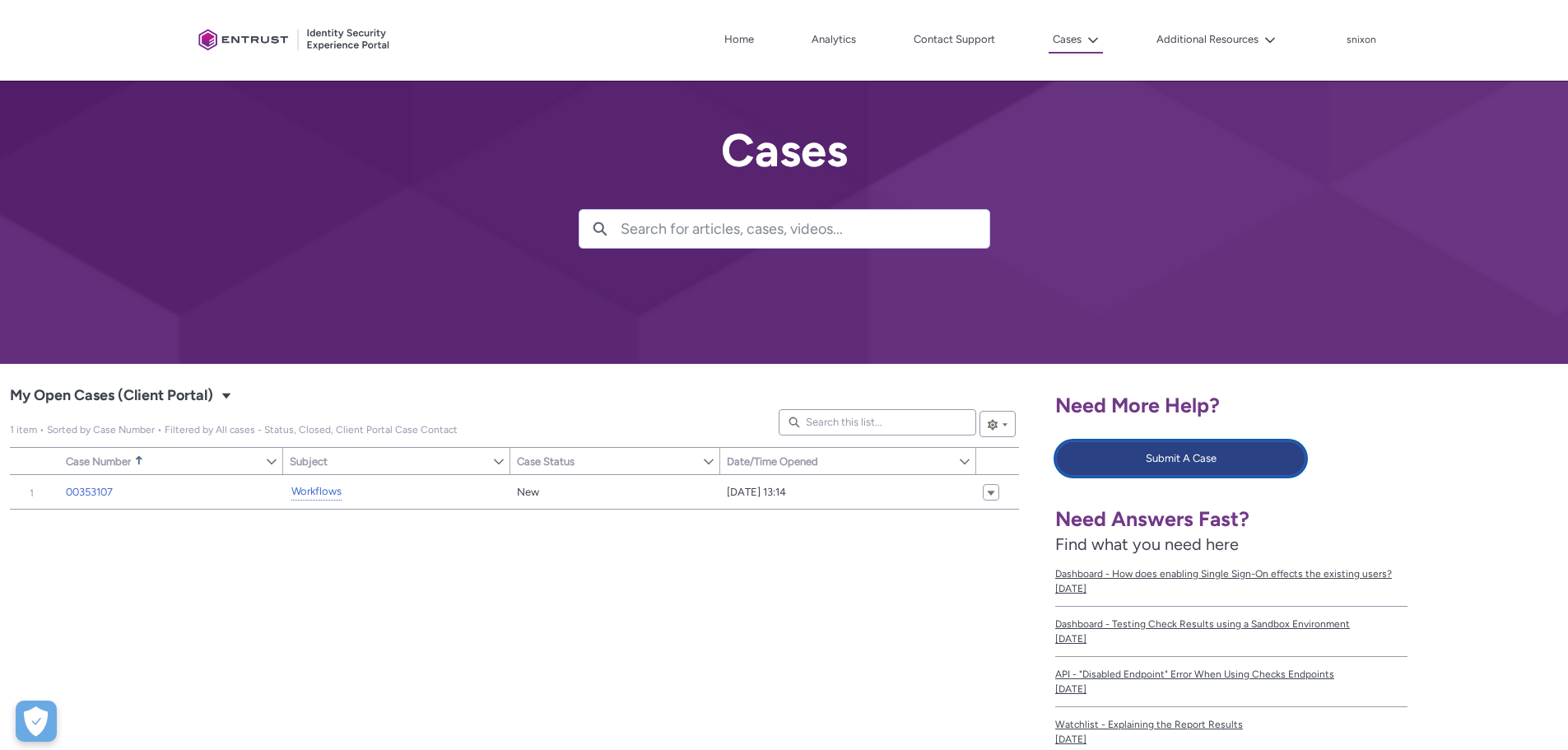
click at [1133, 459] on button "Submit A Case" at bounding box center [1181, 459] width 251 height 36
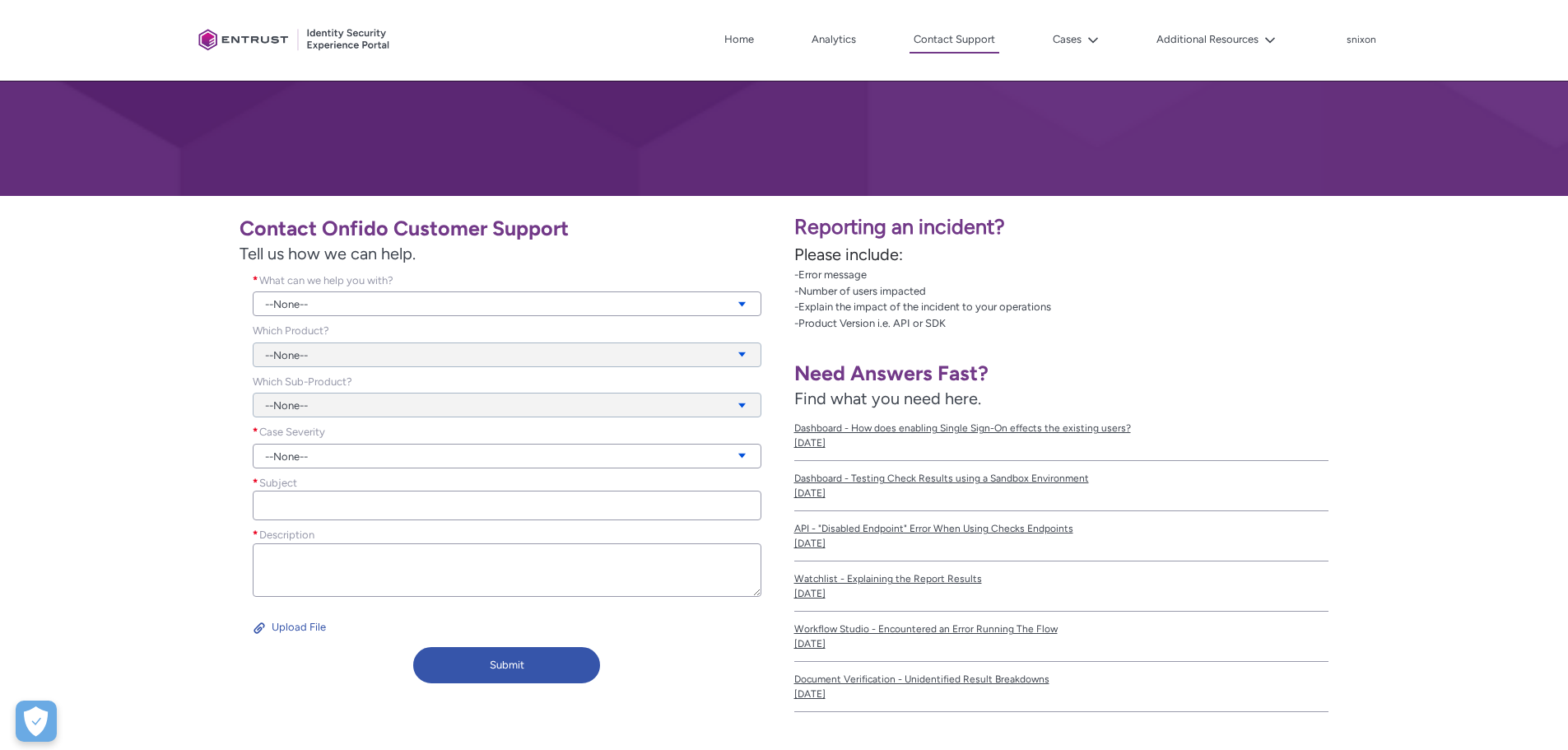
scroll to position [205, 0]
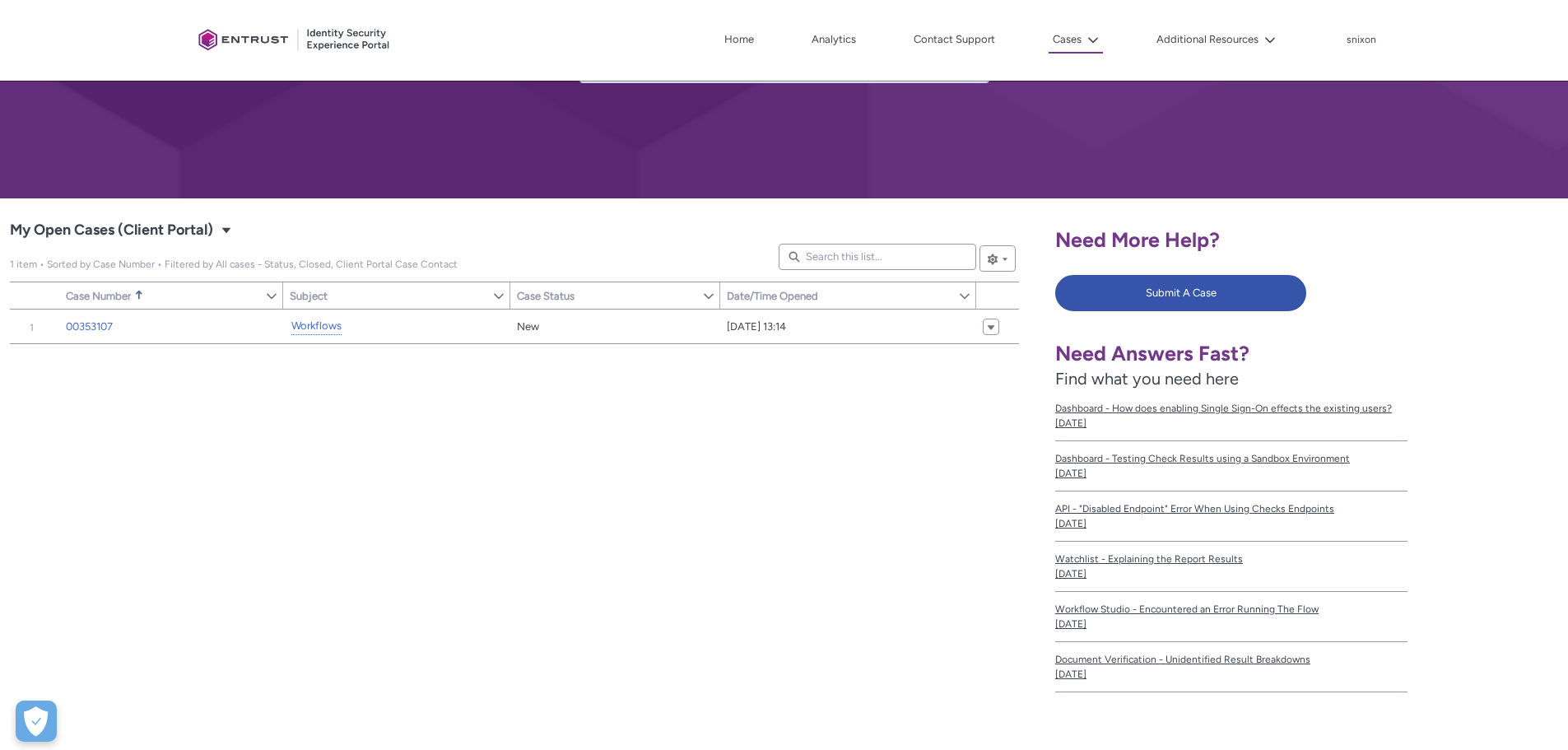
scroll to position [164, 0]
click at [1201, 292] on button "Submit A Case" at bounding box center [1181, 294] width 251 height 36
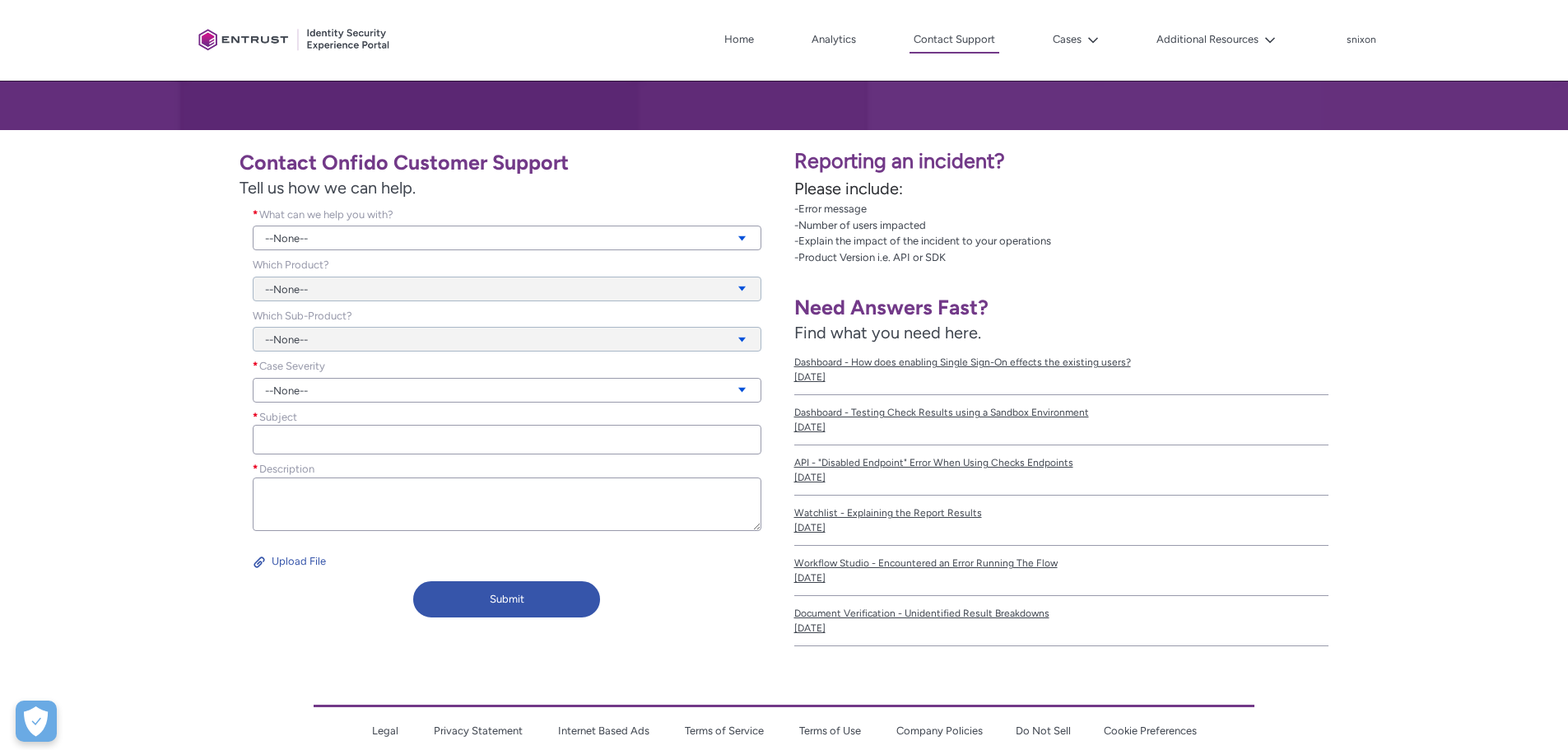
scroll to position [205, 0]
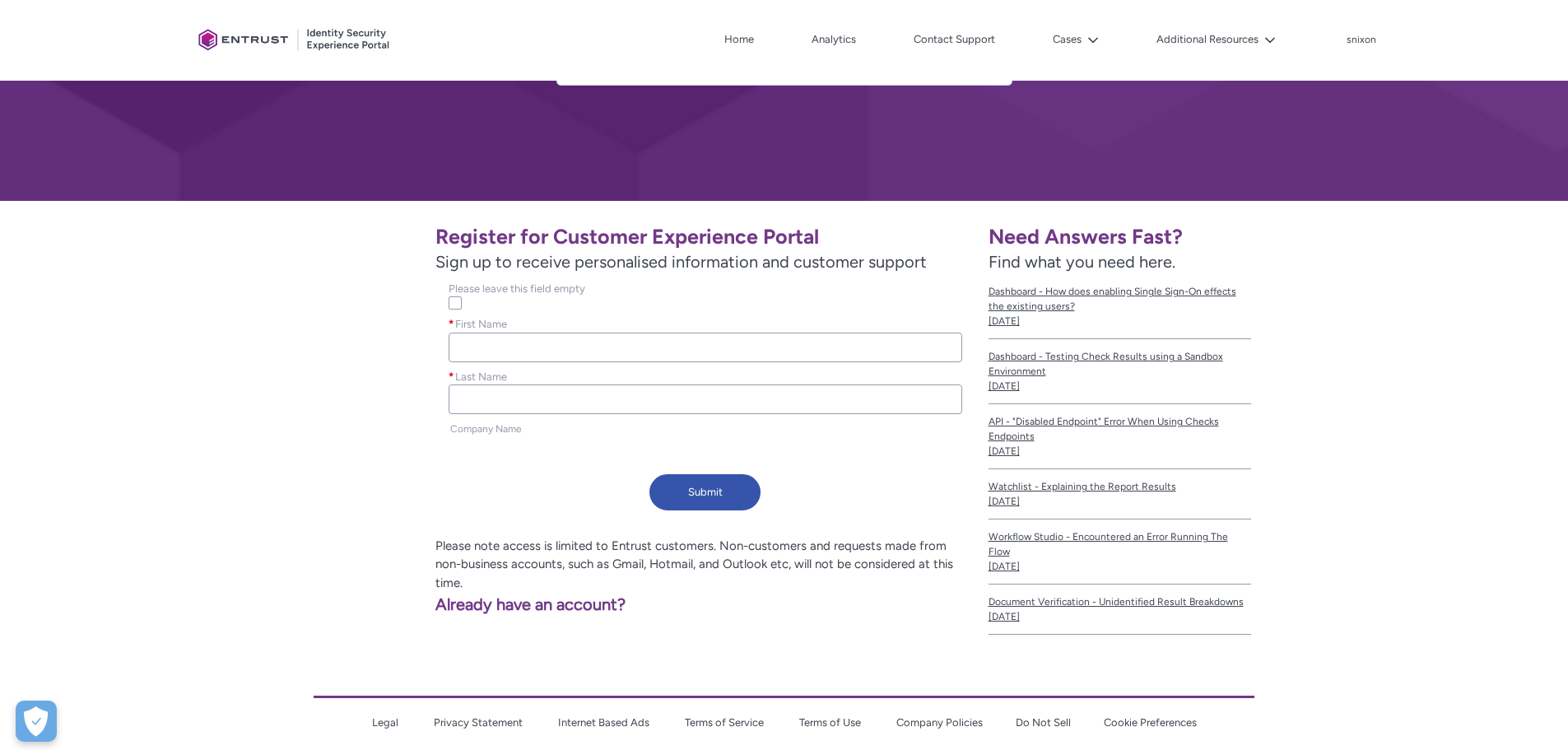
scroll to position [164, 0]
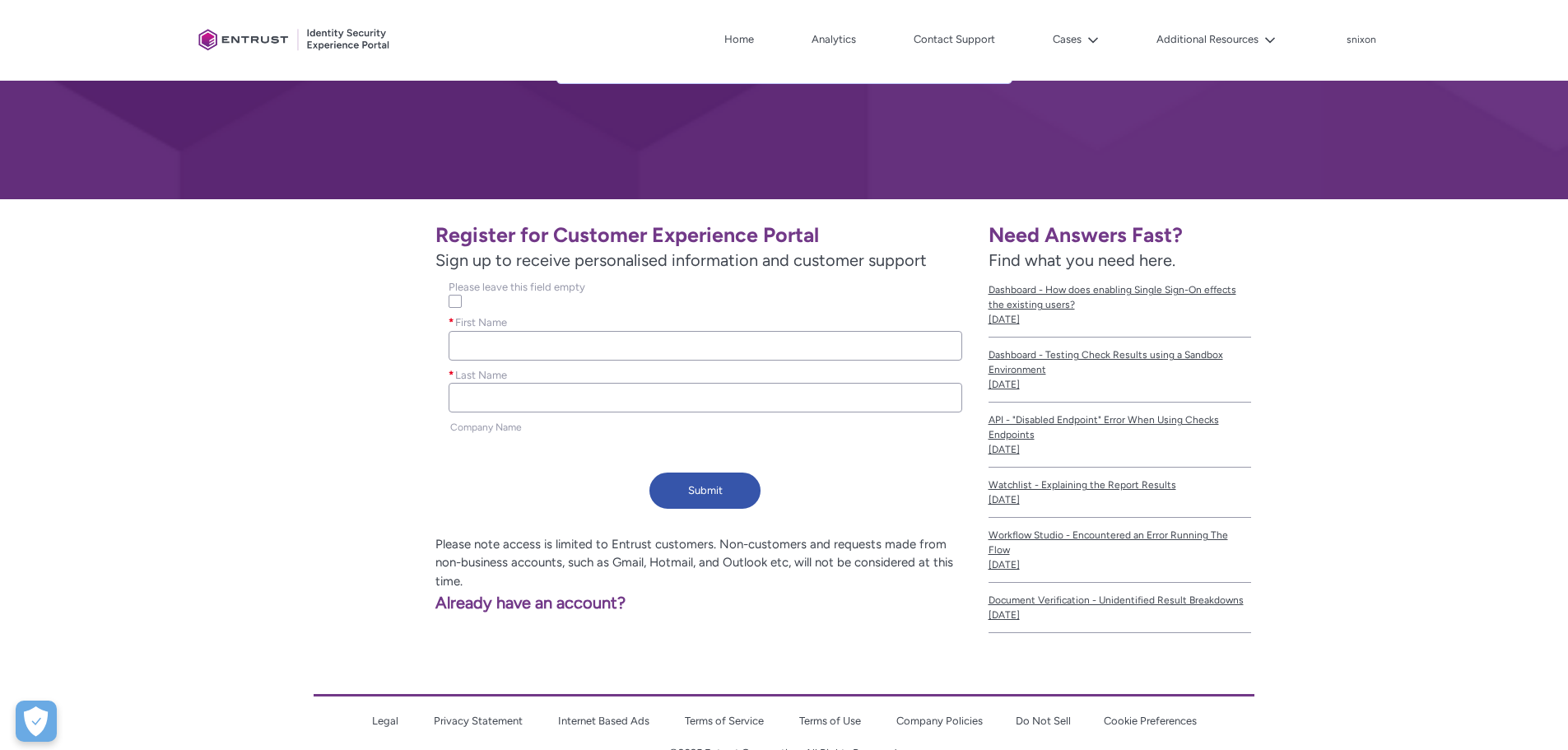
click at [511, 424] on span "Company Name" at bounding box center [485, 427] width 71 height 11
click at [498, 344] on input "First Name *" at bounding box center [705, 345] width 513 height 29
click at [473, 415] on div "Last Name *" at bounding box center [705, 394] width 539 height 53
click at [478, 398] on input "Last Name *" at bounding box center [705, 398] width 513 height 29
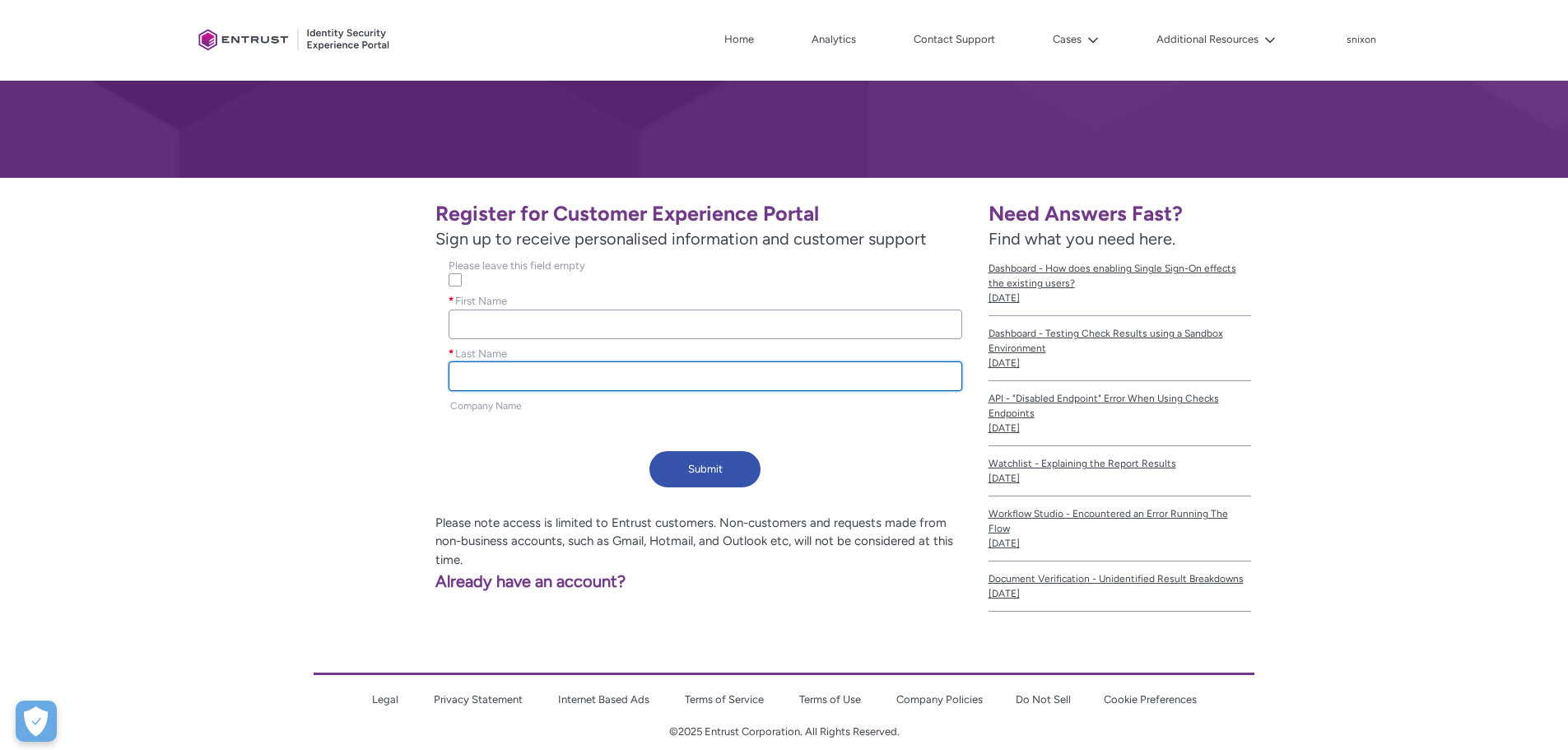
scroll to position [193, 0]
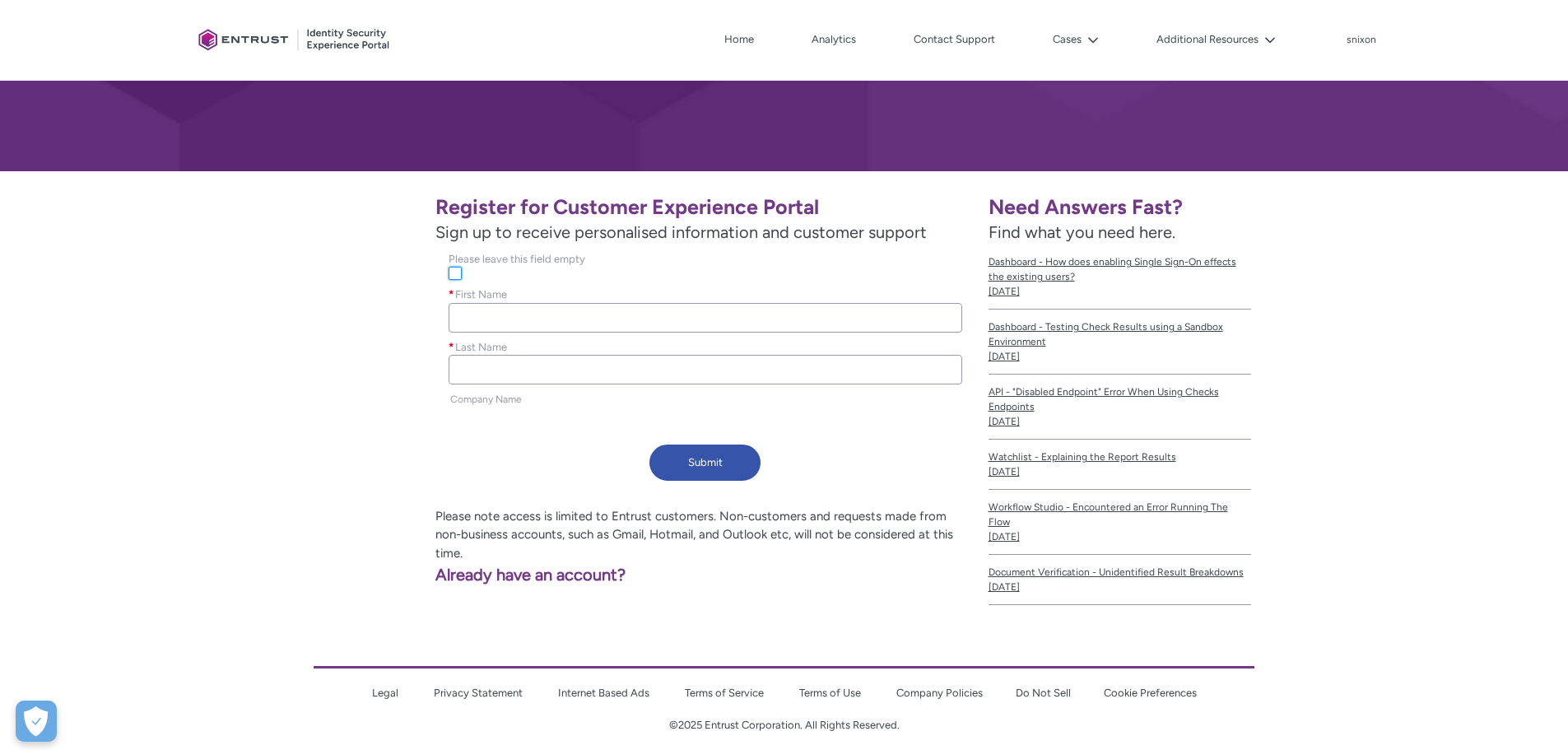
click at [459, 270] on input "Please leave this field empty" at bounding box center [454, 273] width 13 height 13
click at [454, 275] on input "Please leave this field empty" at bounding box center [454, 273] width 13 height 13
checkbox input "false"
